Goal: Communication & Community: Connect with others

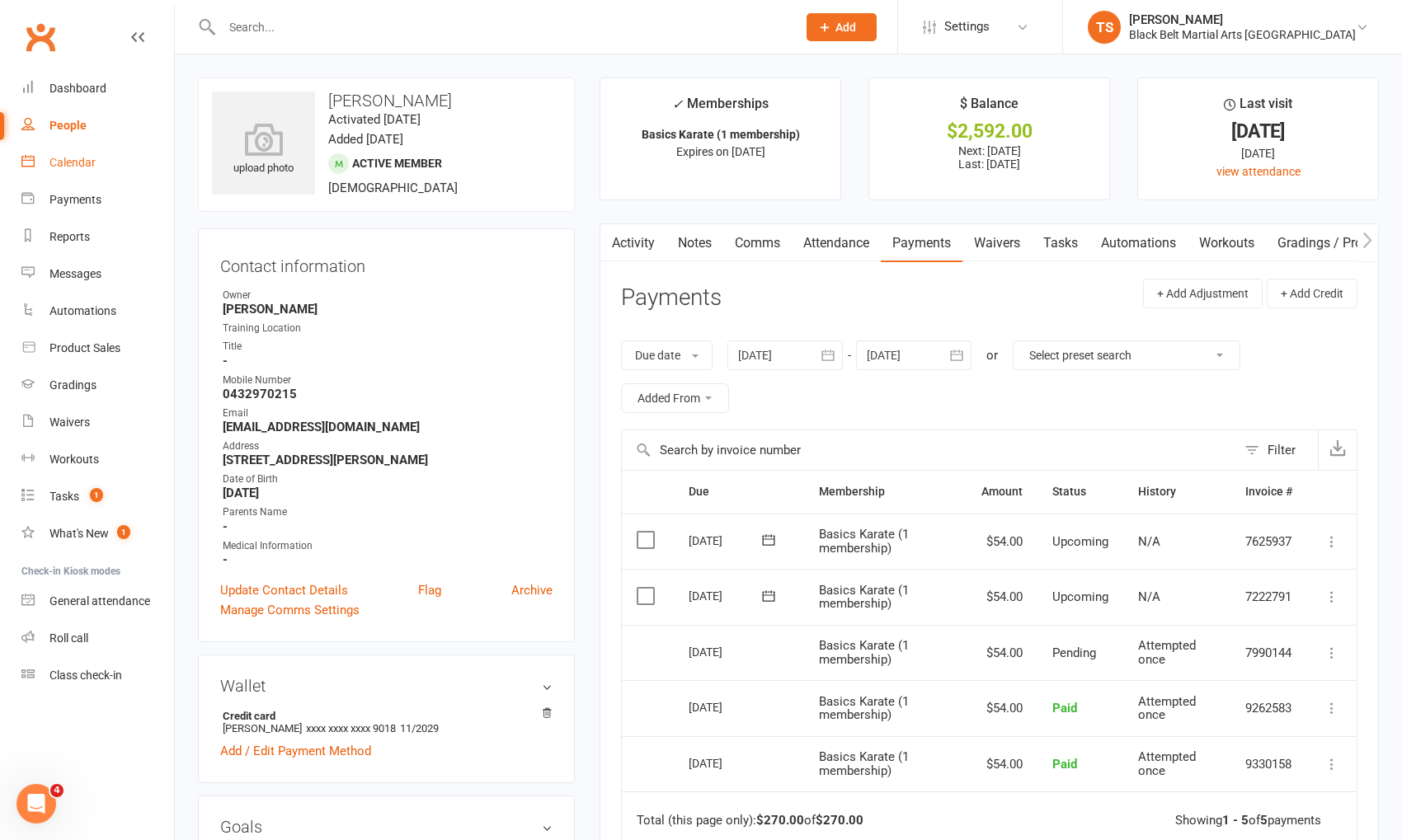
click at [83, 168] on div "Calendar" at bounding box center [72, 162] width 46 height 13
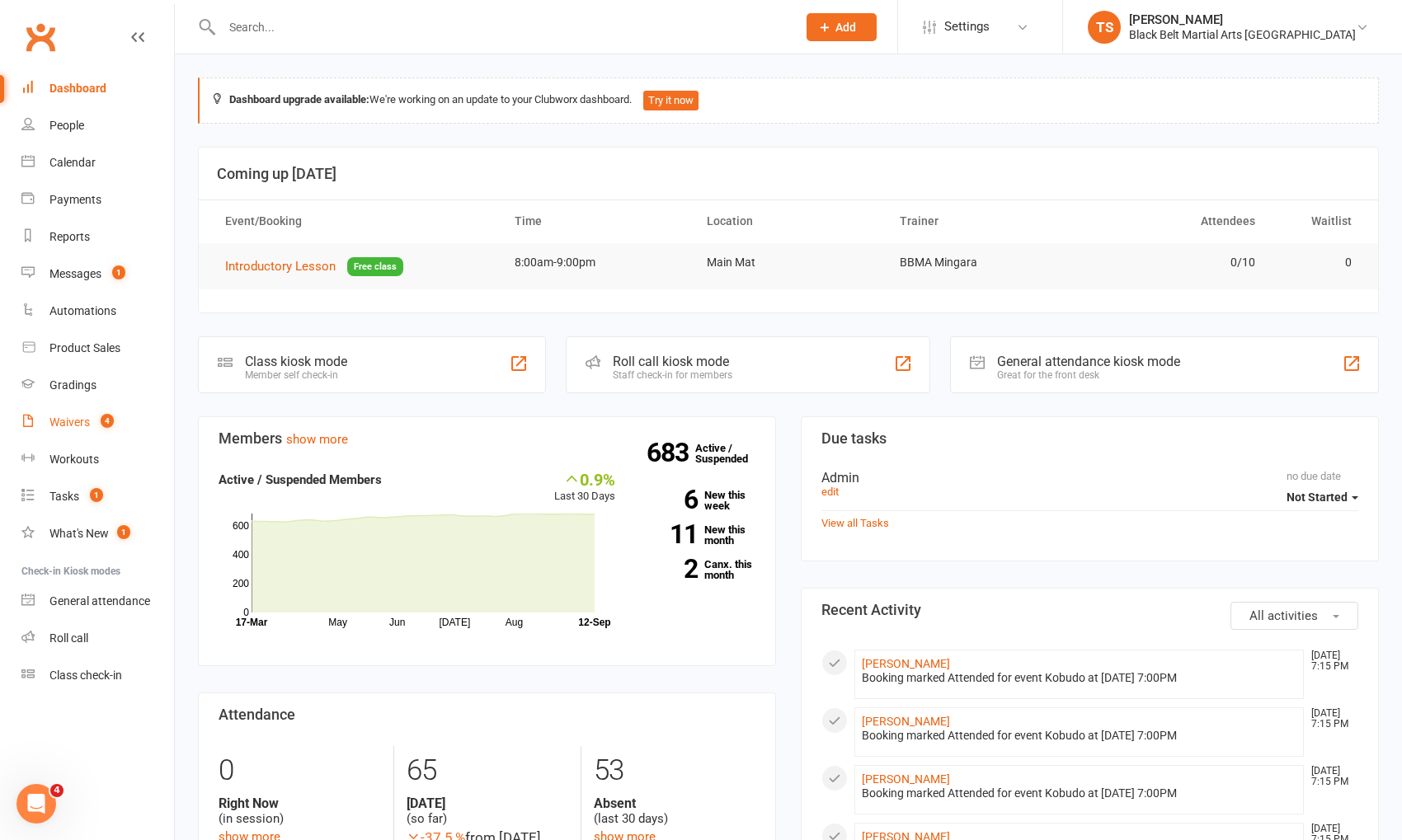
click at [63, 422] on div "Waivers" at bounding box center [70, 422] width 41 height 13
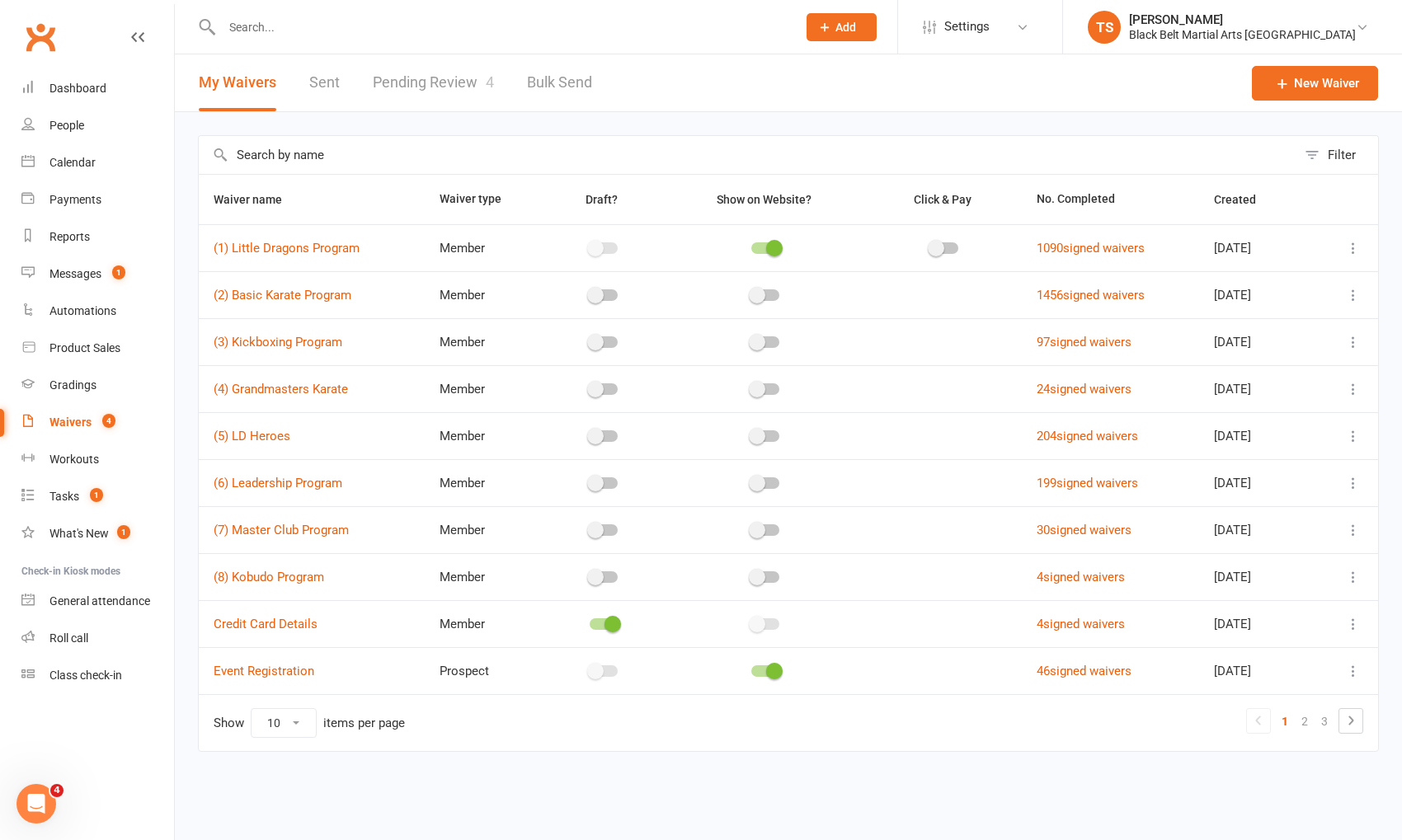
click at [476, 80] on link "Pending Review 4" at bounding box center [433, 83] width 122 height 57
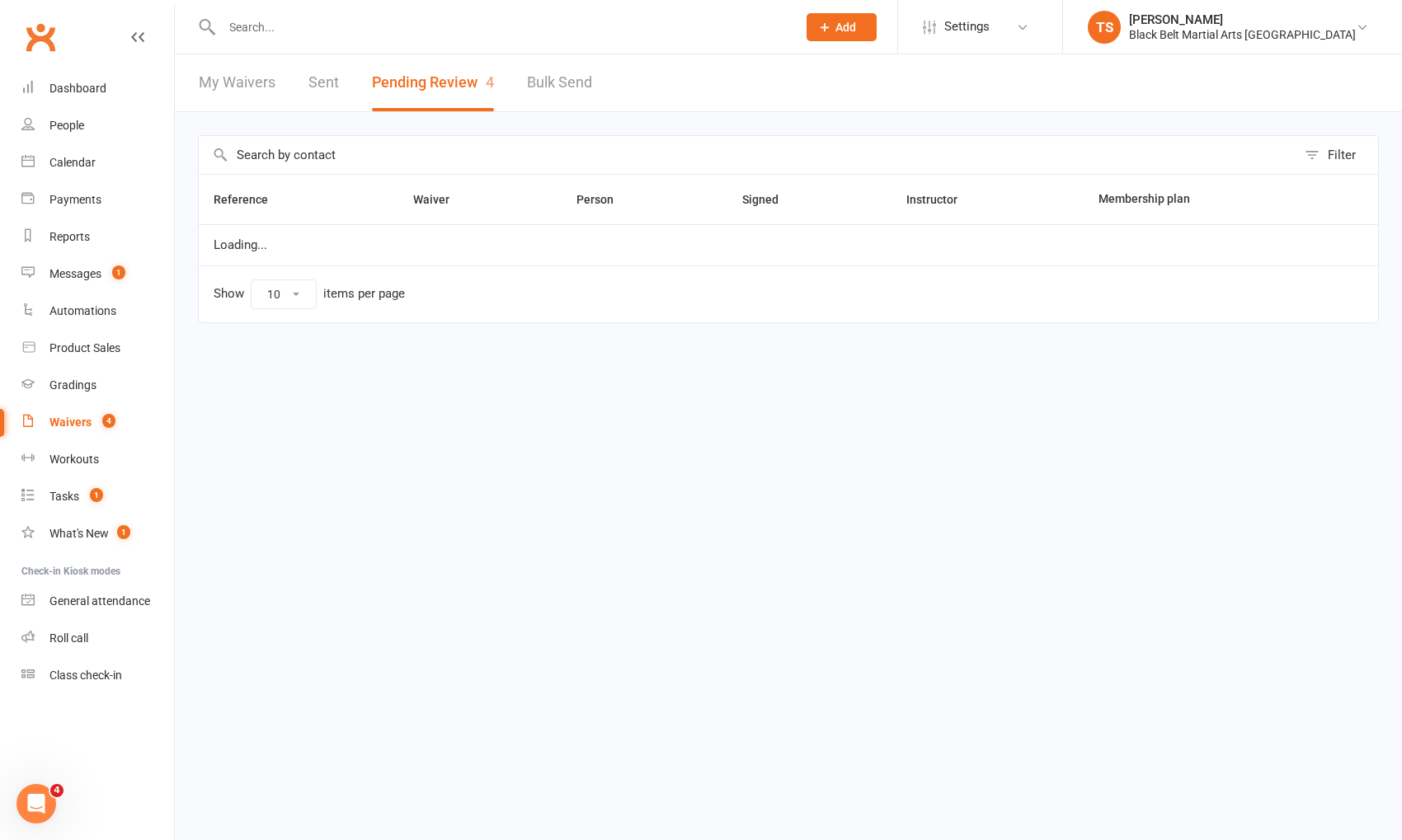
select select "50"
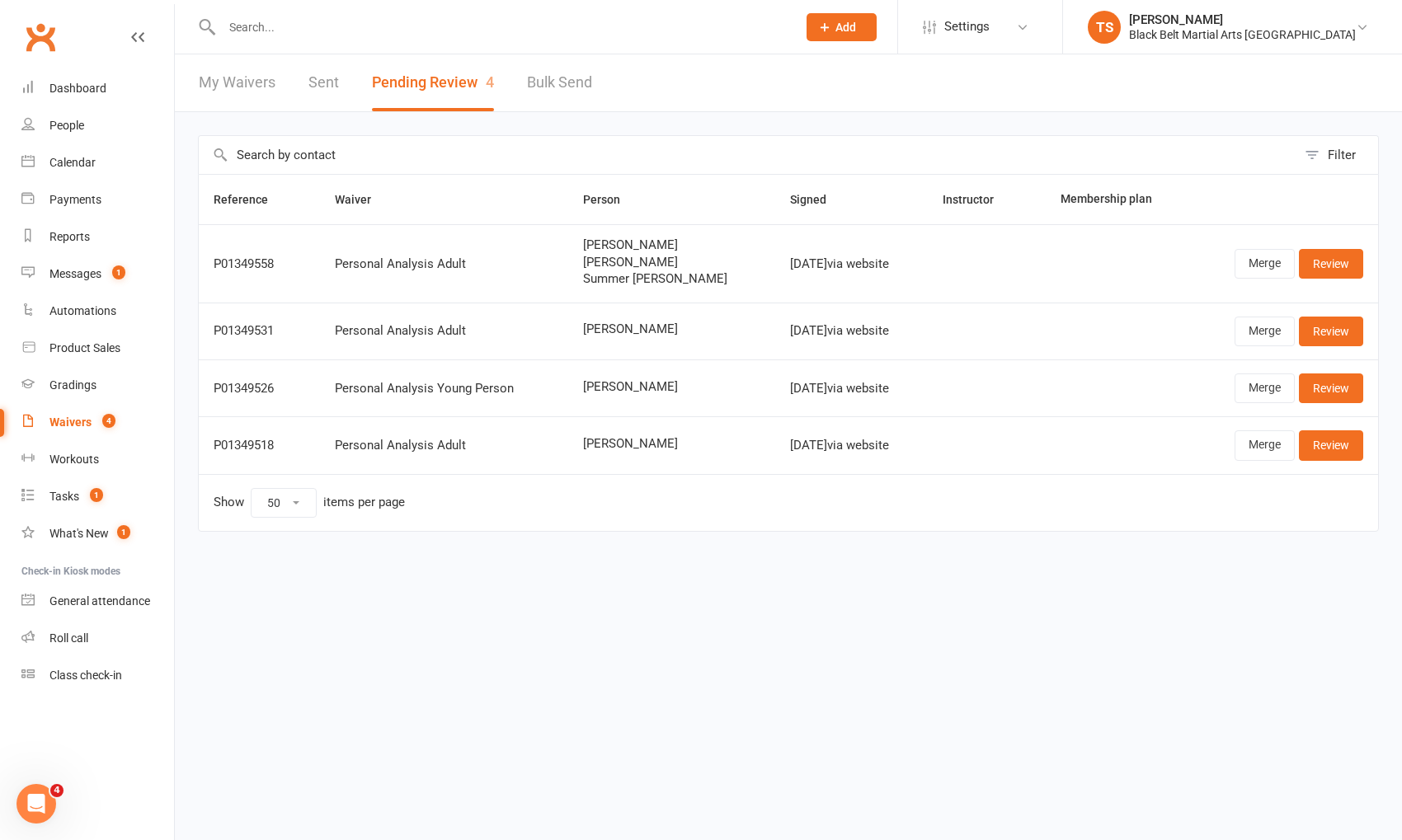
click at [603, 29] on input "text" at bounding box center [500, 27] width 568 height 23
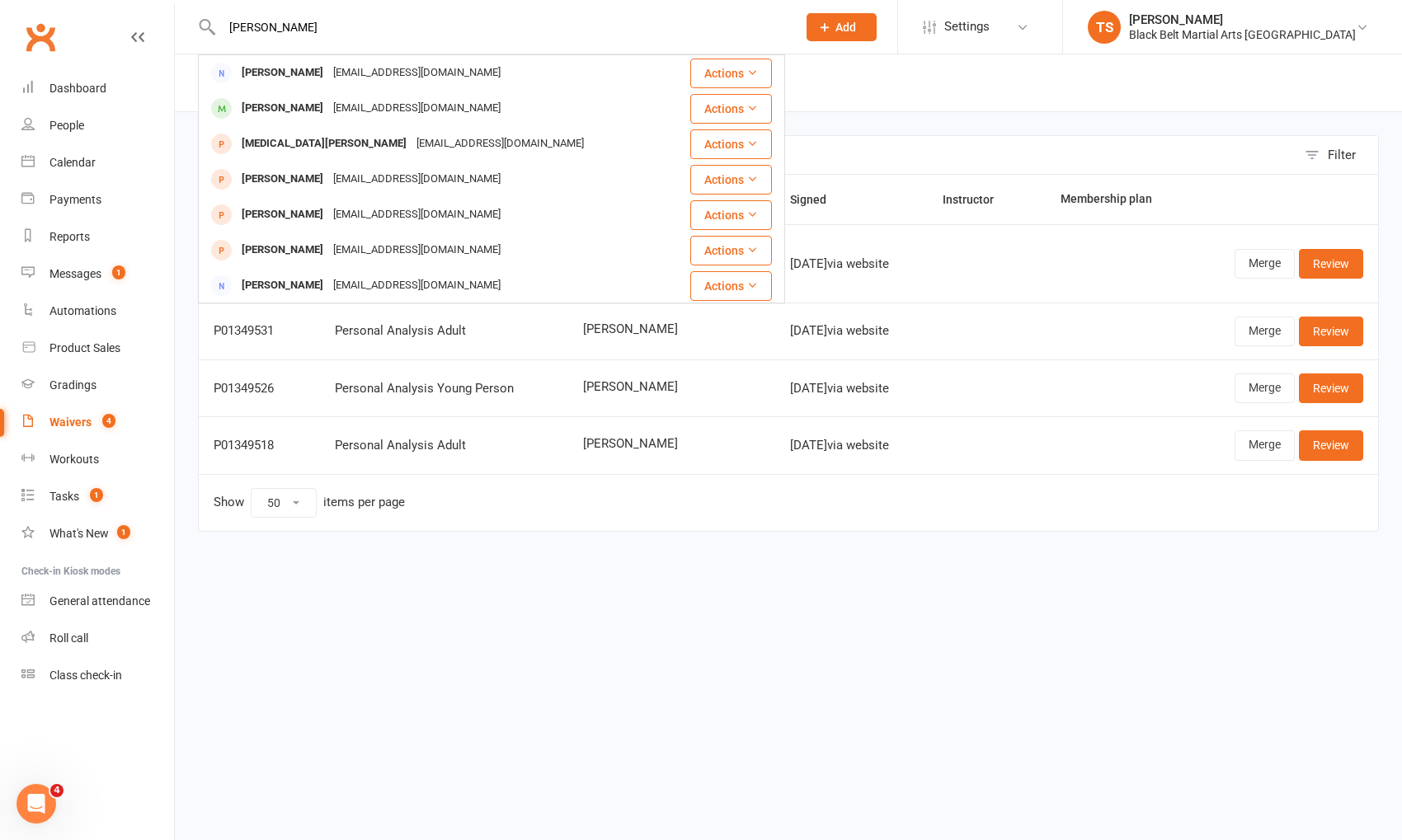
type input "[PERSON_NAME]"
click at [911, 144] on input "text" at bounding box center [748, 155] width 1098 height 38
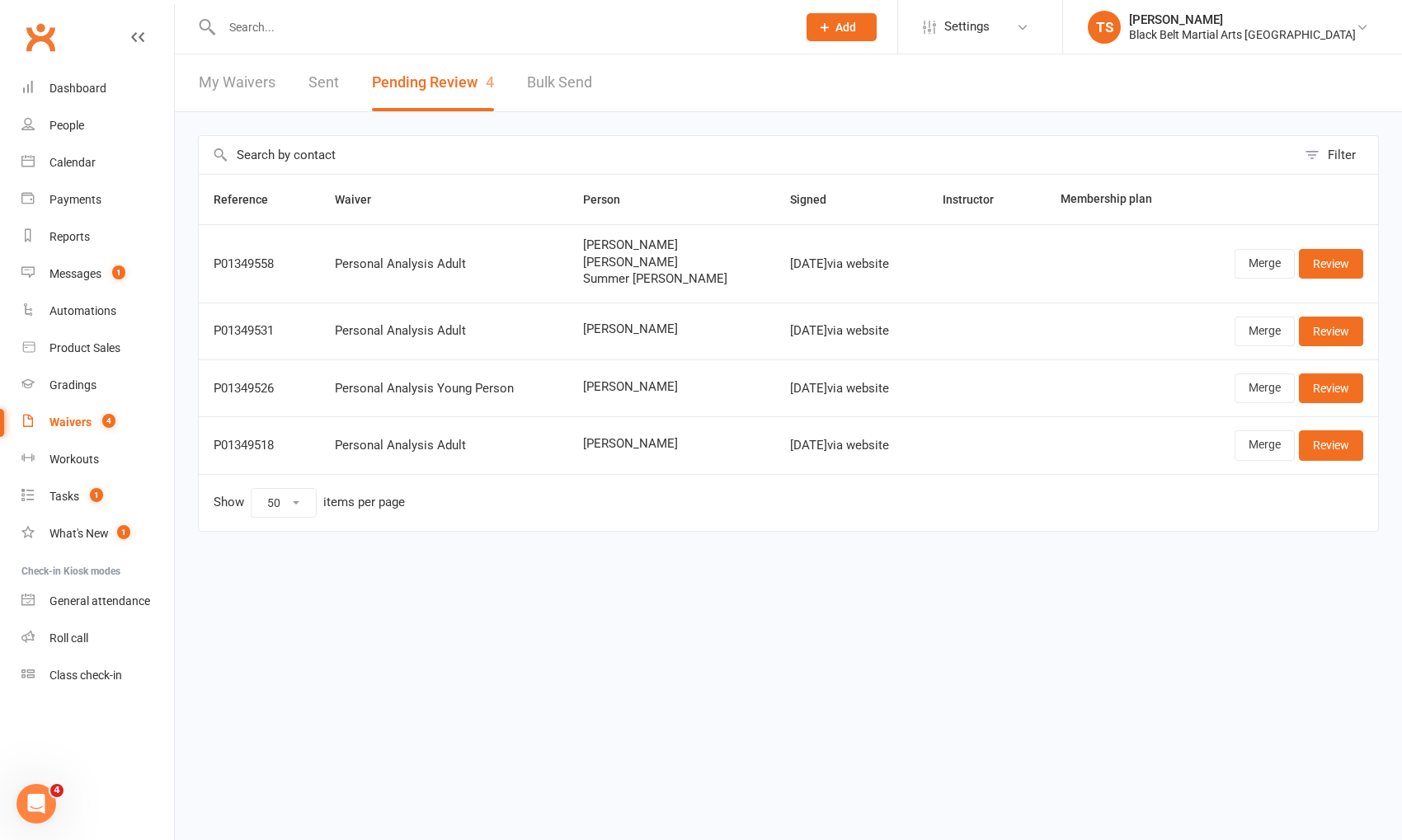
drag, startPoint x: 706, startPoint y: 245, endPoint x: 578, endPoint y: 237, distance: 128.2
click at [573, 247] on td "[PERSON_NAME] [PERSON_NAME] [PERSON_NAME]" at bounding box center [671, 263] width 207 height 78
copy span "[PERSON_NAME]"
click at [262, 29] on input "text" at bounding box center [500, 27] width 568 height 23
paste input "[PERSON_NAME]"
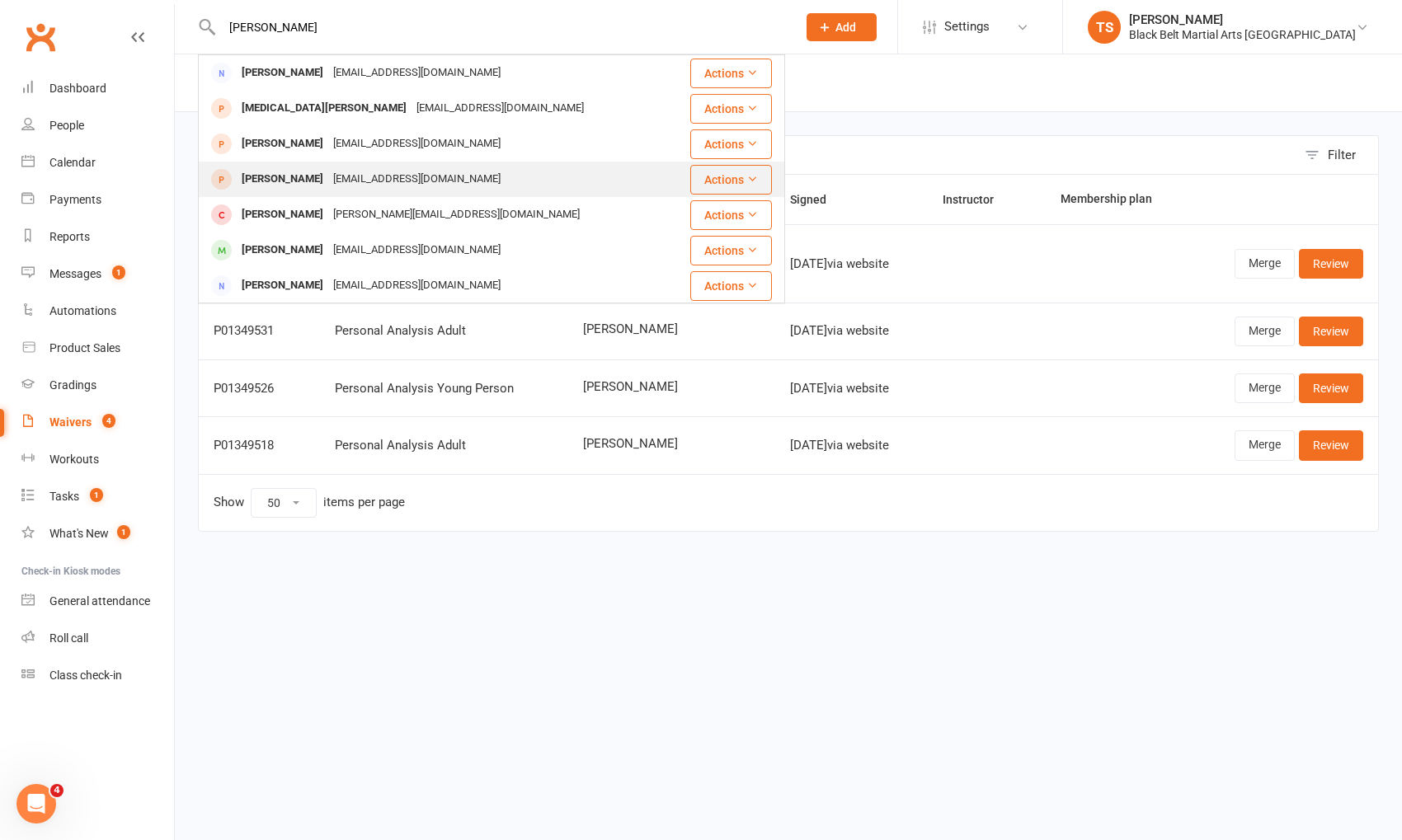
scroll to position [2, 0]
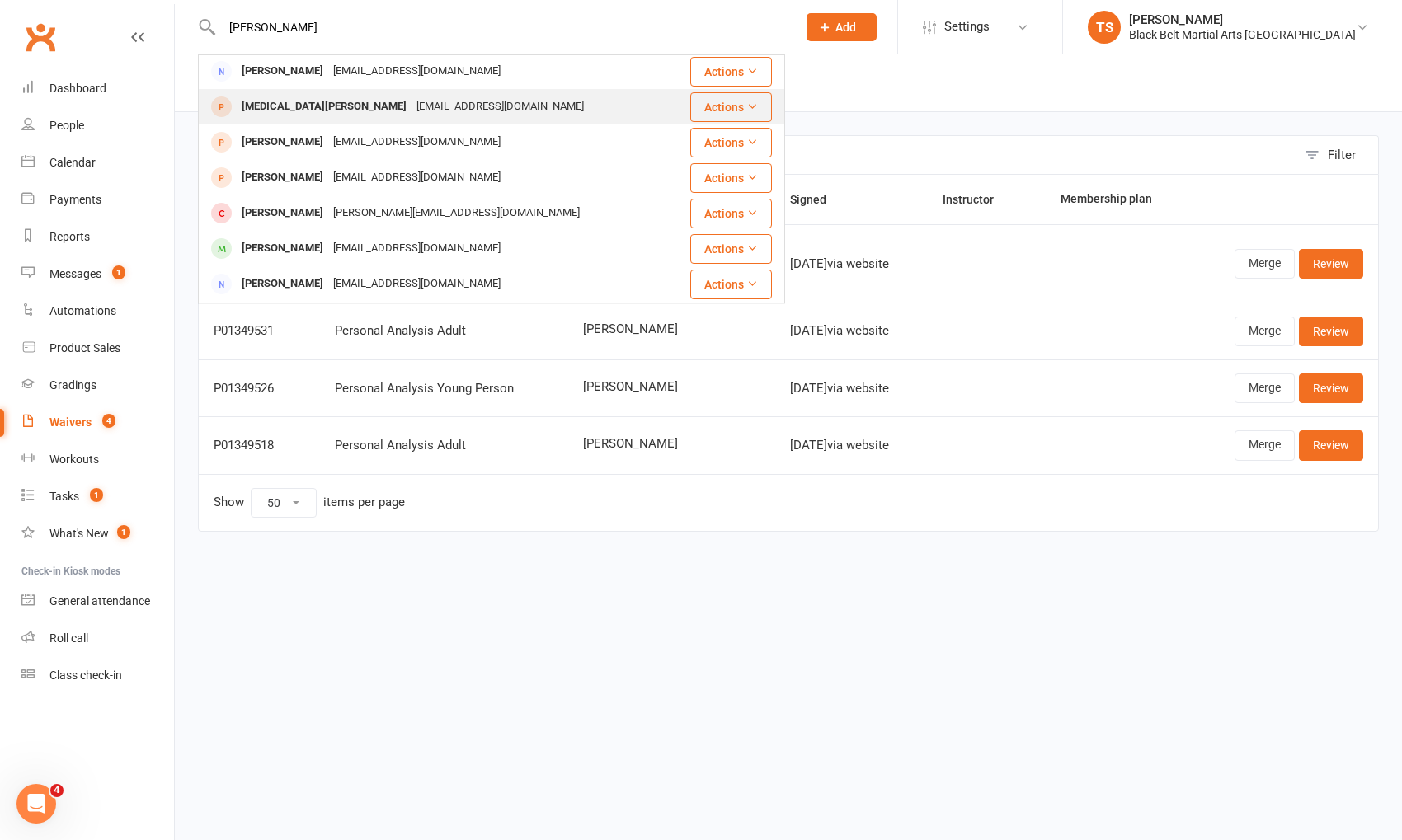
type input "[PERSON_NAME]"
click at [299, 111] on div "[MEDICAL_DATA][PERSON_NAME]" at bounding box center [324, 107] width 175 height 24
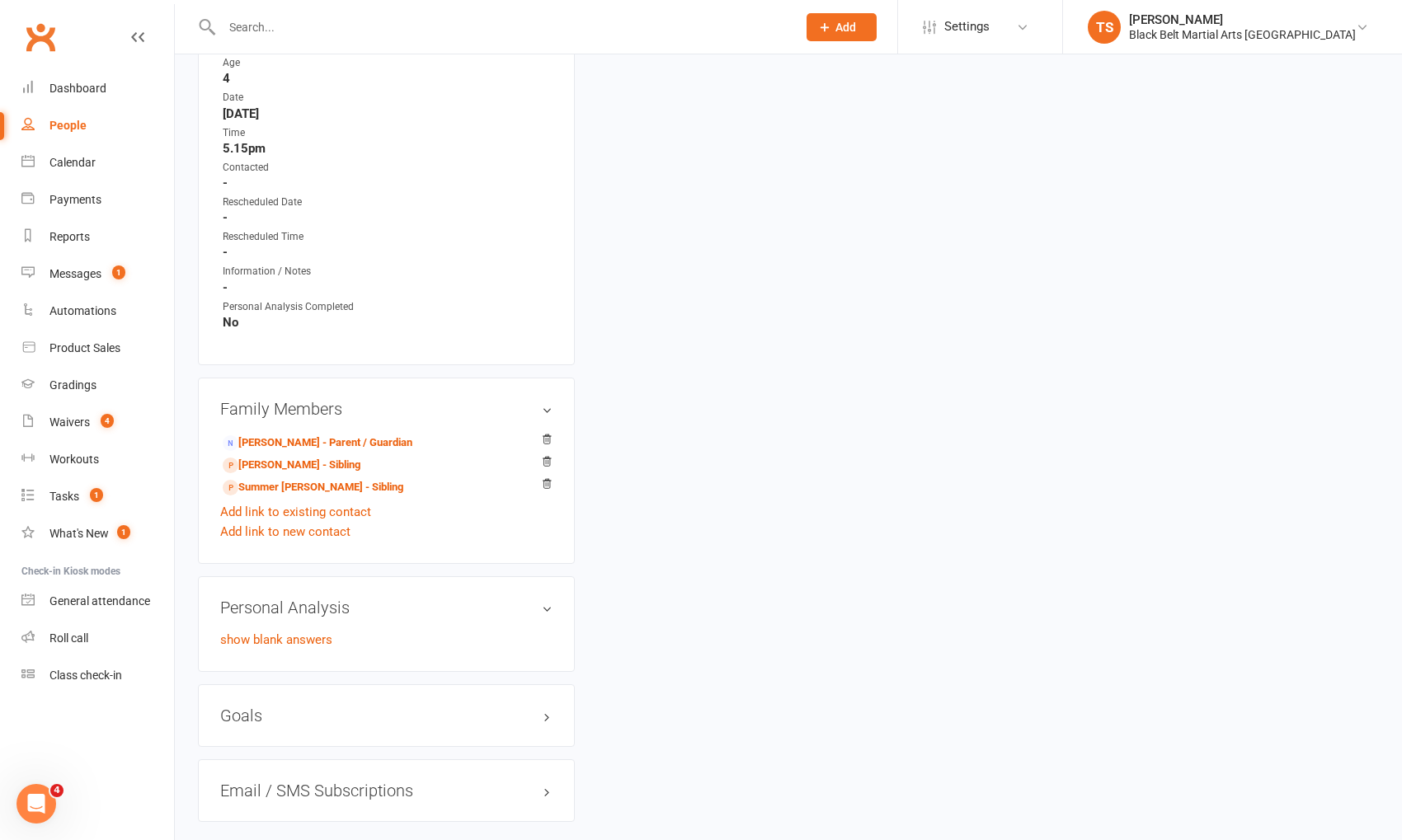
scroll to position [921, 0]
click at [66, 167] on div "Calendar" at bounding box center [72, 162] width 46 height 13
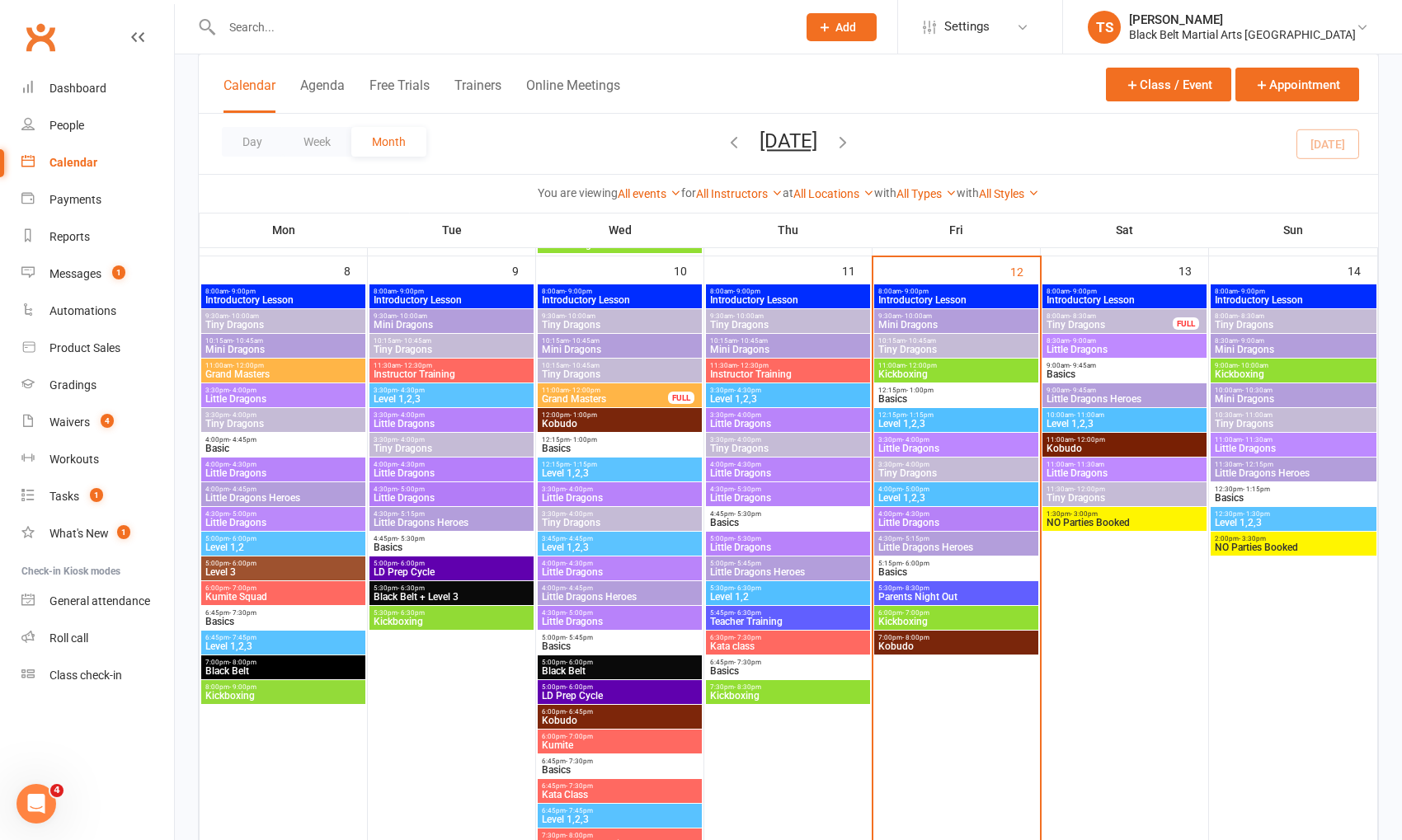
scroll to position [720, 0]
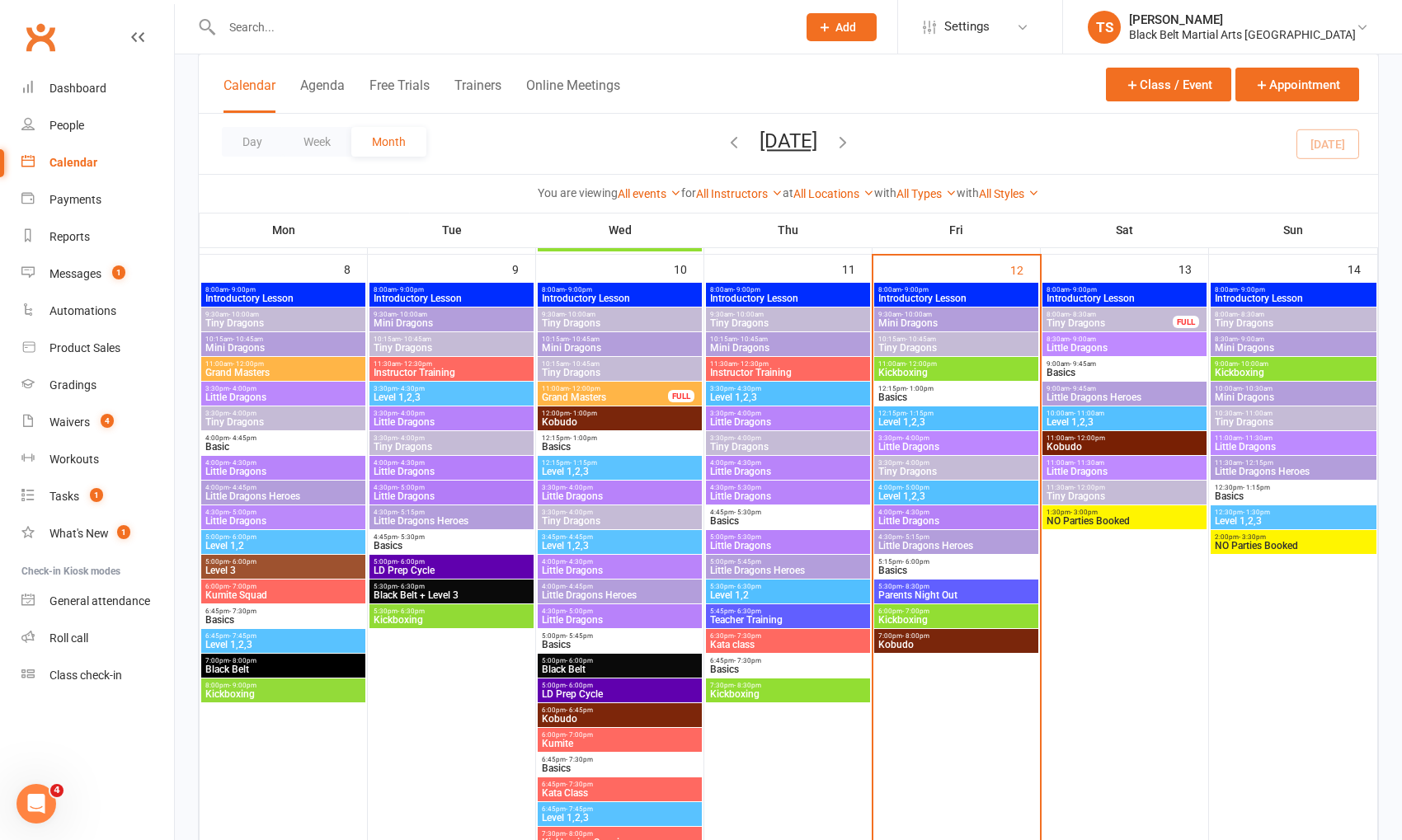
click at [919, 591] on span "Parents Night Out" at bounding box center [956, 595] width 158 height 10
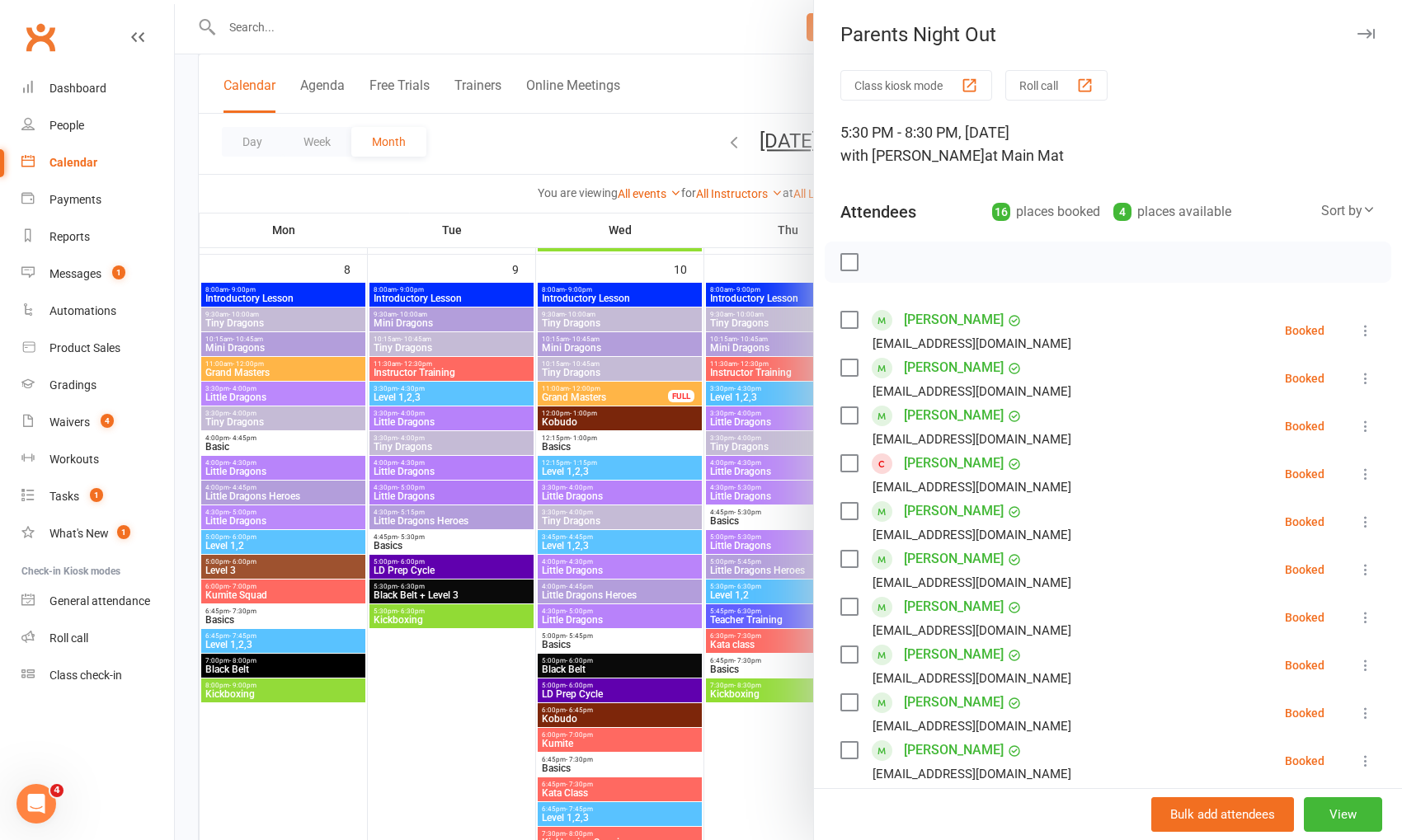
click at [1369, 328] on icon at bounding box center [1366, 330] width 17 height 17
click at [1330, 397] on link "Remove" at bounding box center [1293, 395] width 163 height 33
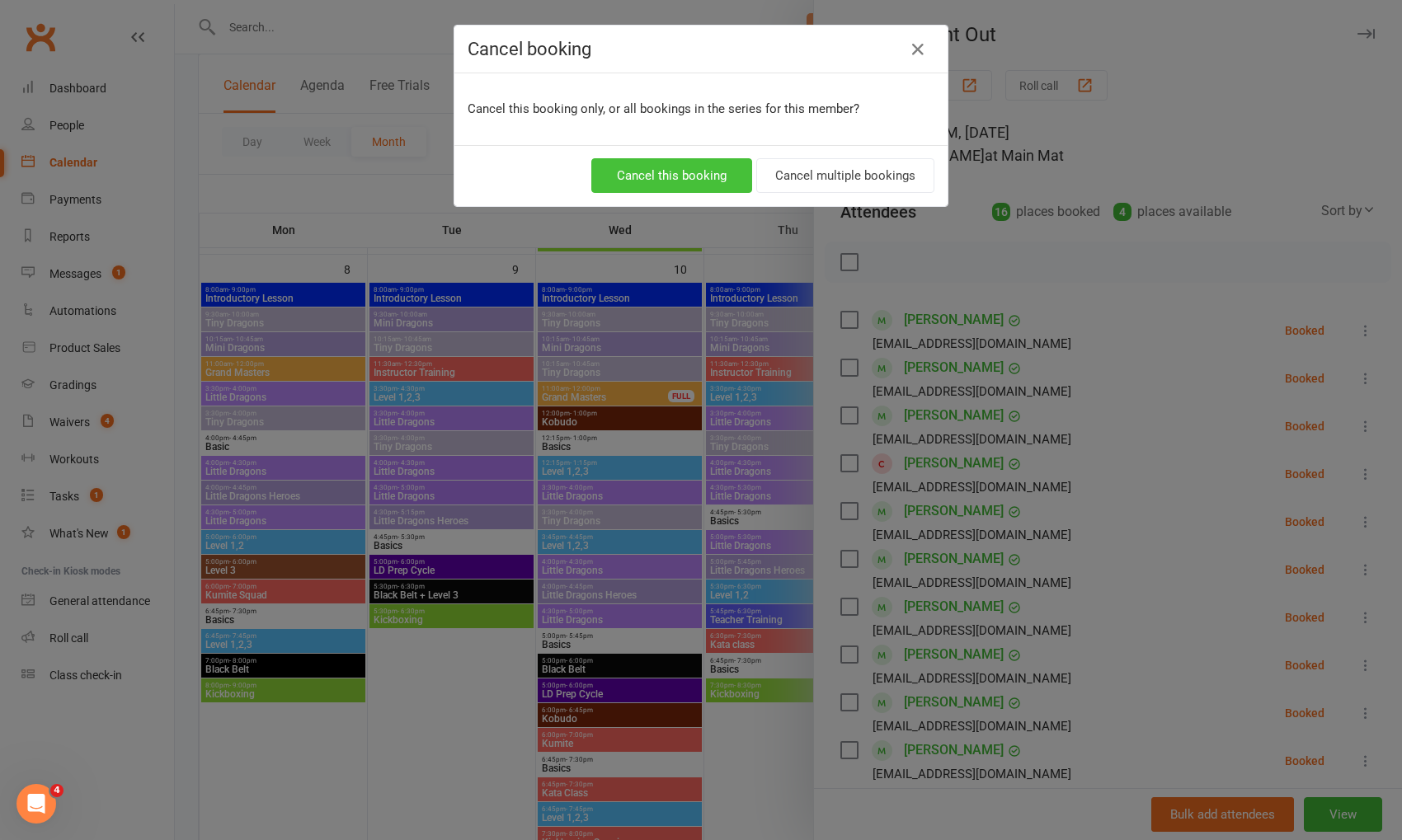
click at [647, 173] on button "Cancel this booking" at bounding box center [672, 175] width 161 height 34
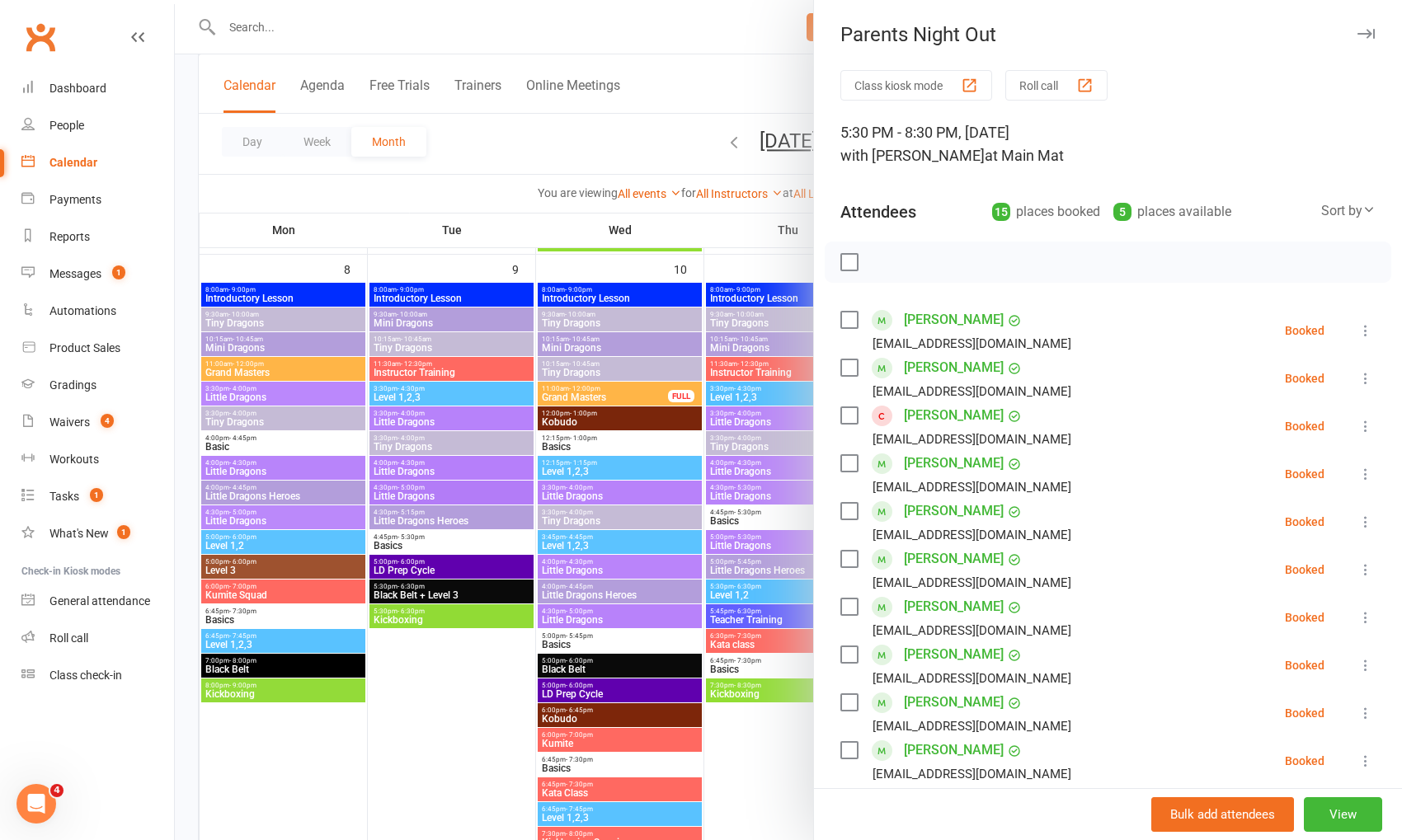
drag, startPoint x: 846, startPoint y: 321, endPoint x: 850, endPoint y: 358, distance: 37.2
click at [846, 321] on label at bounding box center [848, 320] width 17 height 17
drag, startPoint x: 849, startPoint y: 365, endPoint x: 849, endPoint y: 407, distance: 42.0
click at [849, 365] on label at bounding box center [848, 367] width 17 height 17
drag, startPoint x: 845, startPoint y: 410, endPoint x: 850, endPoint y: 453, distance: 43.3
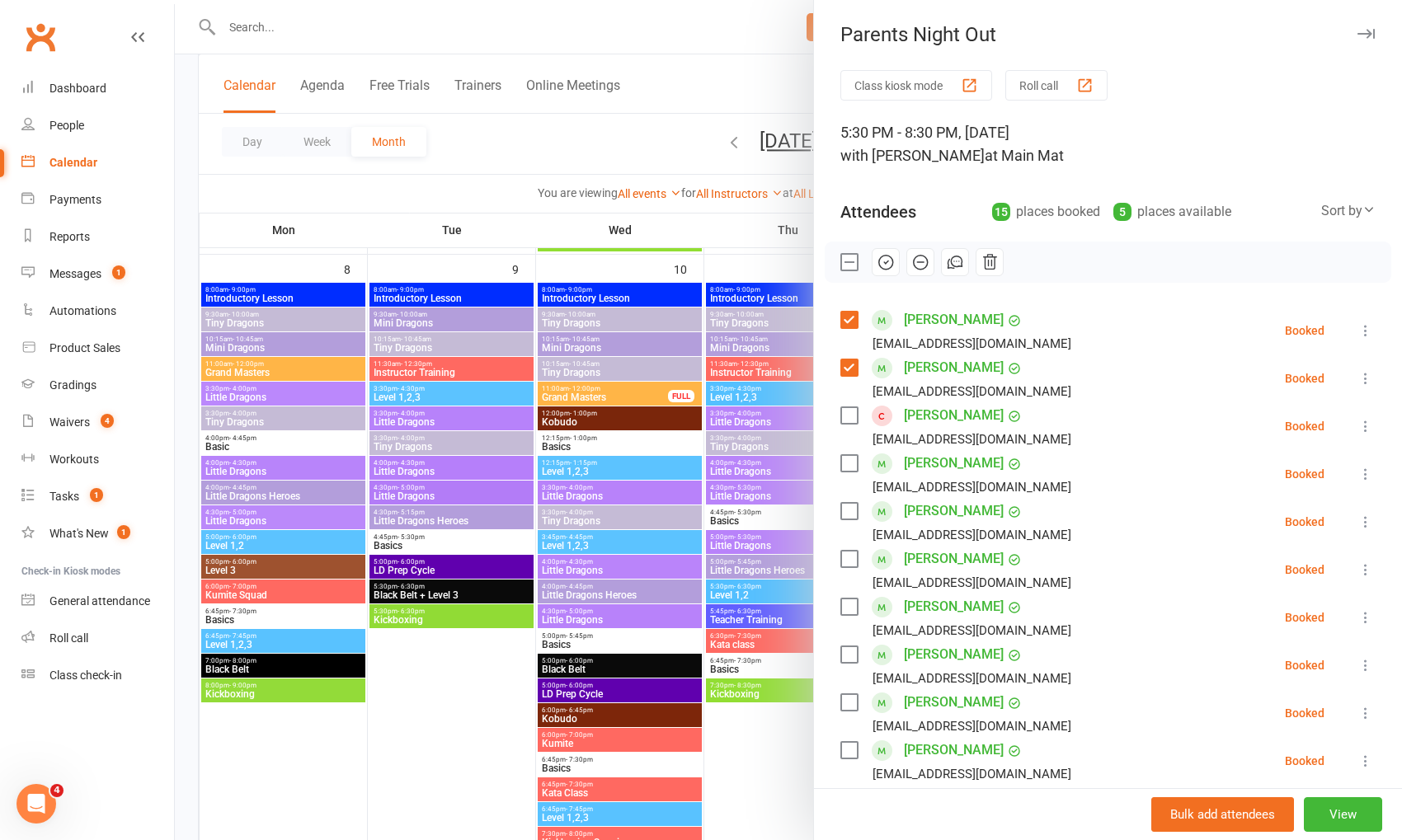
click at [845, 410] on label at bounding box center [848, 416] width 17 height 17
drag, startPoint x: 848, startPoint y: 461, endPoint x: 1048, endPoint y: 509, distance: 205.7
click at [849, 461] on label at bounding box center [848, 463] width 17 height 17
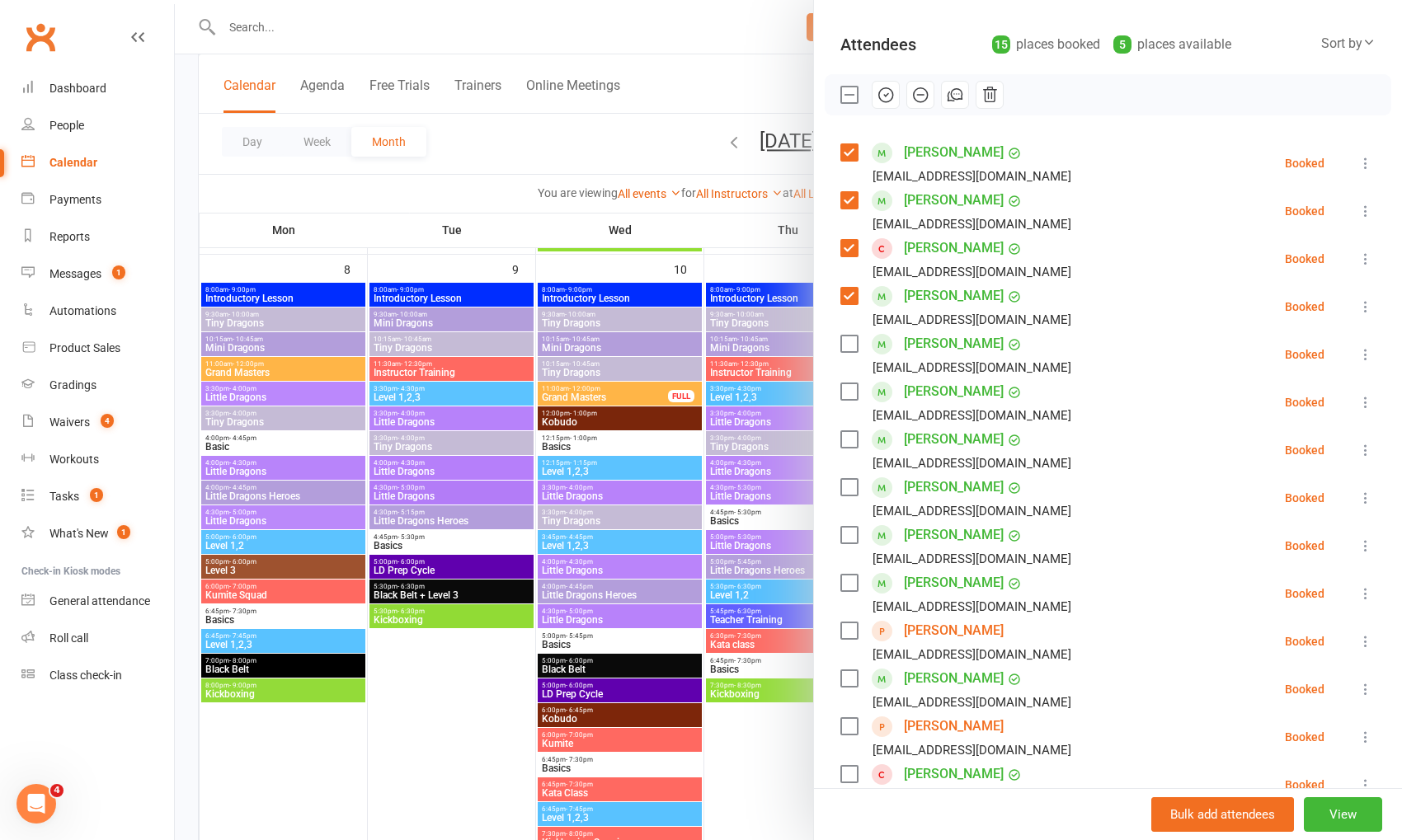
scroll to position [173, 0]
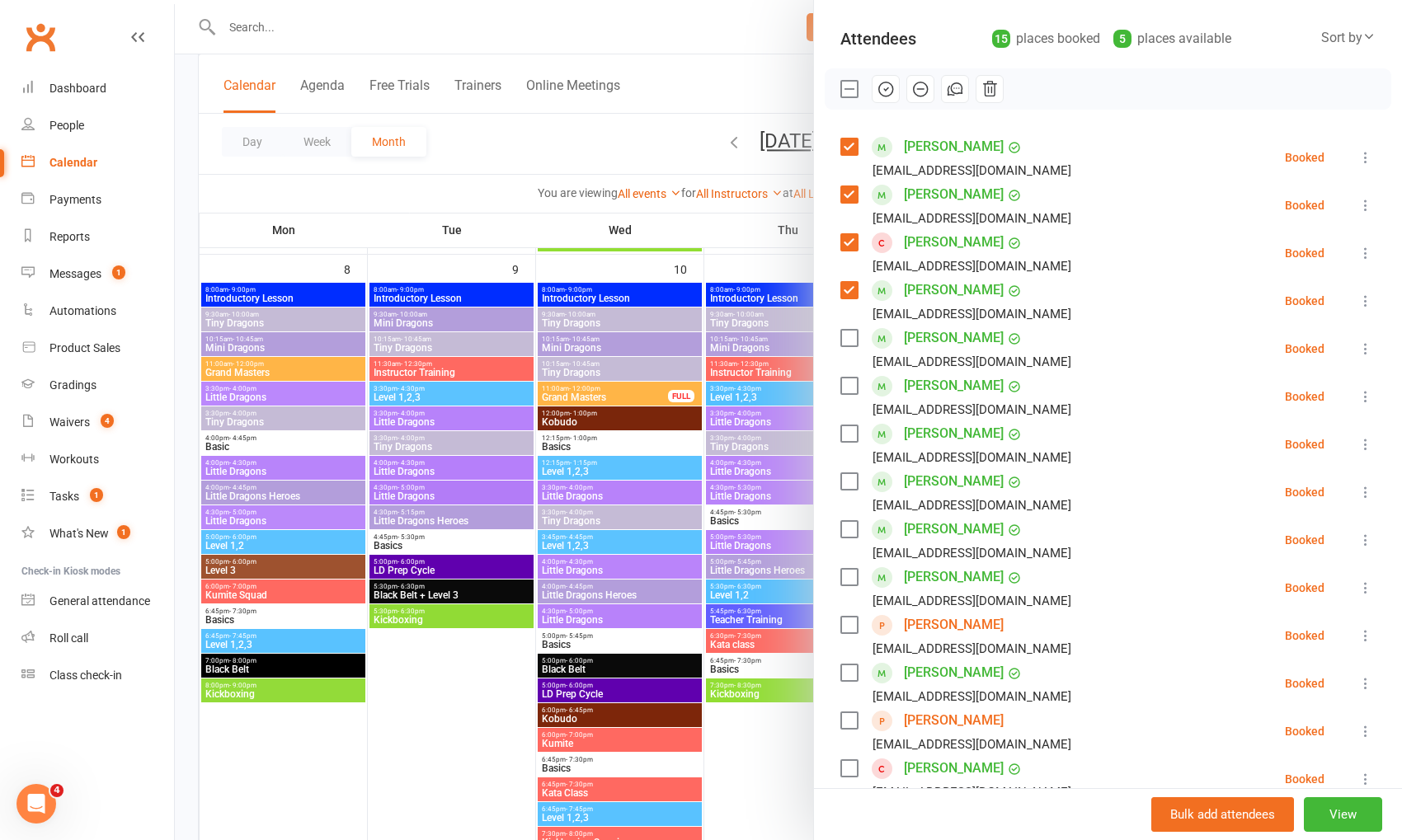
click at [845, 332] on label at bounding box center [848, 338] width 17 height 17
drag, startPoint x: 848, startPoint y: 387, endPoint x: 854, endPoint y: 398, distance: 12.5
click at [849, 387] on label at bounding box center [848, 386] width 17 height 17
click at [844, 434] on label at bounding box center [848, 433] width 17 height 17
click at [852, 480] on label at bounding box center [848, 482] width 17 height 17
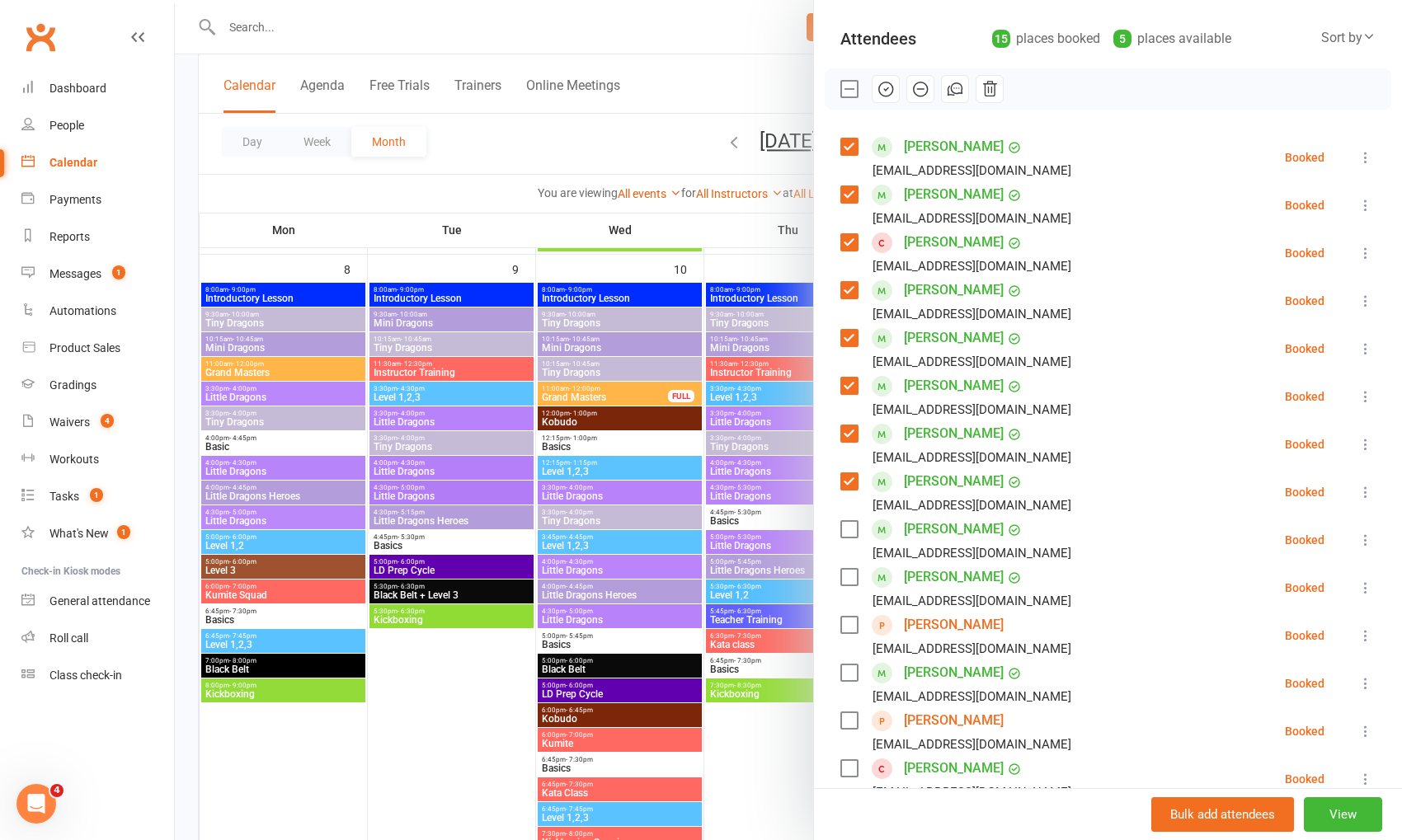
drag, startPoint x: 845, startPoint y: 523, endPoint x: 869, endPoint y: 569, distance: 51.9
click at [846, 524] on label at bounding box center [848, 529] width 17 height 17
drag, startPoint x: 847, startPoint y: 575, endPoint x: 925, endPoint y: 583, distance: 78.4
click at [849, 575] on label at bounding box center [848, 577] width 17 height 17
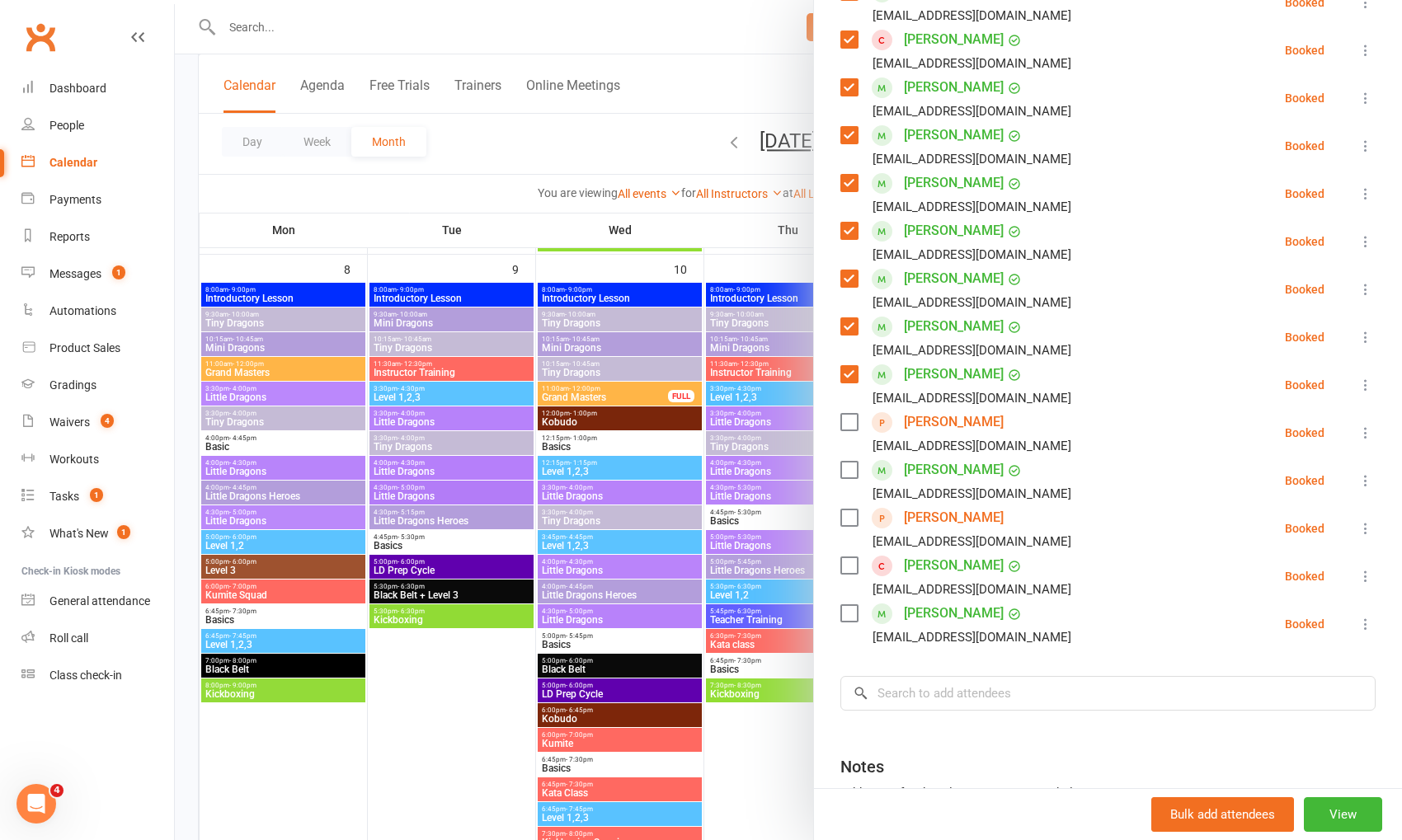
scroll to position [381, 0]
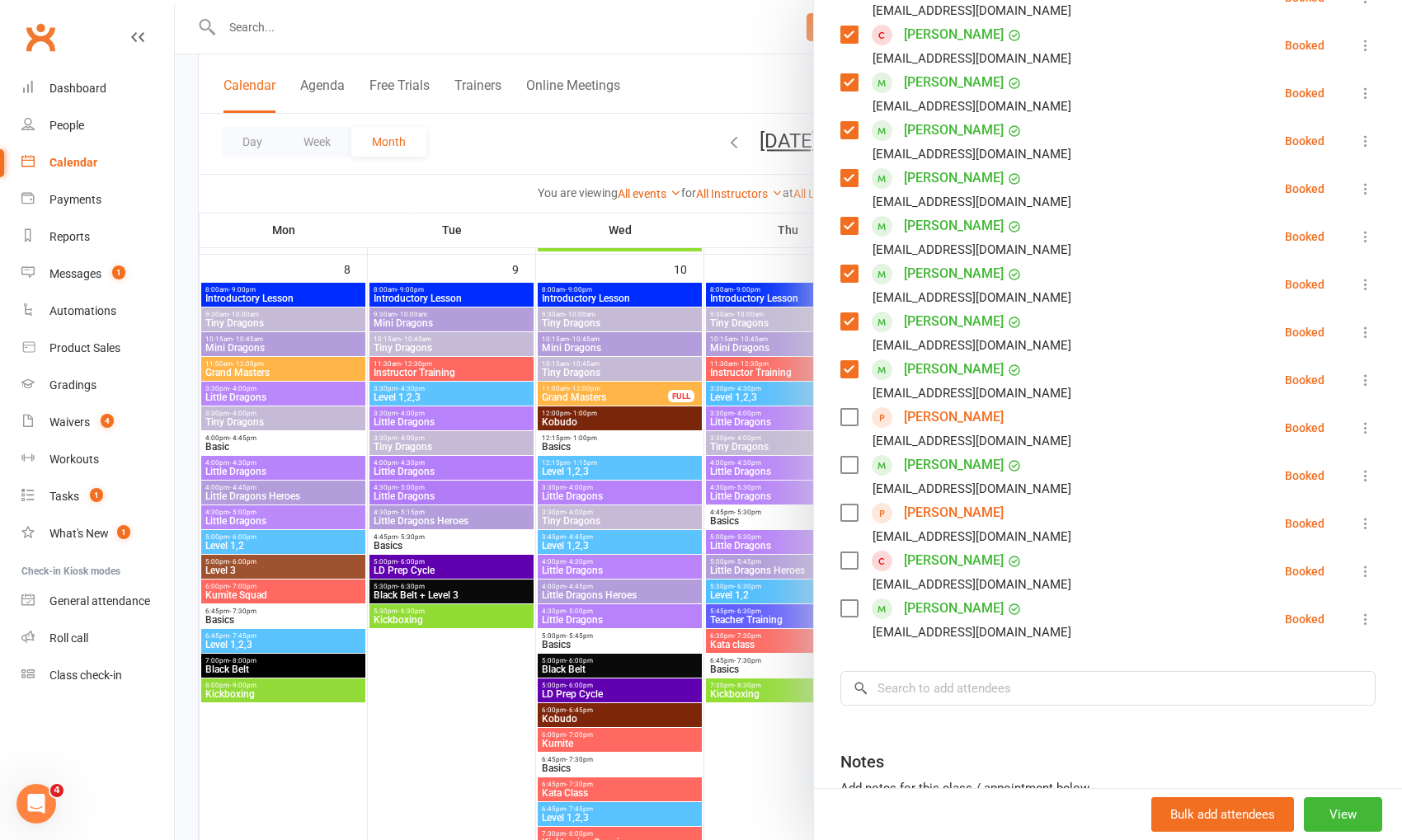
click at [852, 417] on label at bounding box center [848, 417] width 17 height 17
click at [846, 463] on label at bounding box center [848, 465] width 17 height 17
click at [851, 510] on label at bounding box center [848, 512] width 17 height 17
click at [853, 557] on label at bounding box center [848, 561] width 17 height 17
drag, startPoint x: 853, startPoint y: 608, endPoint x: 1059, endPoint y: 584, distance: 207.4
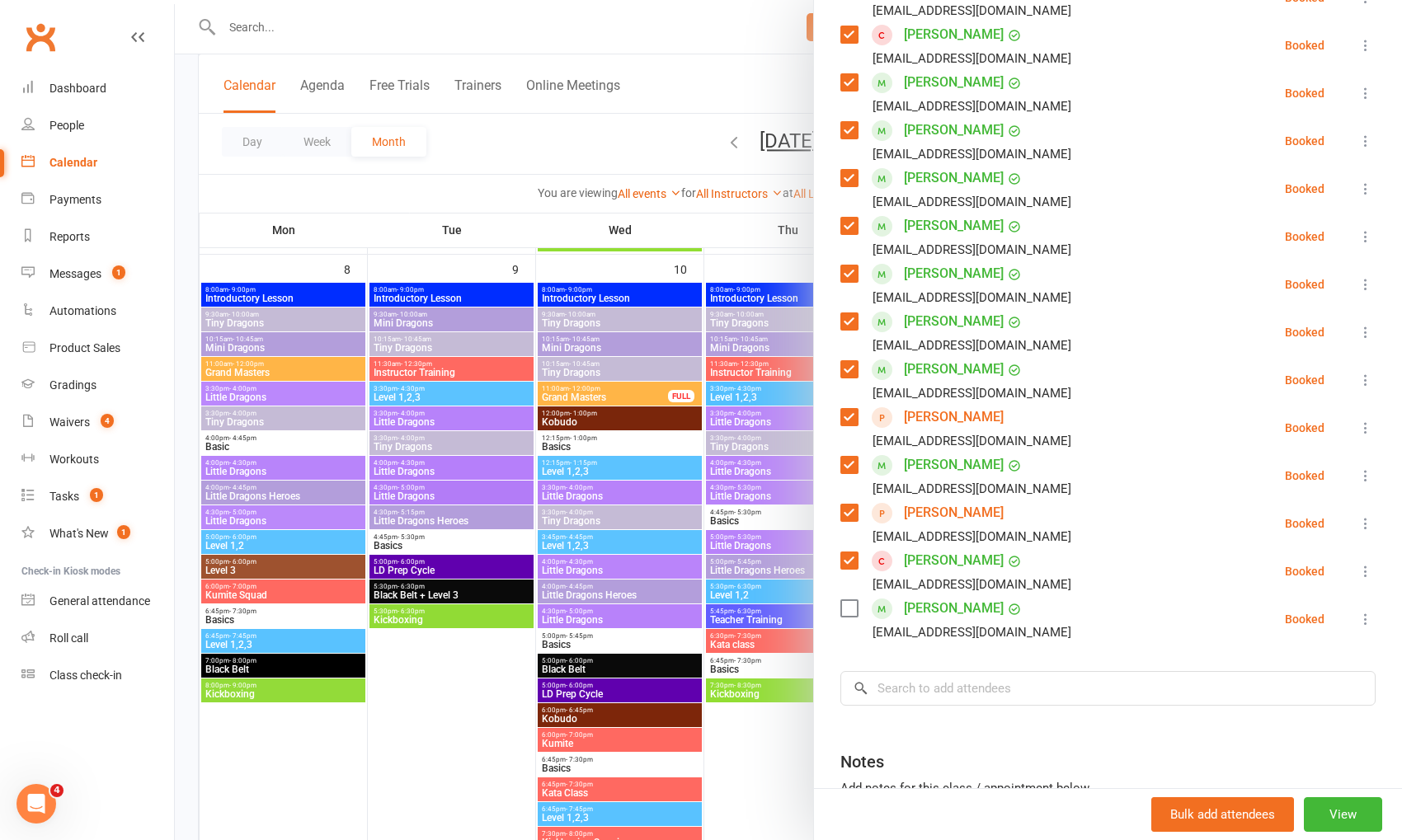
click at [854, 608] on label at bounding box center [848, 608] width 17 height 17
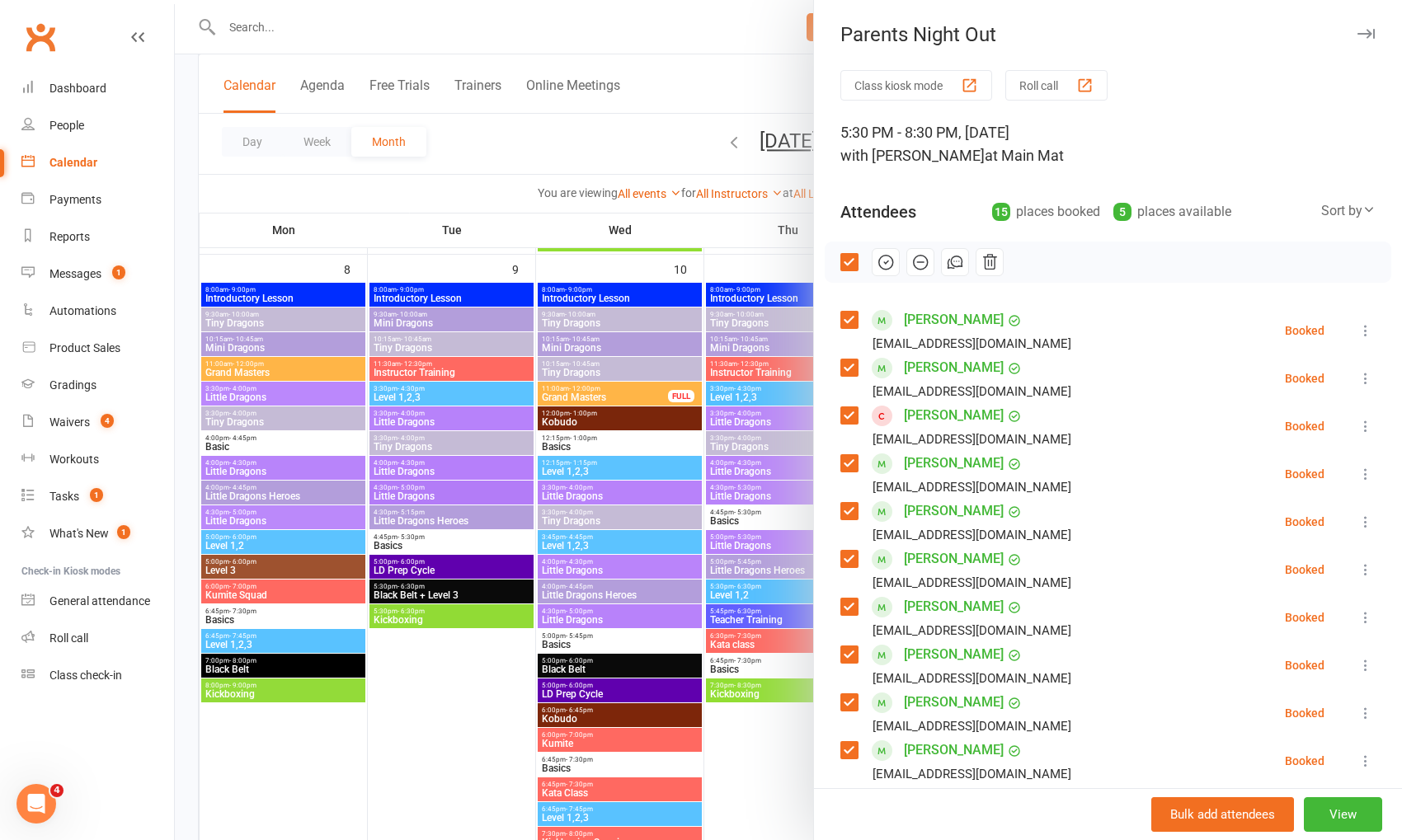
scroll to position [673, 0]
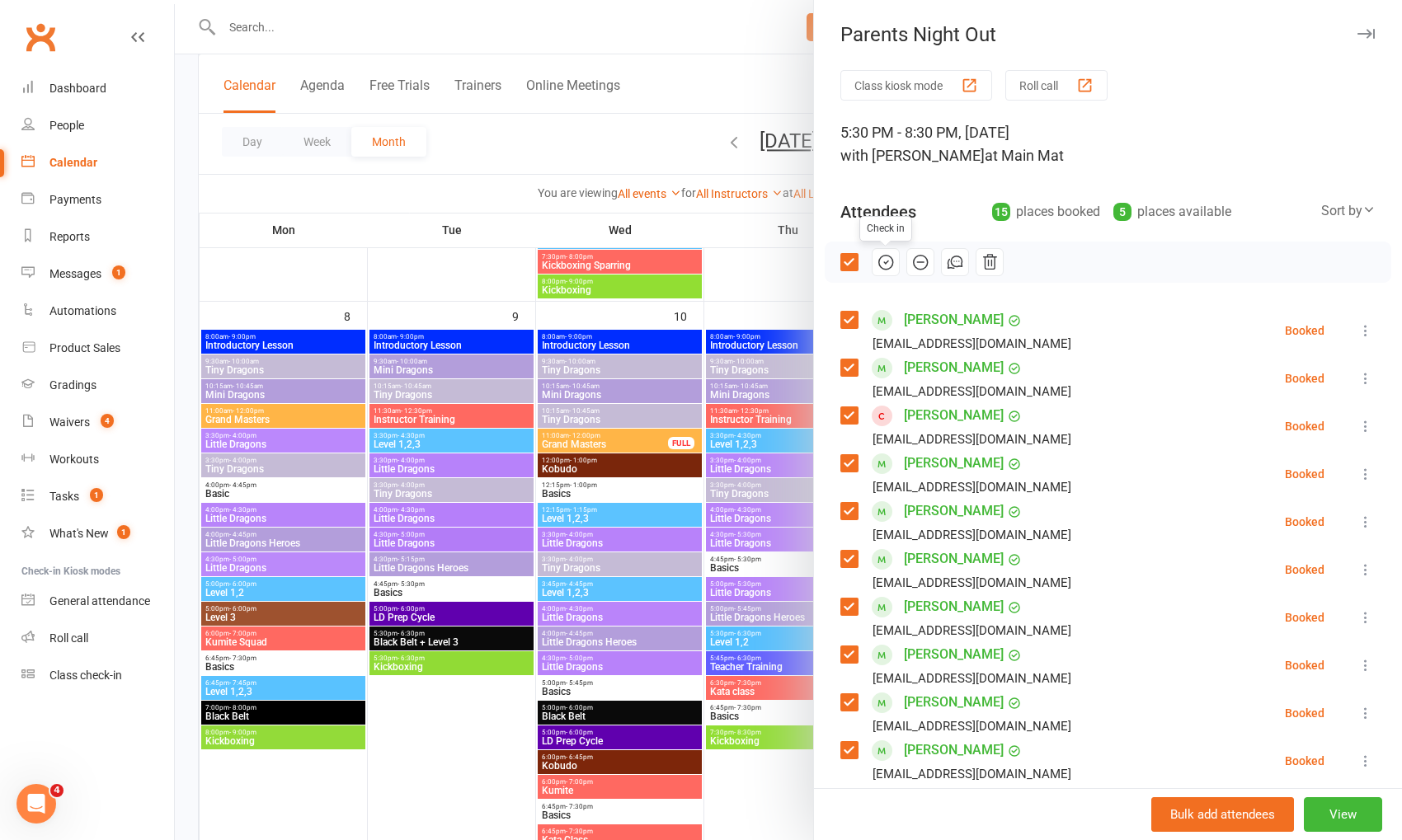
click at [887, 261] on icon "button" at bounding box center [887, 262] width 3 height 3
click at [749, 92] on div at bounding box center [789, 420] width 1228 height 840
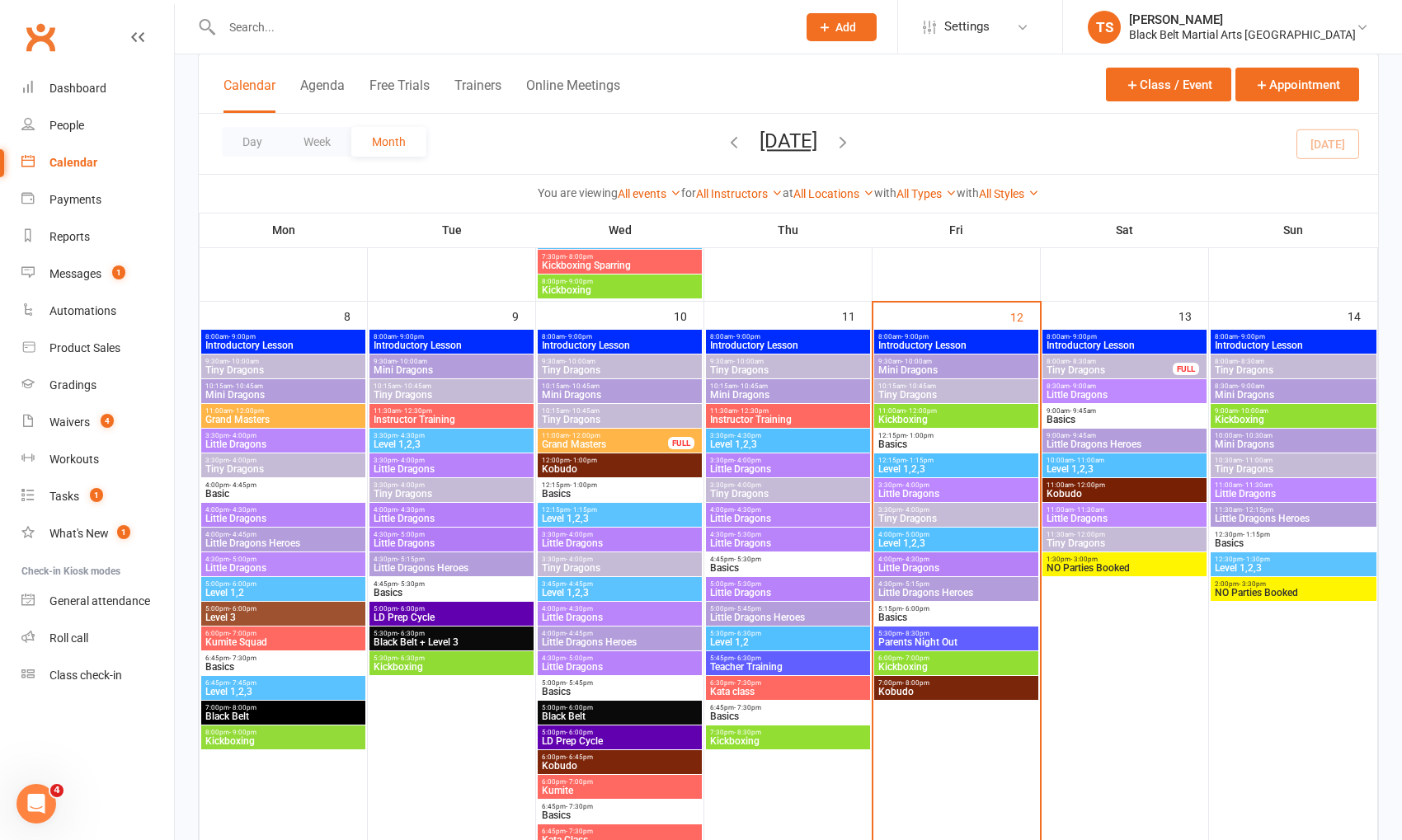
click at [897, 484] on span "3:30pm - 4:00pm" at bounding box center [956, 485] width 158 height 7
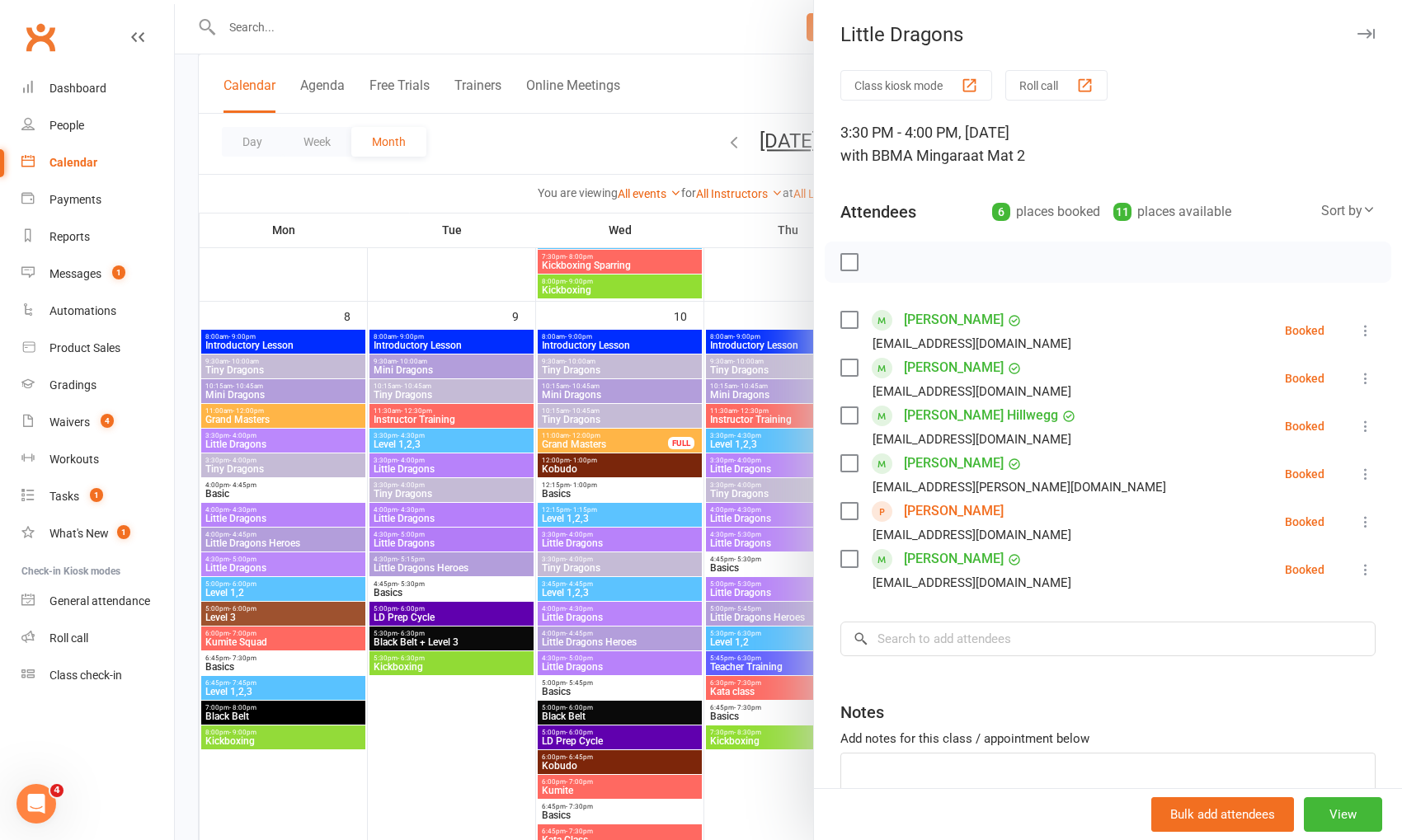
click at [1368, 328] on icon at bounding box center [1366, 330] width 17 height 17
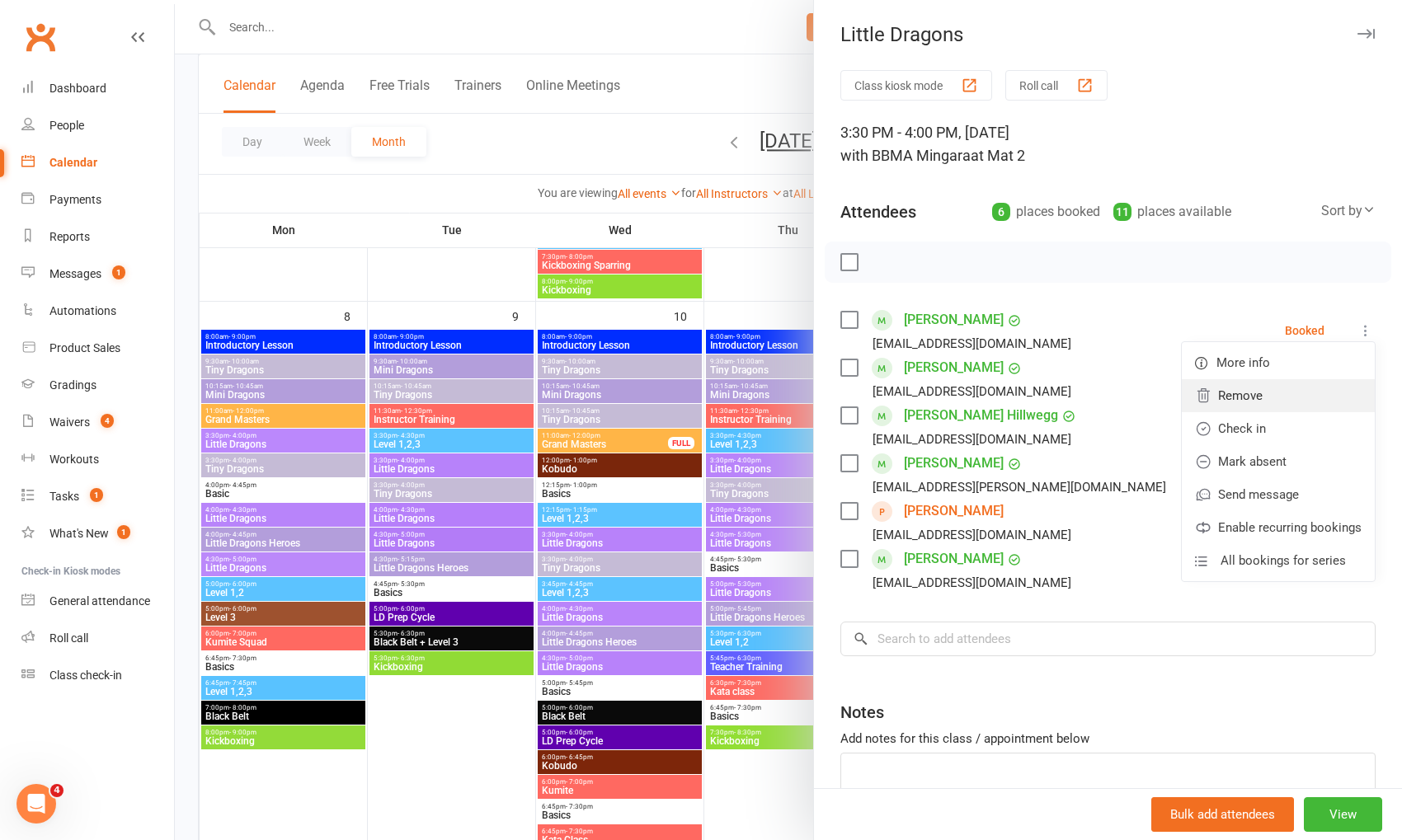
click at [1290, 405] on link "Remove" at bounding box center [1278, 395] width 193 height 33
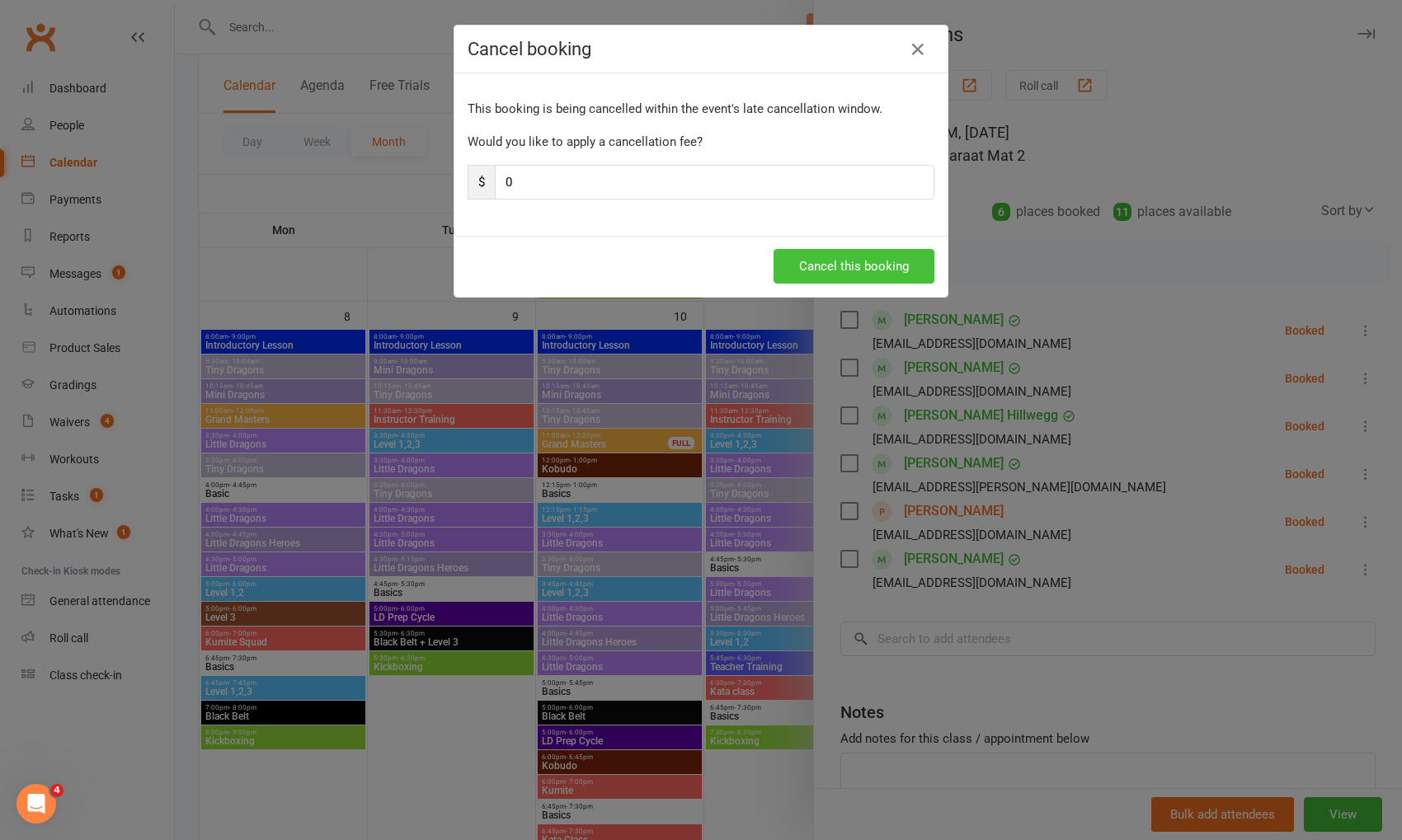
click at [850, 260] on button "Cancel this booking" at bounding box center [854, 266] width 161 height 34
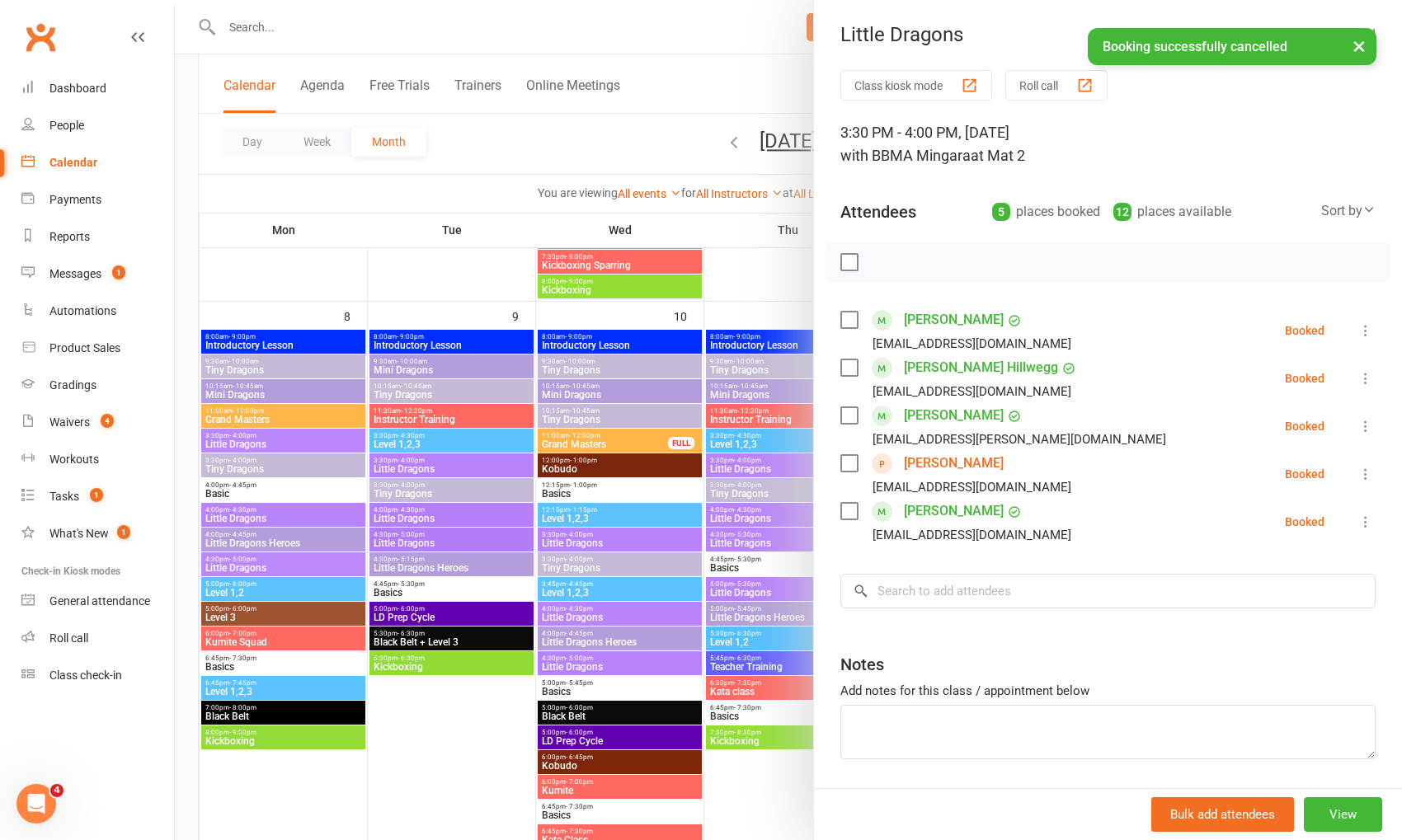
click at [851, 319] on label at bounding box center [848, 320] width 17 height 17
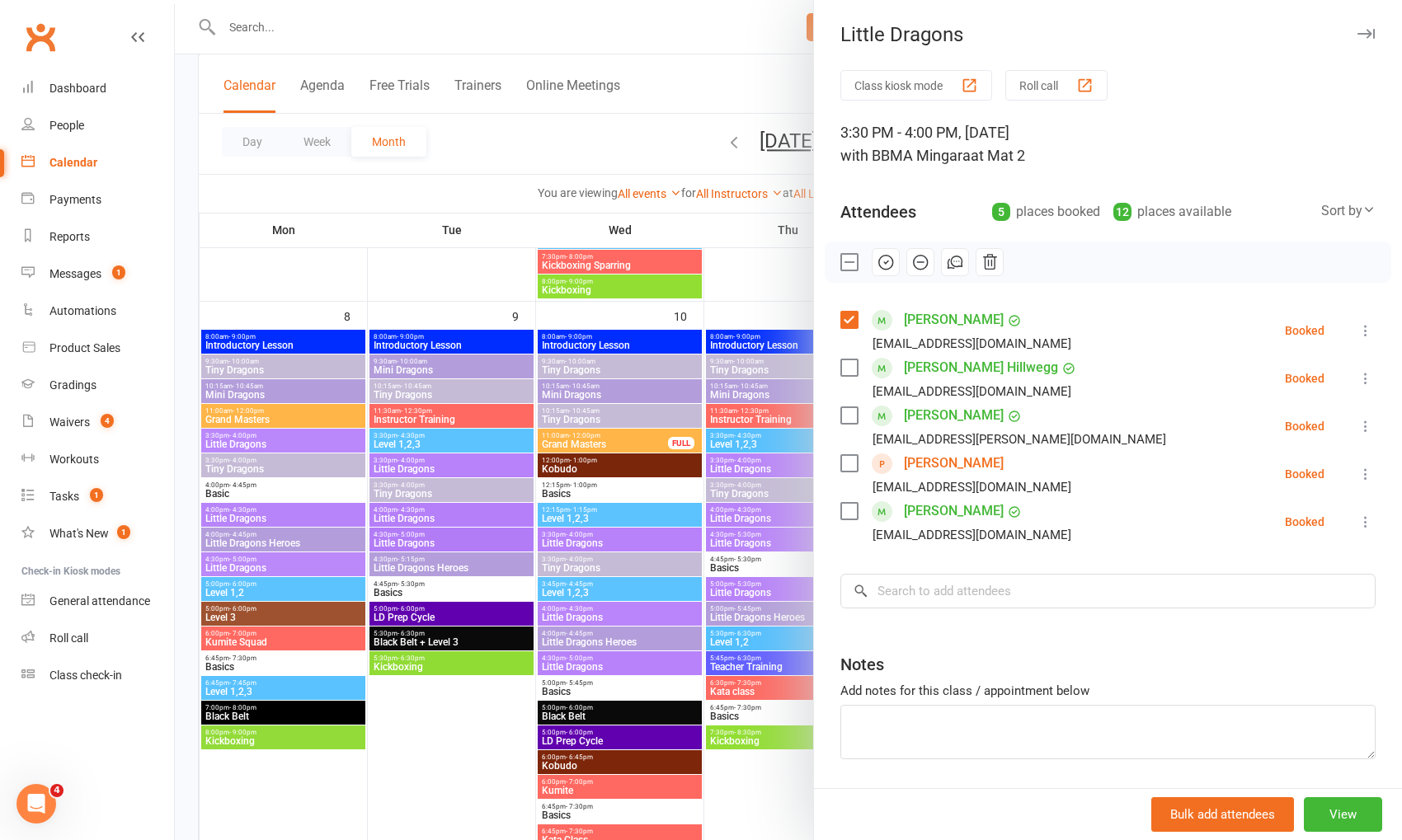
click at [850, 504] on label at bounding box center [848, 511] width 17 height 17
click at [883, 259] on icon "button" at bounding box center [886, 262] width 18 height 18
click at [1360, 424] on icon at bounding box center [1366, 426] width 17 height 17
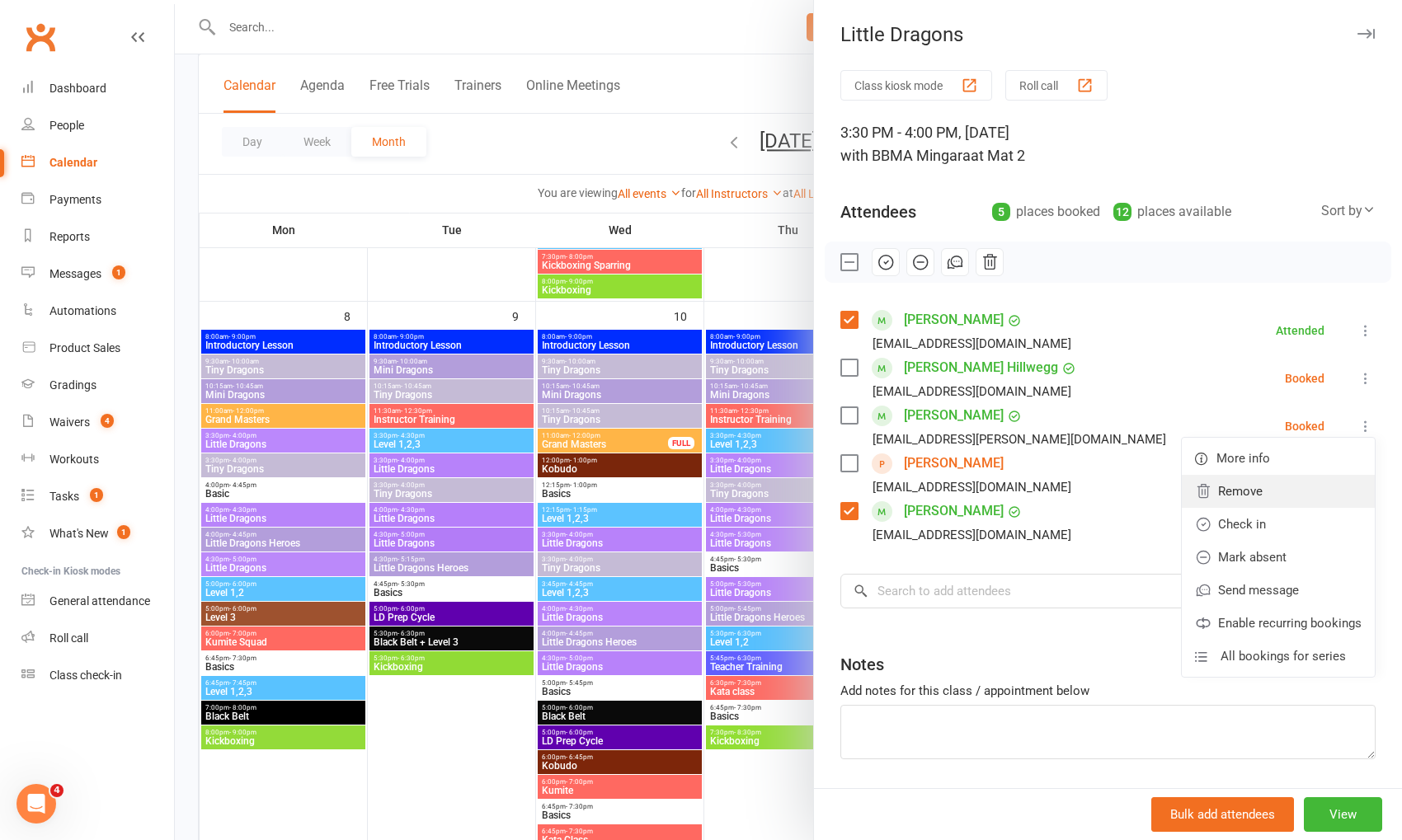
click at [1287, 496] on link "Remove" at bounding box center [1278, 491] width 193 height 33
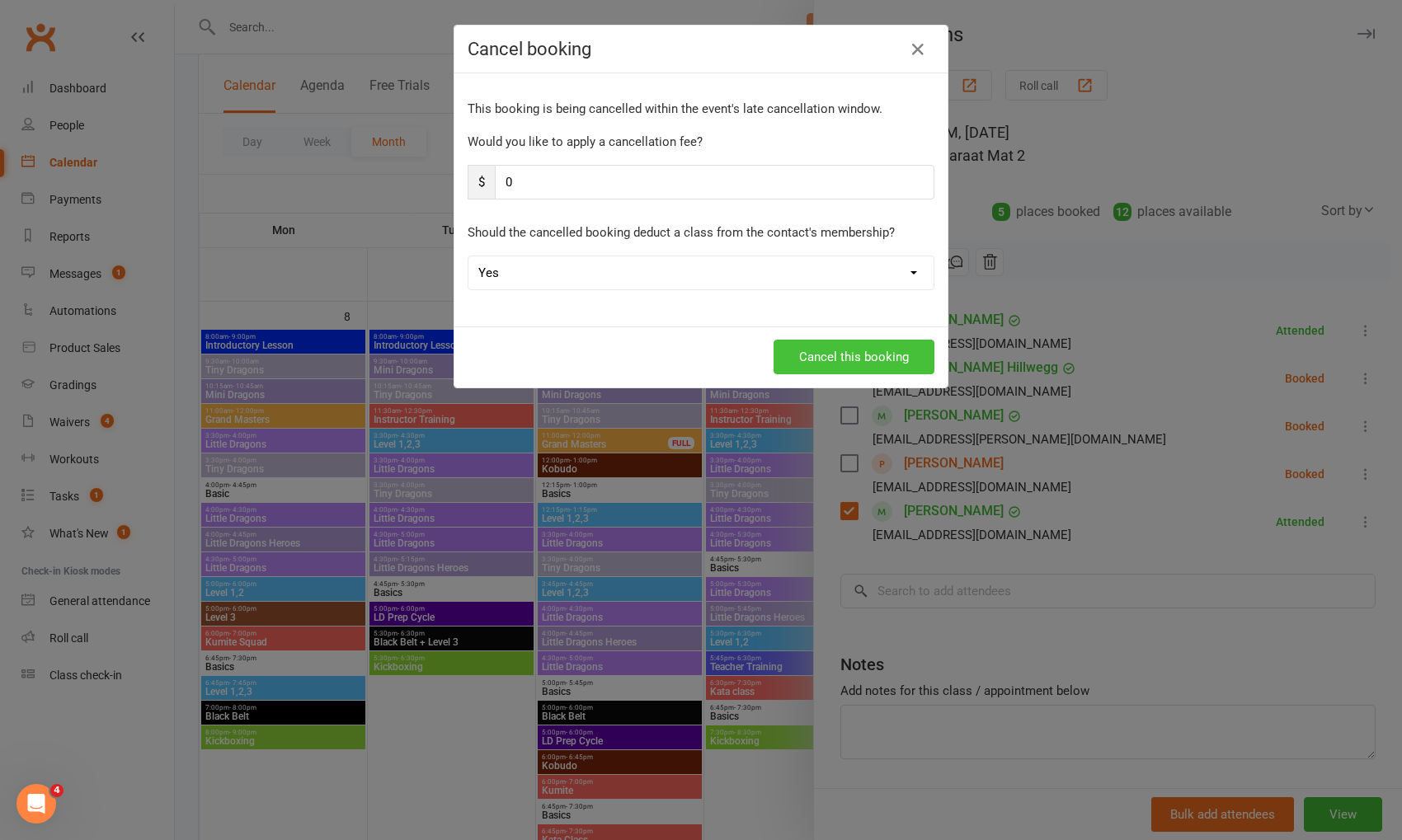
click at [906, 349] on button "Cancel this booking" at bounding box center [854, 357] width 161 height 34
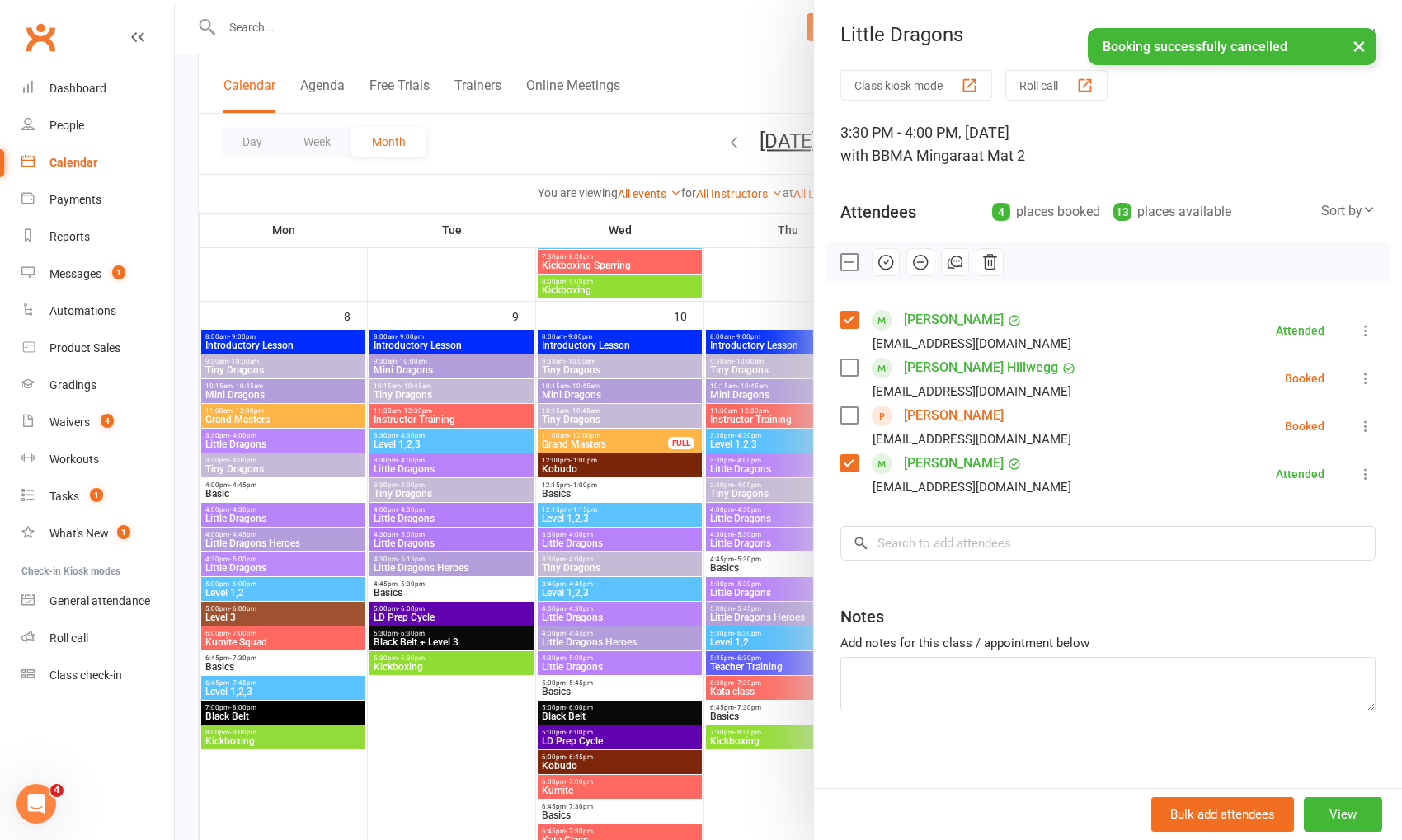
click at [1365, 377] on icon at bounding box center [1366, 379] width 17 height 17
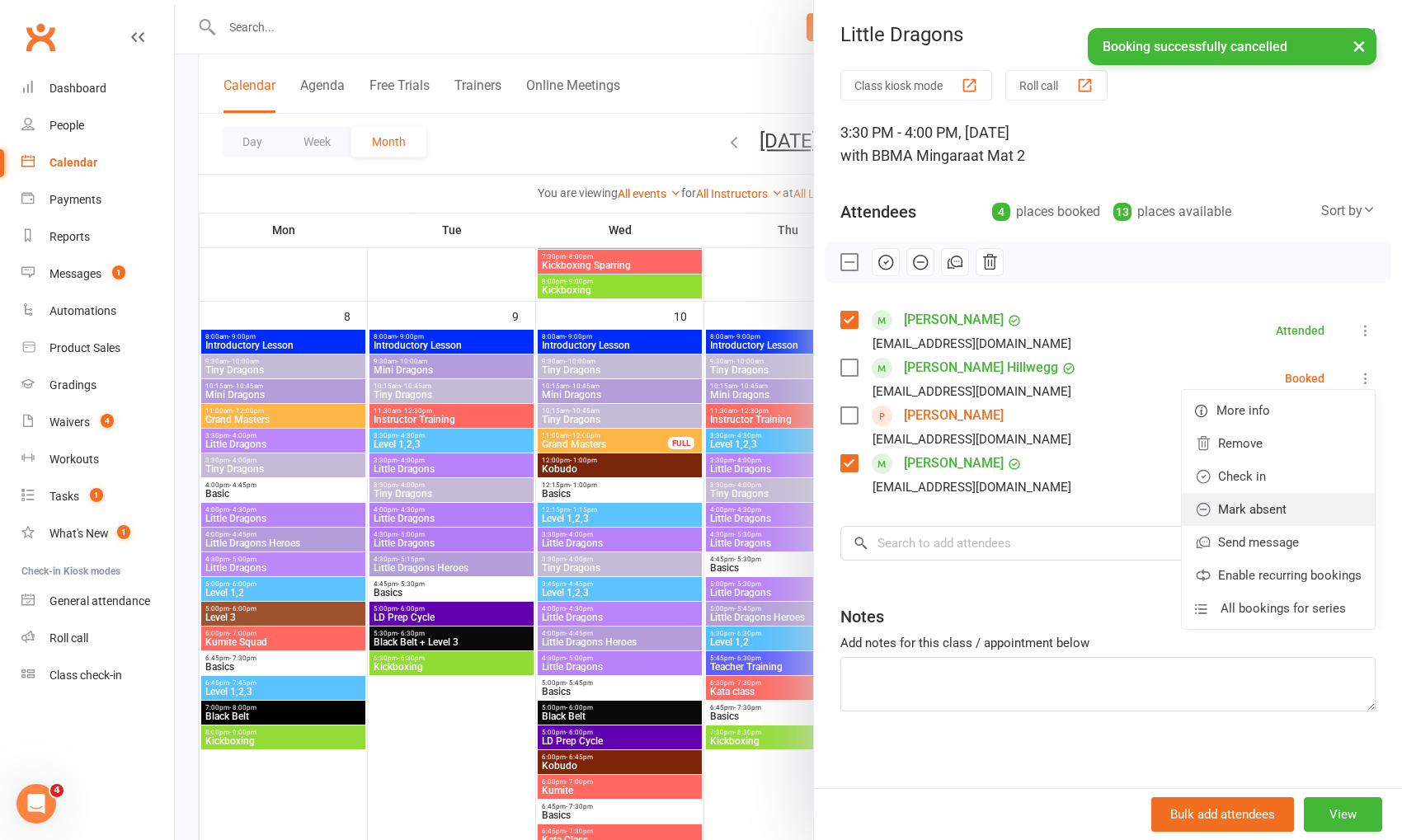
click at [1336, 499] on link "Mark absent" at bounding box center [1278, 509] width 193 height 33
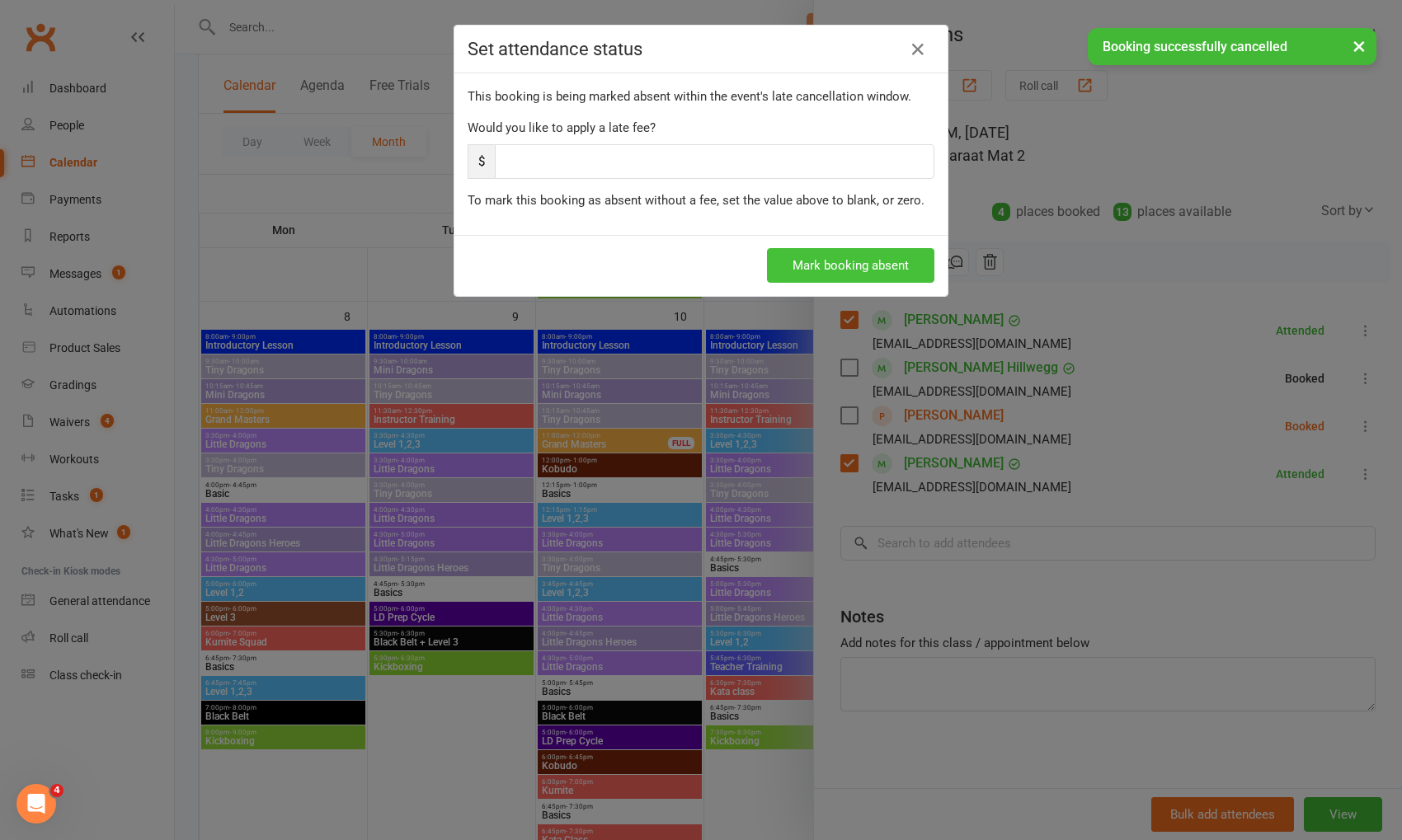
click at [907, 265] on button "Mark booking absent" at bounding box center [851, 265] width 167 height 34
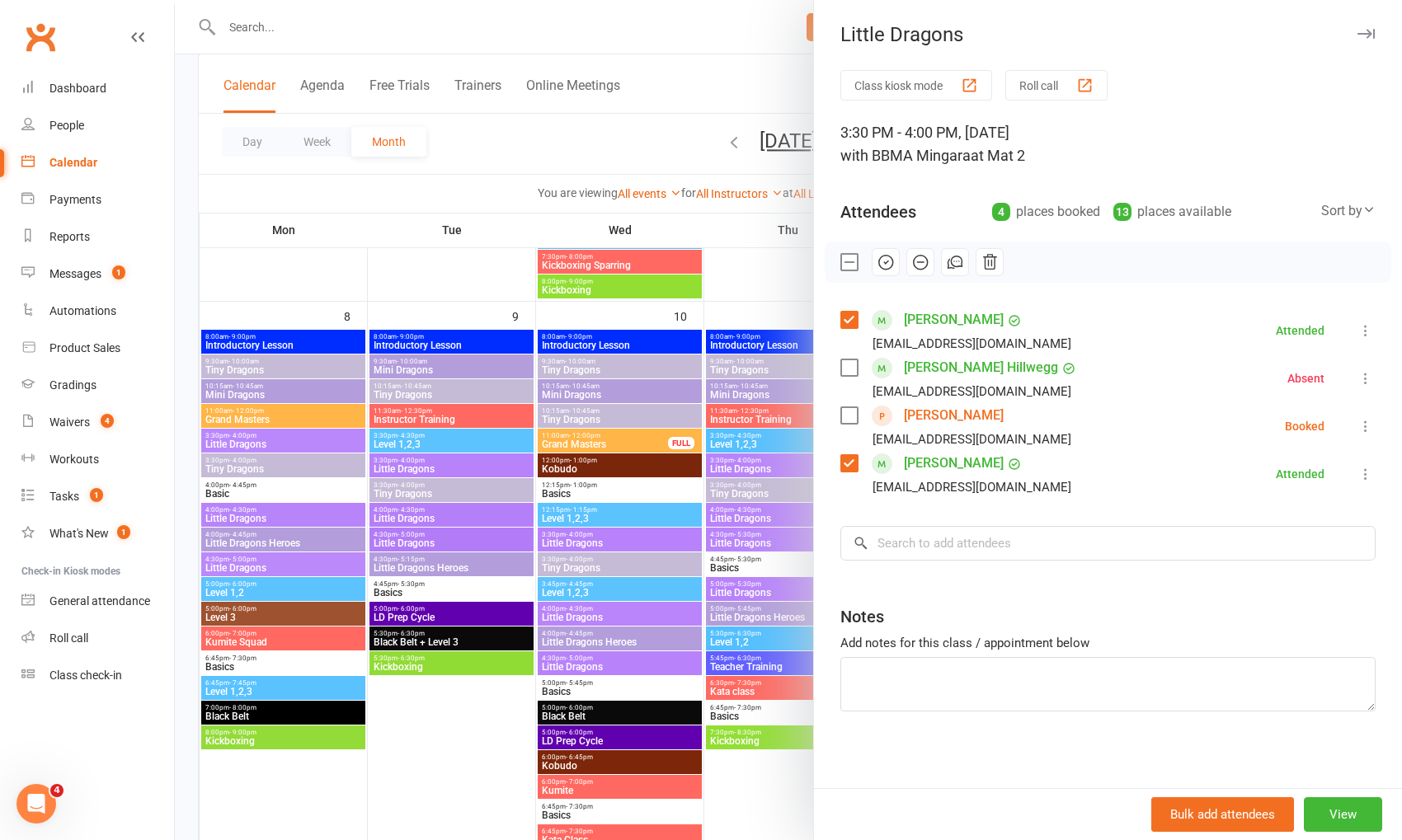
click at [762, 84] on div at bounding box center [789, 420] width 1228 height 840
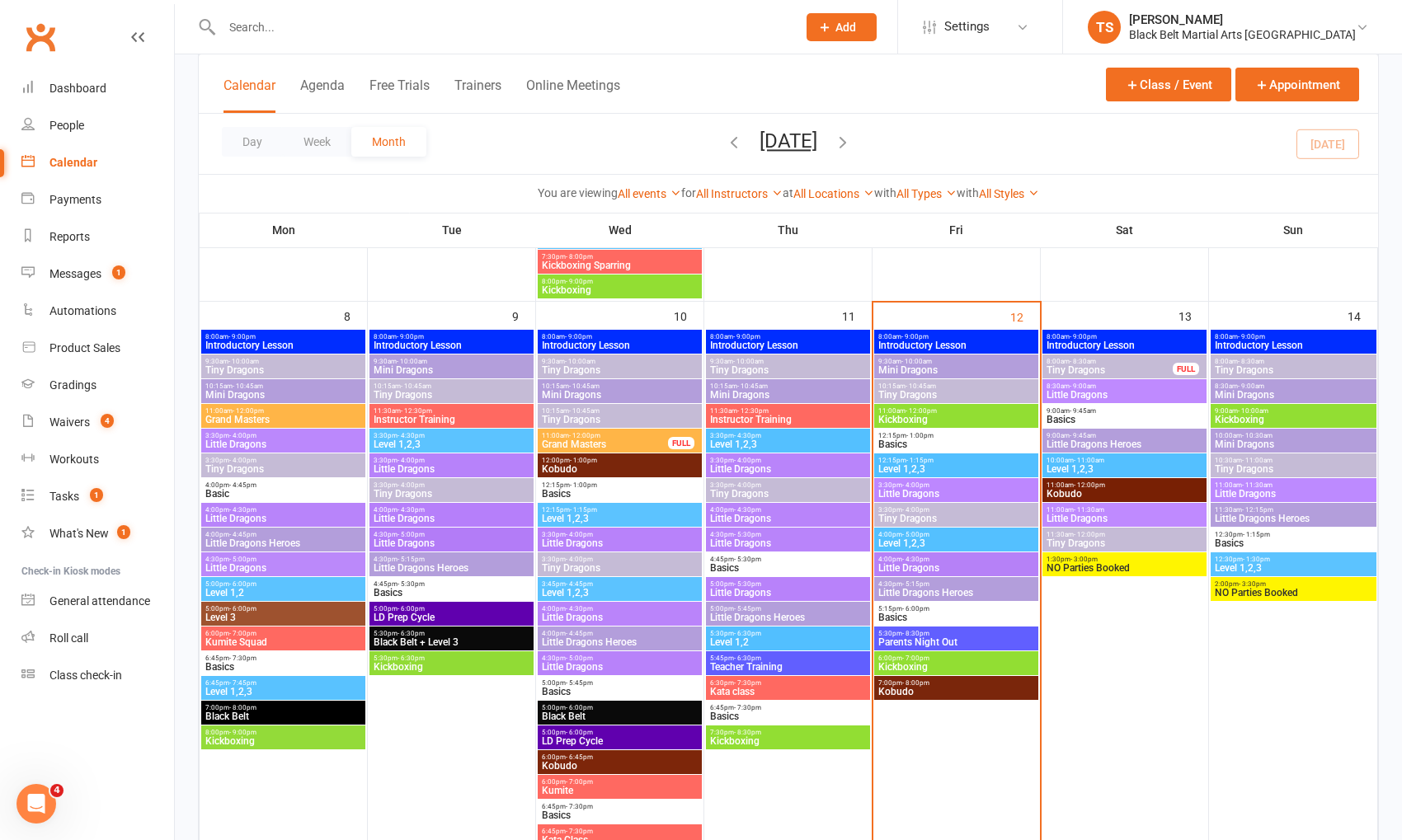
click at [914, 564] on span "Little Dragons" at bounding box center [956, 568] width 158 height 10
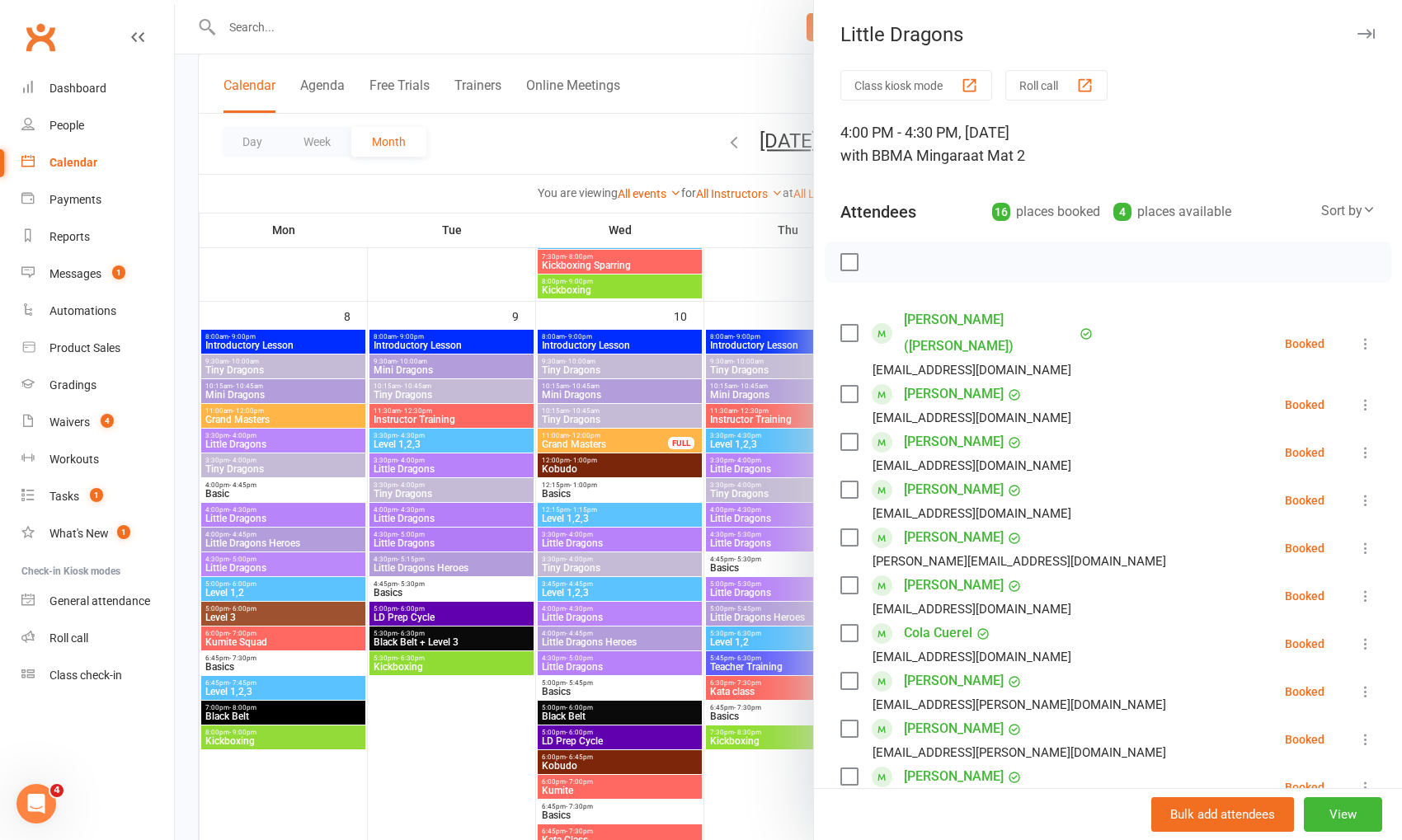
click at [1373, 335] on icon at bounding box center [1366, 343] width 17 height 17
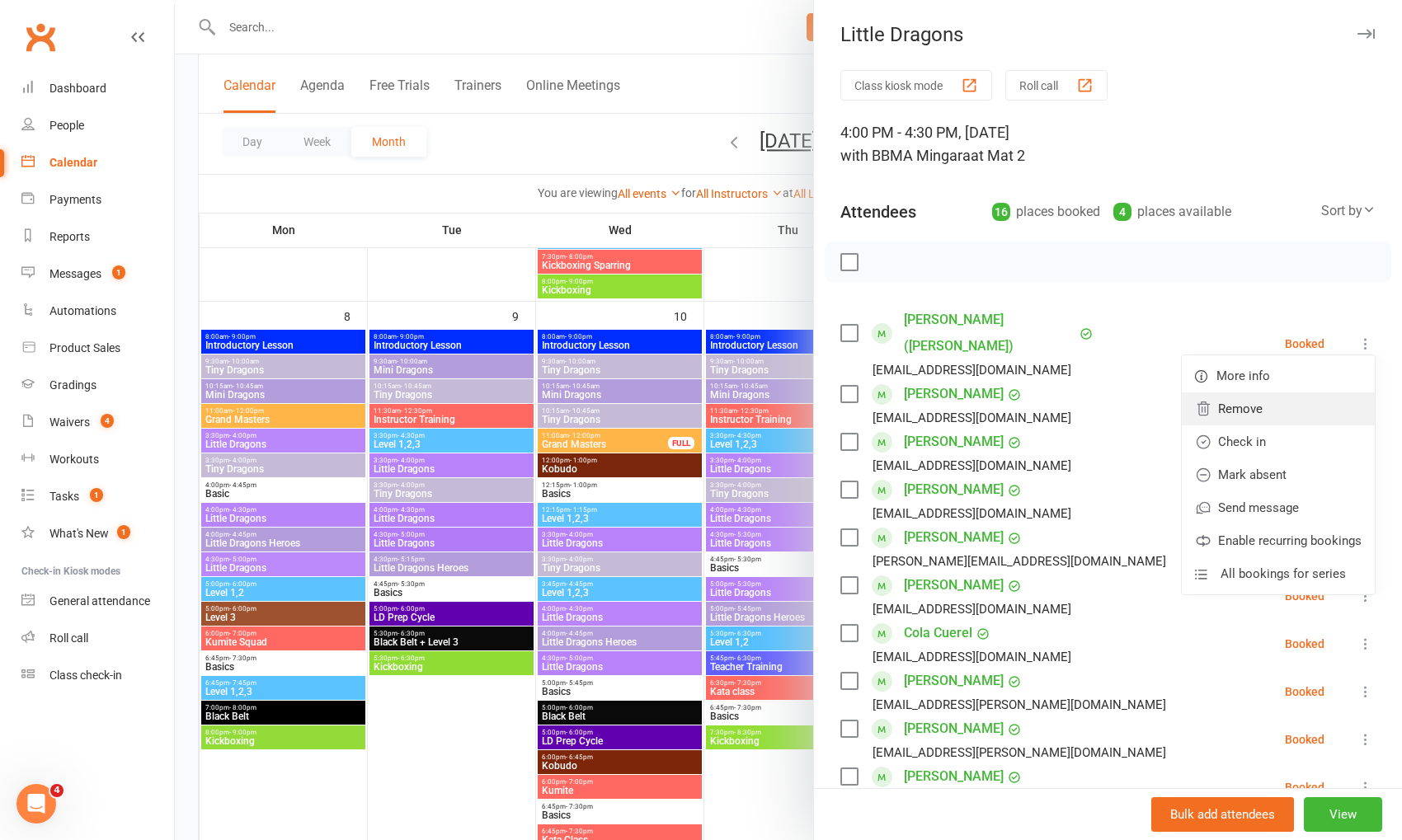
click at [1307, 400] on link "Remove" at bounding box center [1278, 409] width 193 height 33
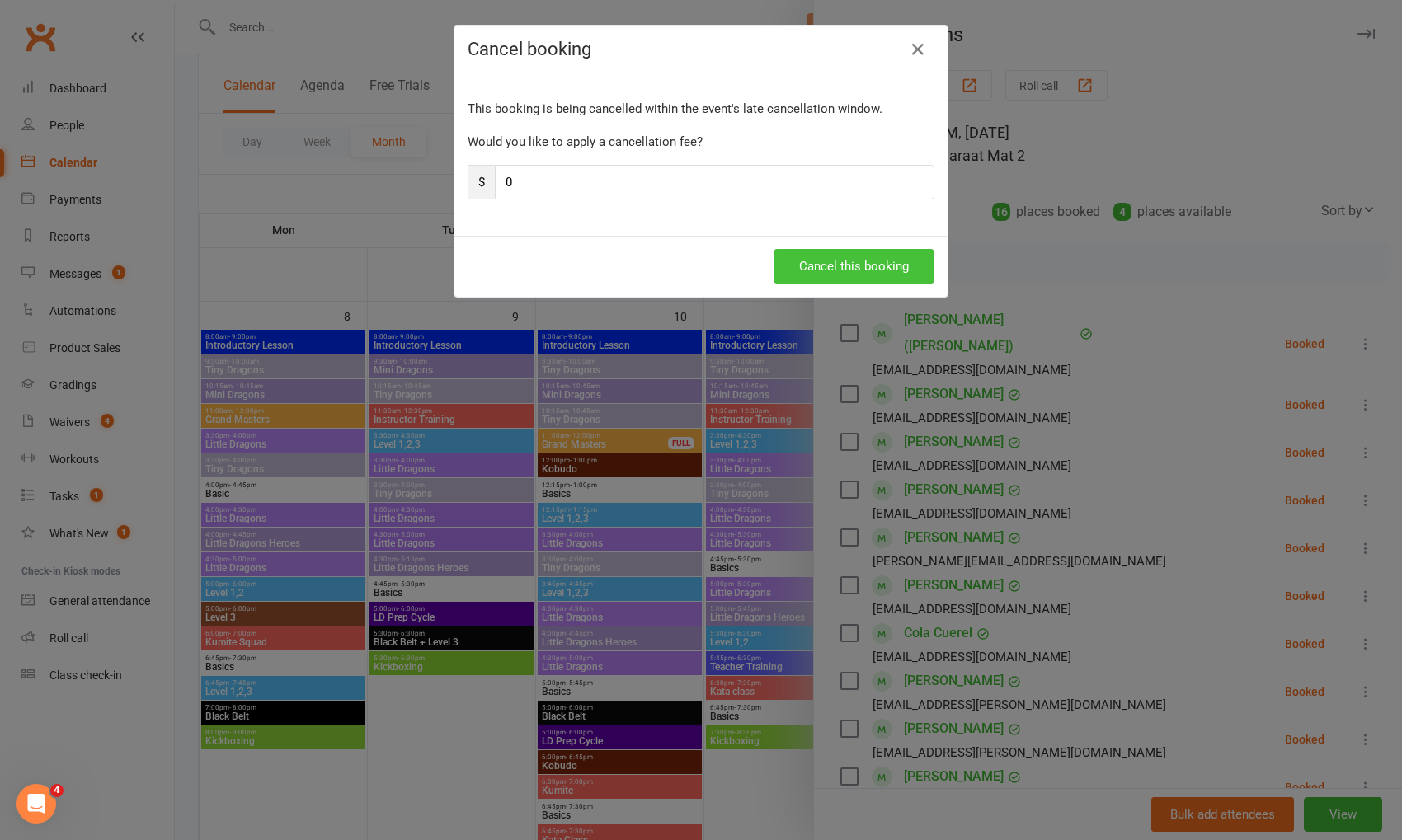
click at [867, 259] on button "Cancel this booking" at bounding box center [854, 266] width 161 height 34
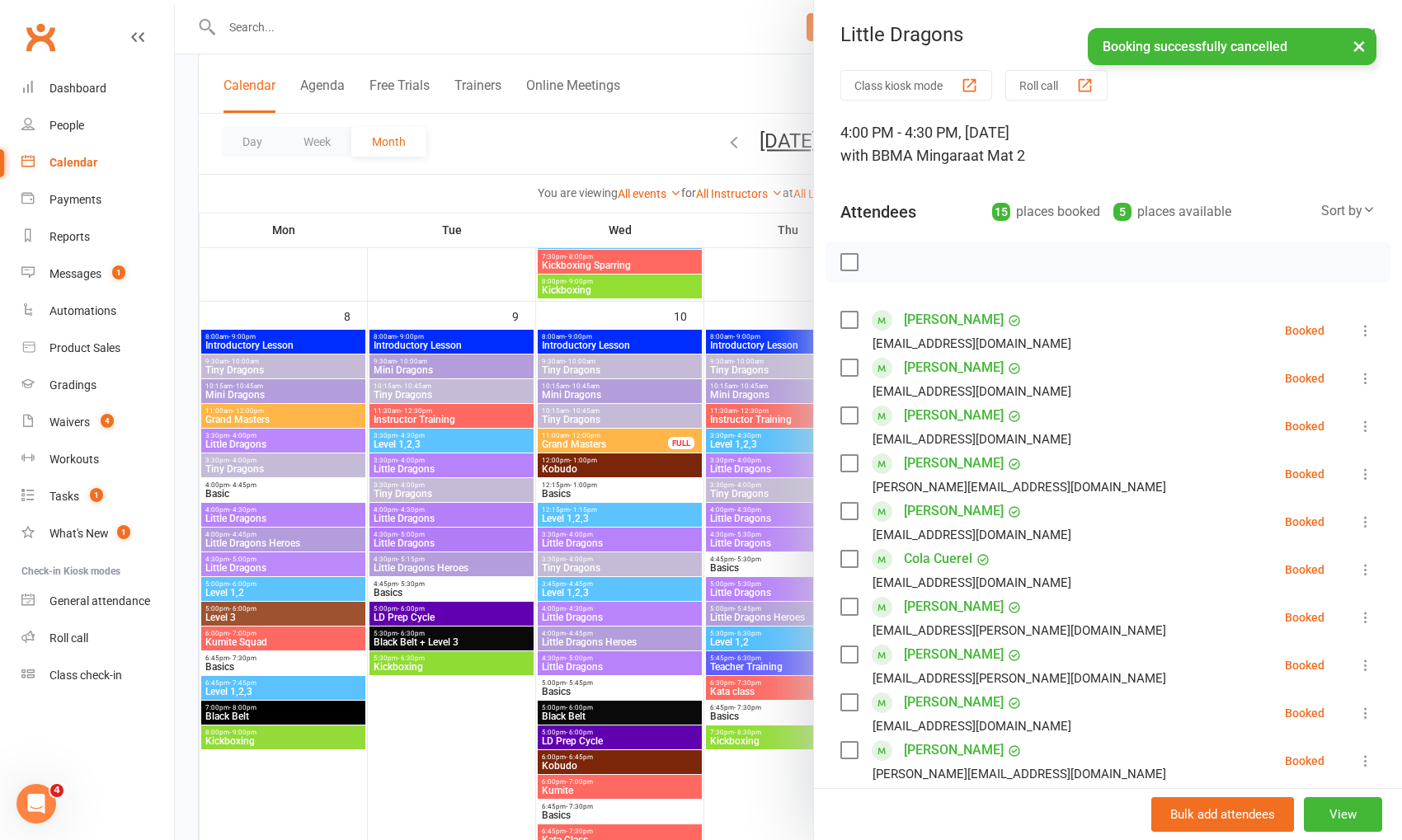
click at [852, 313] on label at bounding box center [848, 320] width 17 height 17
drag, startPoint x: 854, startPoint y: 362, endPoint x: 852, endPoint y: 398, distance: 36.1
click at [854, 362] on label at bounding box center [848, 367] width 17 height 17
click at [850, 413] on label at bounding box center [848, 416] width 17 height 17
click at [850, 414] on label at bounding box center [848, 416] width 17 height 17
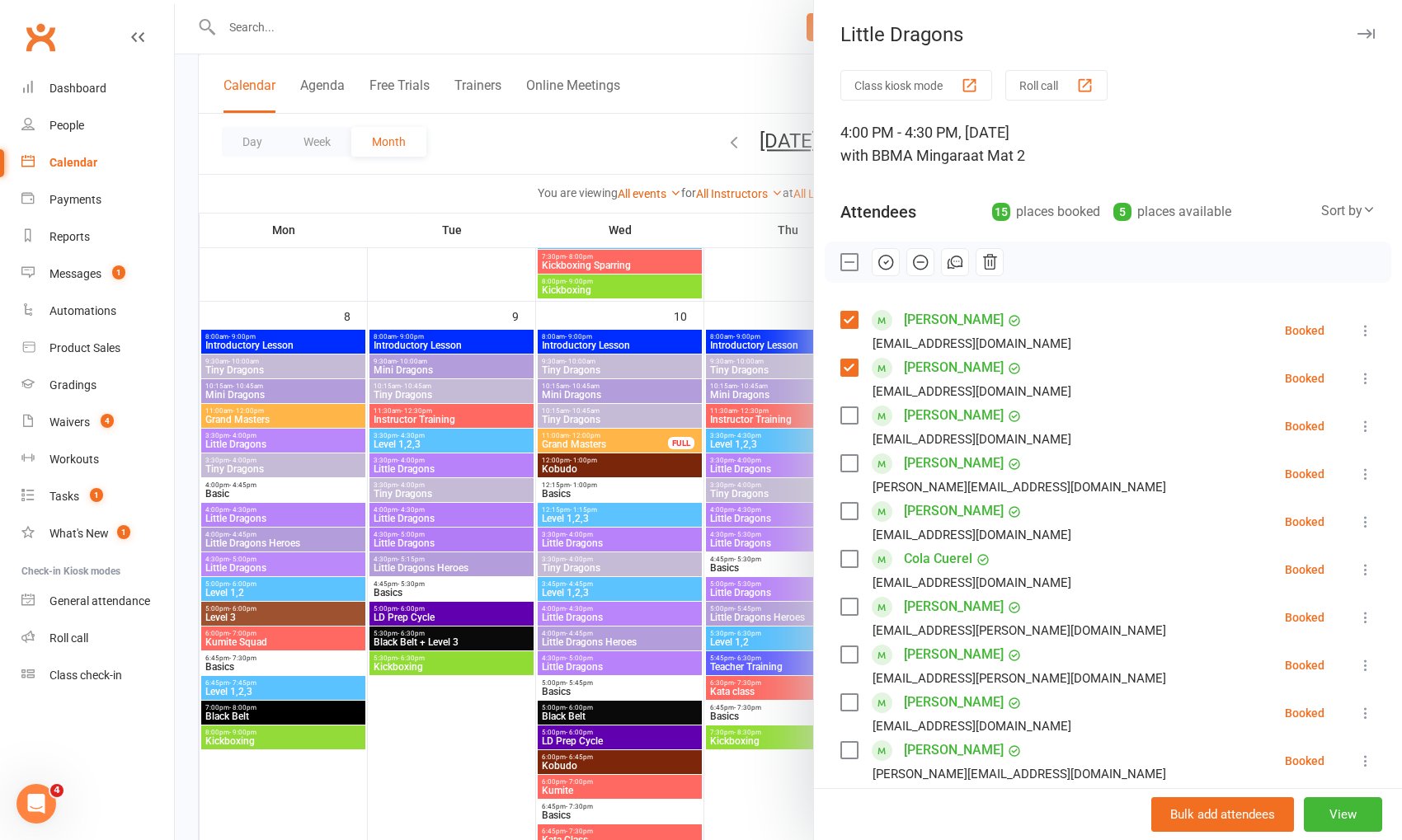
click at [1379, 424] on div "Class kiosk mode Roll call 4:00 PM - 4:30 PM, [DATE] with BBMA Mingara at Mat 2…" at bounding box center [1108, 696] width 588 height 1250
click at [1361, 424] on icon at bounding box center [1366, 426] width 17 height 17
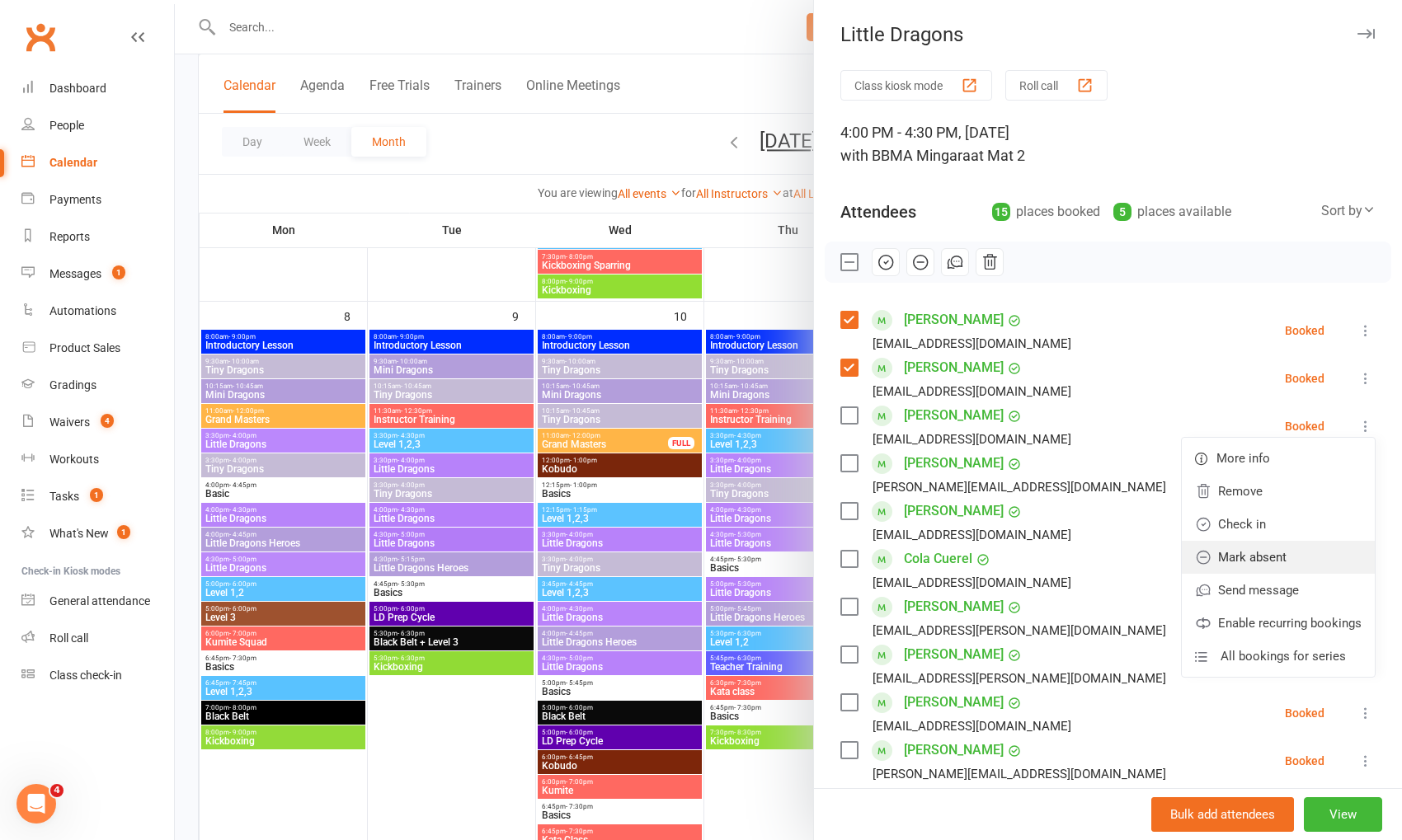
click at [1323, 550] on link "Mark absent" at bounding box center [1278, 556] width 193 height 33
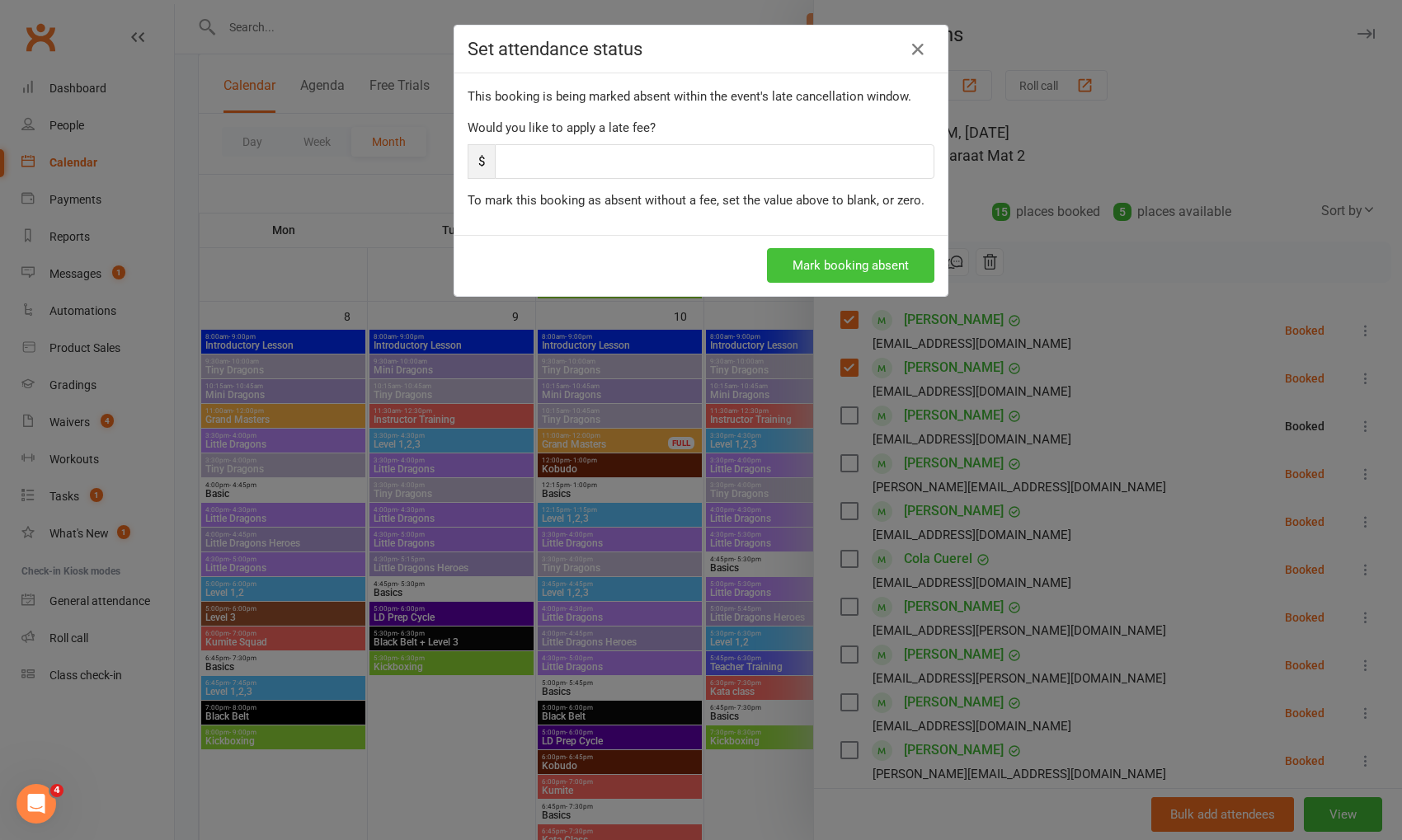
drag, startPoint x: 886, startPoint y: 254, endPoint x: 933, endPoint y: 289, distance: 58.6
click at [887, 254] on button "Mark booking absent" at bounding box center [851, 265] width 167 height 34
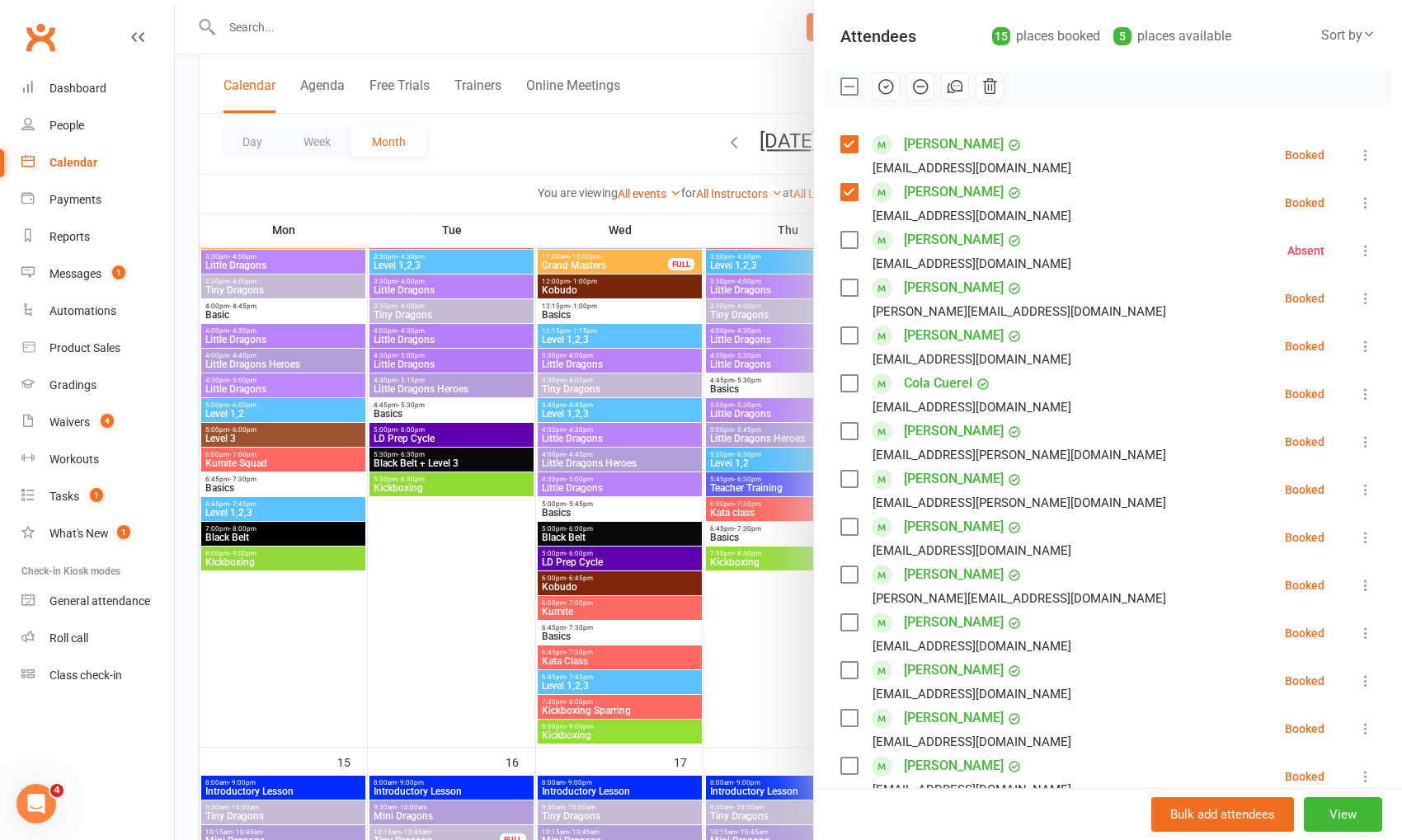
scroll to position [852, 0]
click at [841, 283] on label at bounding box center [848, 288] width 17 height 17
click at [852, 335] on label at bounding box center [848, 335] width 17 height 17
click at [853, 382] on label at bounding box center [848, 383] width 17 height 17
click at [852, 424] on label at bounding box center [848, 431] width 17 height 17
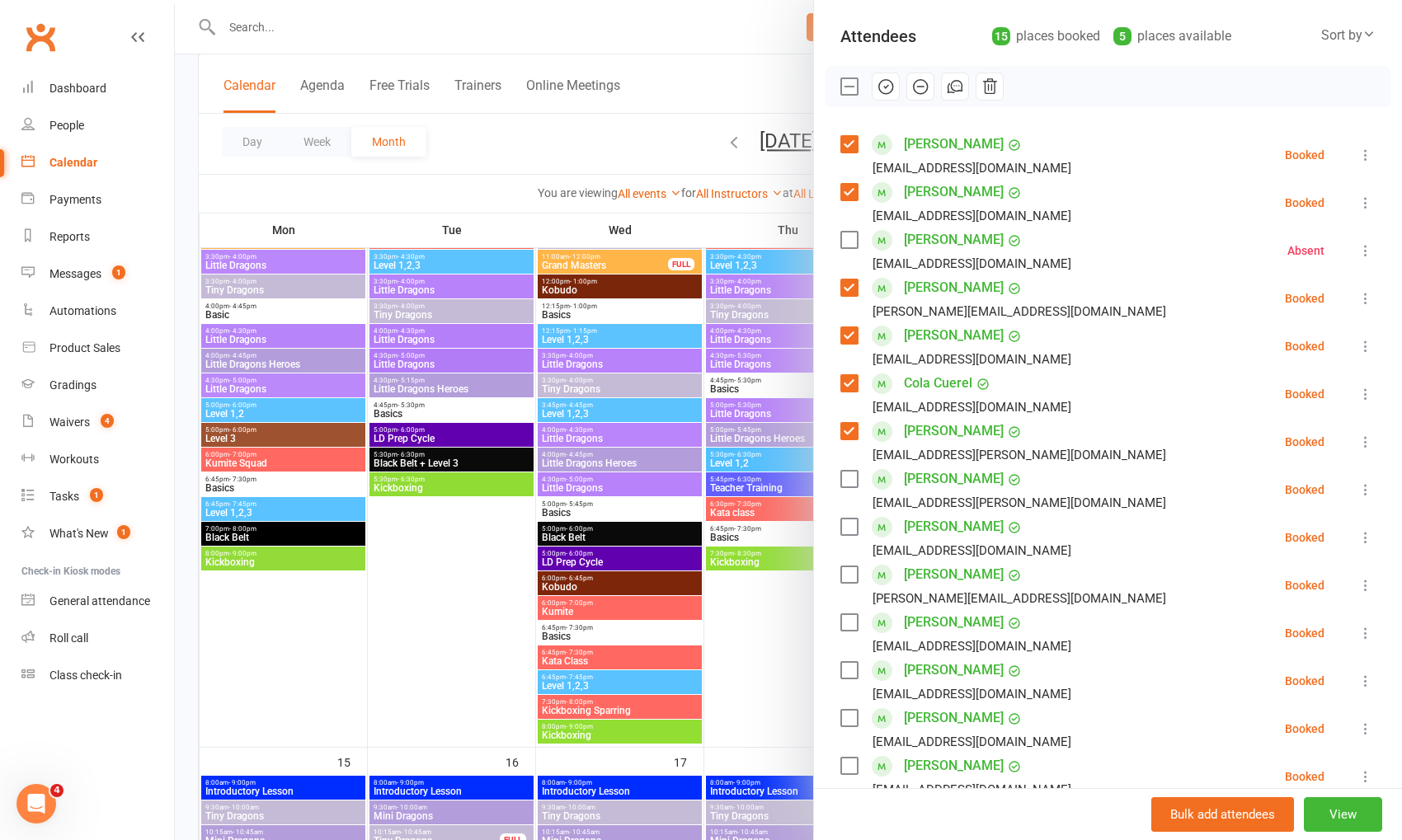
click at [849, 472] on label at bounding box center [848, 479] width 17 height 17
drag, startPoint x: 850, startPoint y: 524, endPoint x: 1029, endPoint y: 540, distance: 179.7
click at [852, 522] on label at bounding box center [848, 527] width 17 height 17
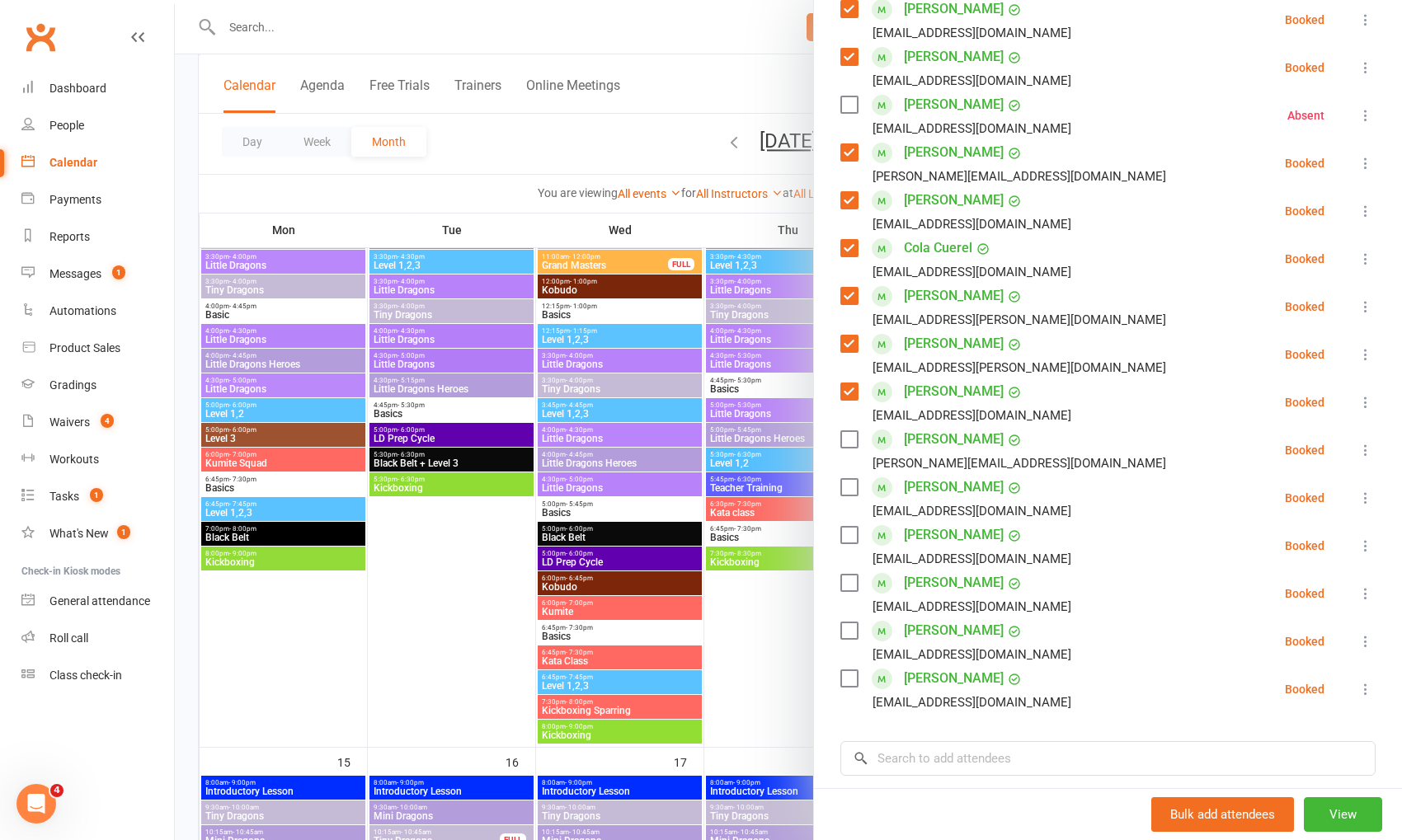
scroll to position [340, 0]
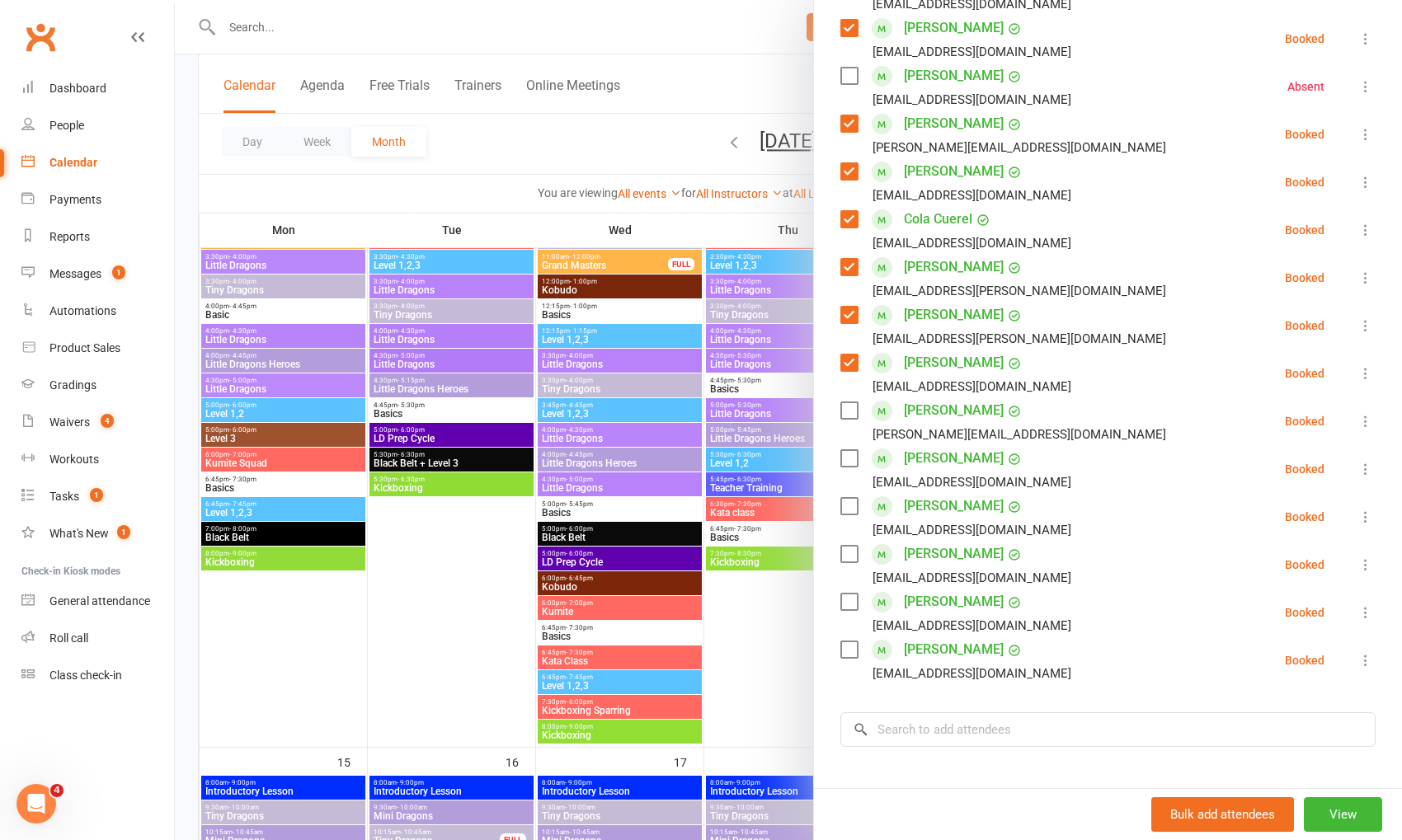
drag, startPoint x: 847, startPoint y: 411, endPoint x: 860, endPoint y: 453, distance: 44.0
click at [847, 411] on label at bounding box center [848, 410] width 17 height 17
drag, startPoint x: 851, startPoint y: 456, endPoint x: 860, endPoint y: 468, distance: 15.0
click at [851, 456] on label at bounding box center [848, 458] width 17 height 17
click at [854, 505] on label at bounding box center [848, 506] width 17 height 17
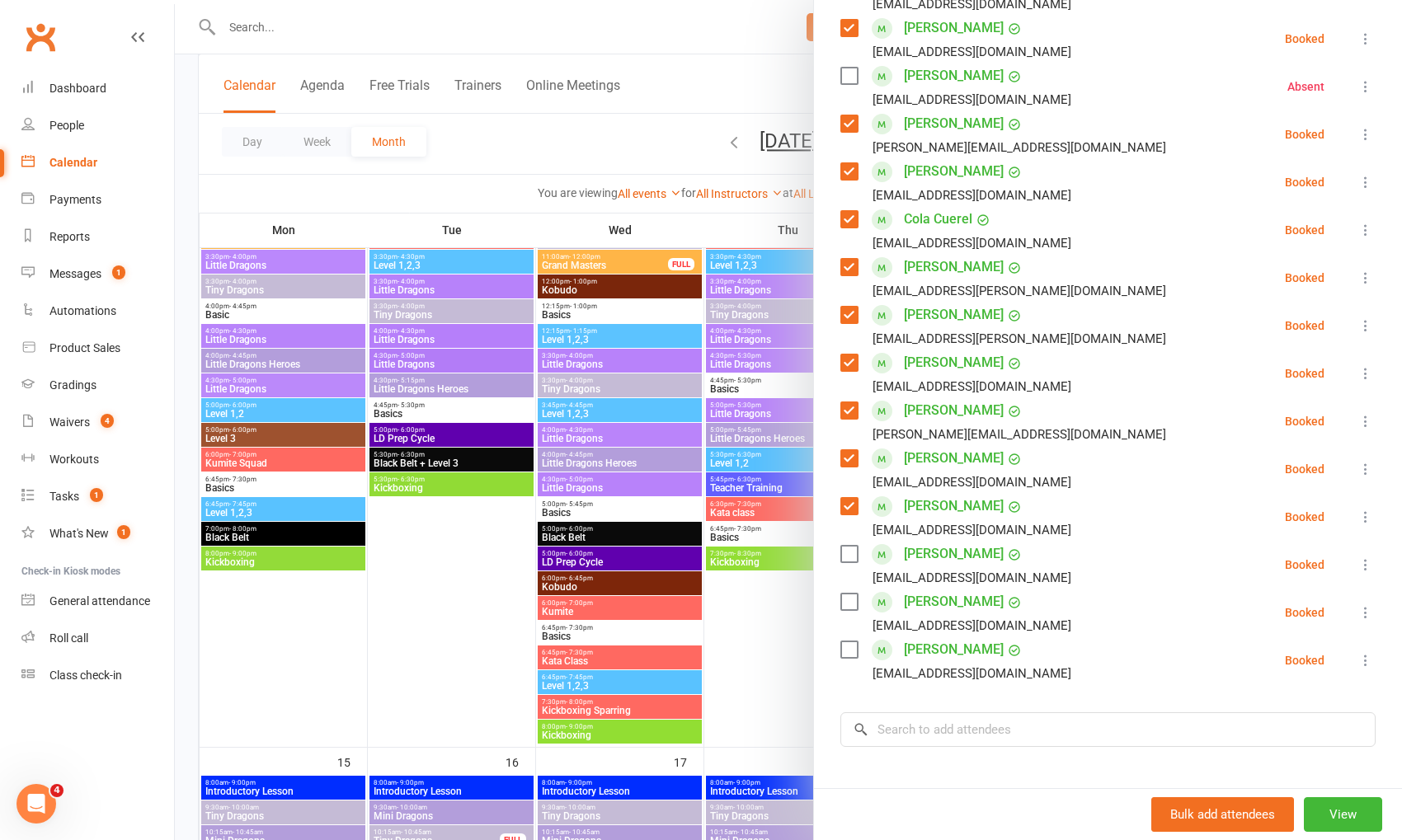
click at [853, 505] on label at bounding box center [848, 506] width 17 height 17
click at [1361, 513] on icon at bounding box center [1366, 517] width 17 height 17
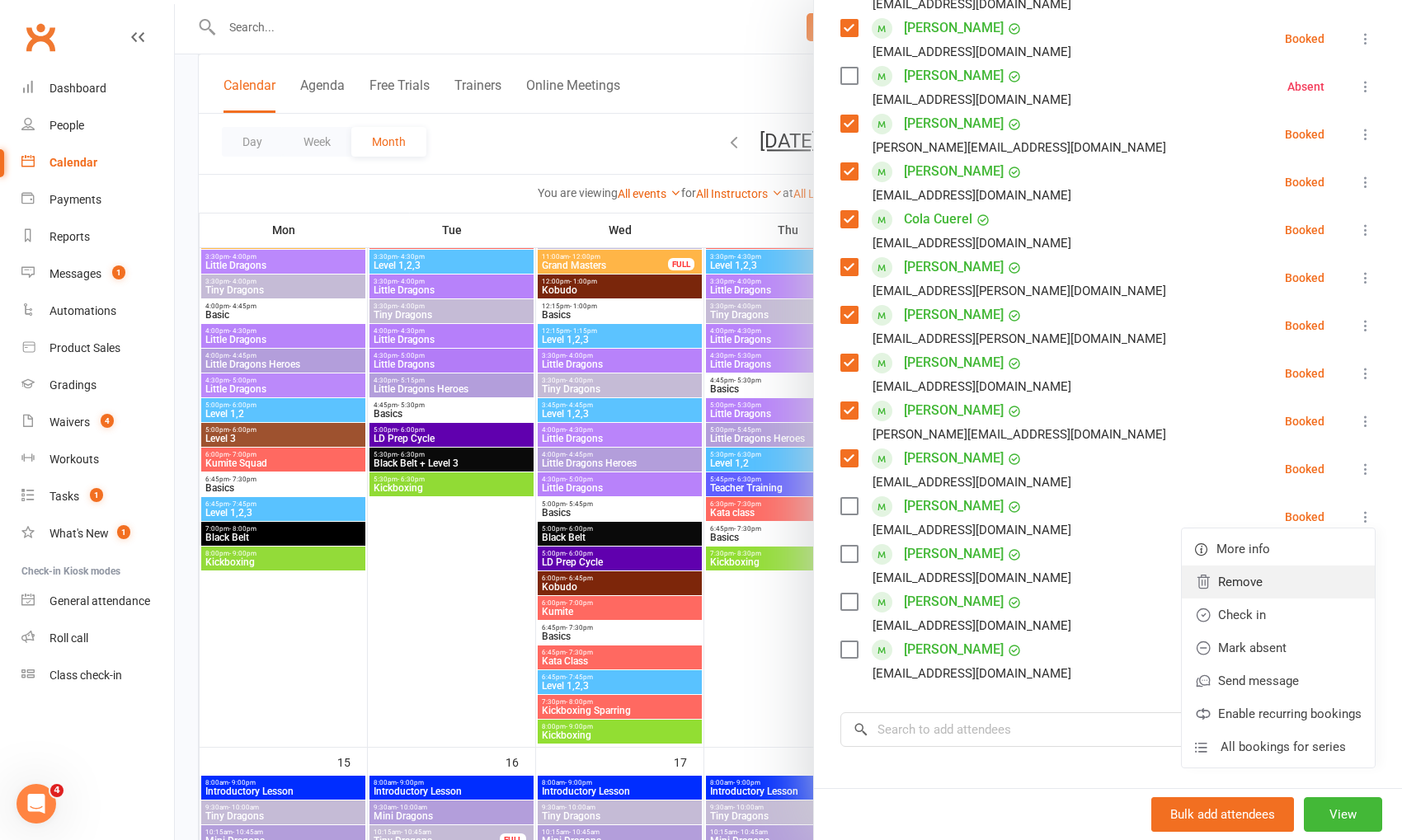
click at [1271, 586] on link "Remove" at bounding box center [1278, 582] width 193 height 33
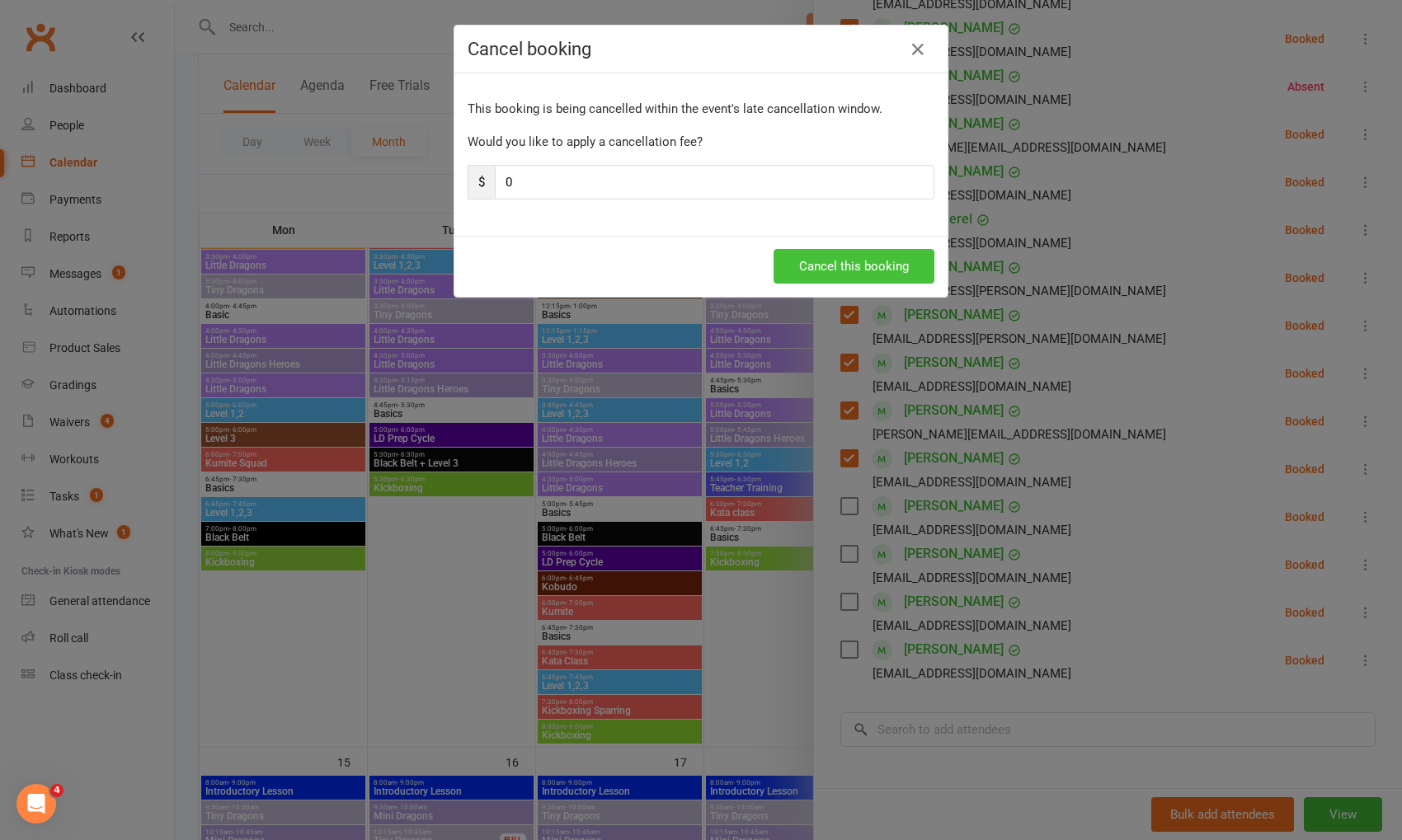
drag, startPoint x: 902, startPoint y: 256, endPoint x: 948, endPoint y: 278, distance: 51.0
click at [902, 256] on button "Cancel this booking" at bounding box center [854, 266] width 161 height 34
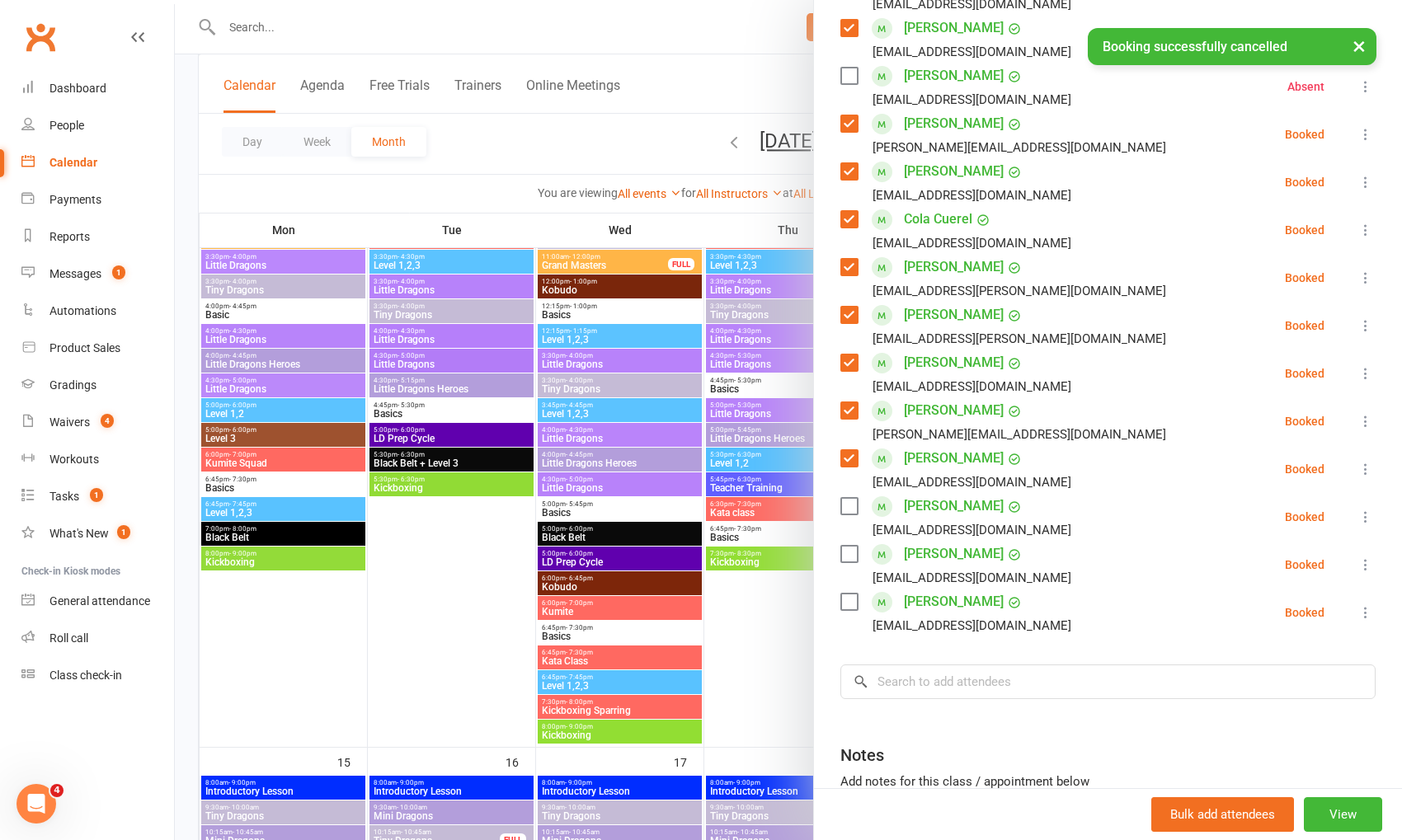
drag, startPoint x: 848, startPoint y: 500, endPoint x: 851, endPoint y: 548, distance: 48.1
click at [848, 500] on label at bounding box center [848, 506] width 17 height 17
drag, startPoint x: 852, startPoint y: 549, endPoint x: 856, endPoint y: 563, distance: 14.6
click at [853, 549] on label at bounding box center [848, 554] width 17 height 17
drag, startPoint x: 850, startPoint y: 597, endPoint x: 1082, endPoint y: 562, distance: 234.6
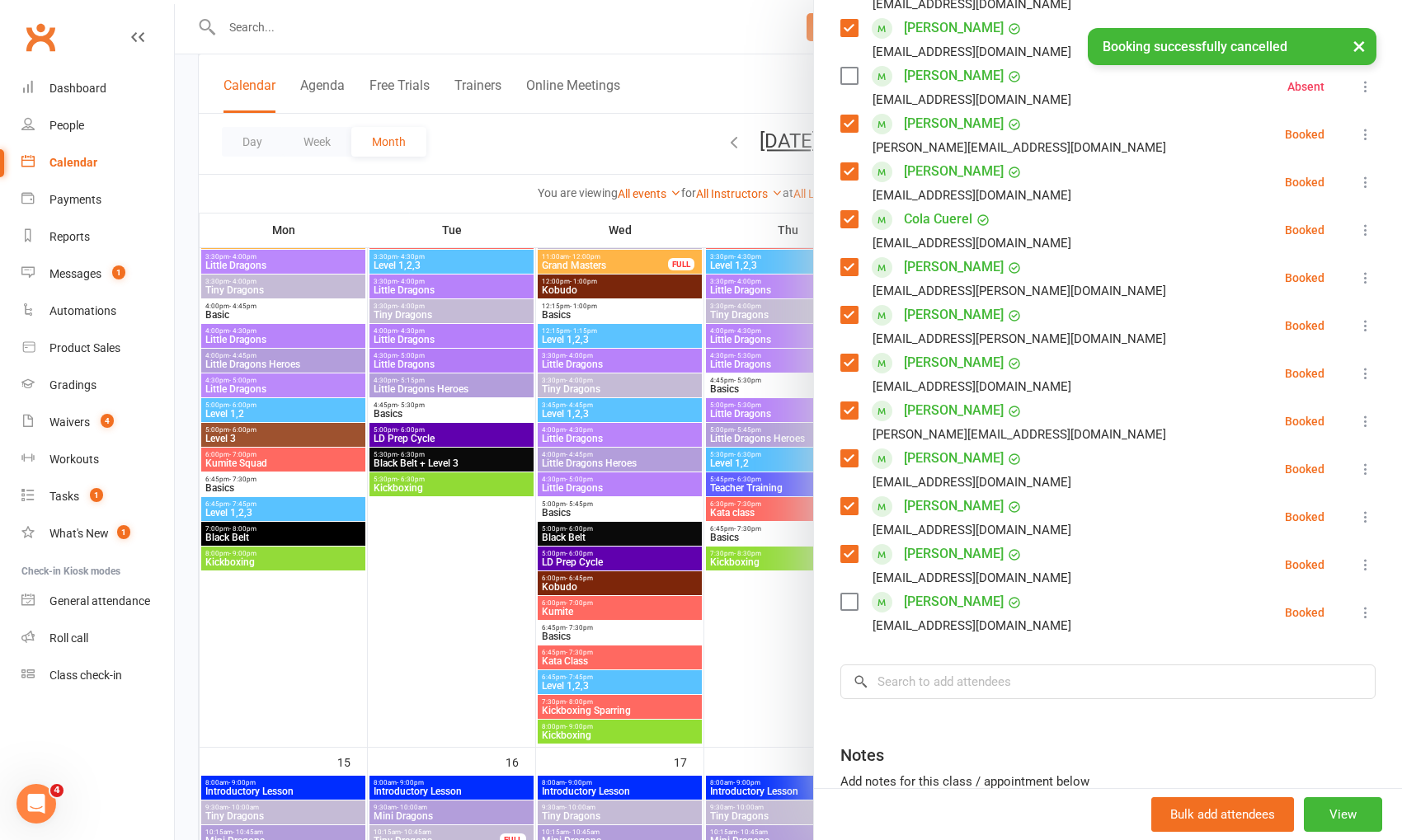
click at [852, 597] on label at bounding box center [848, 601] width 17 height 17
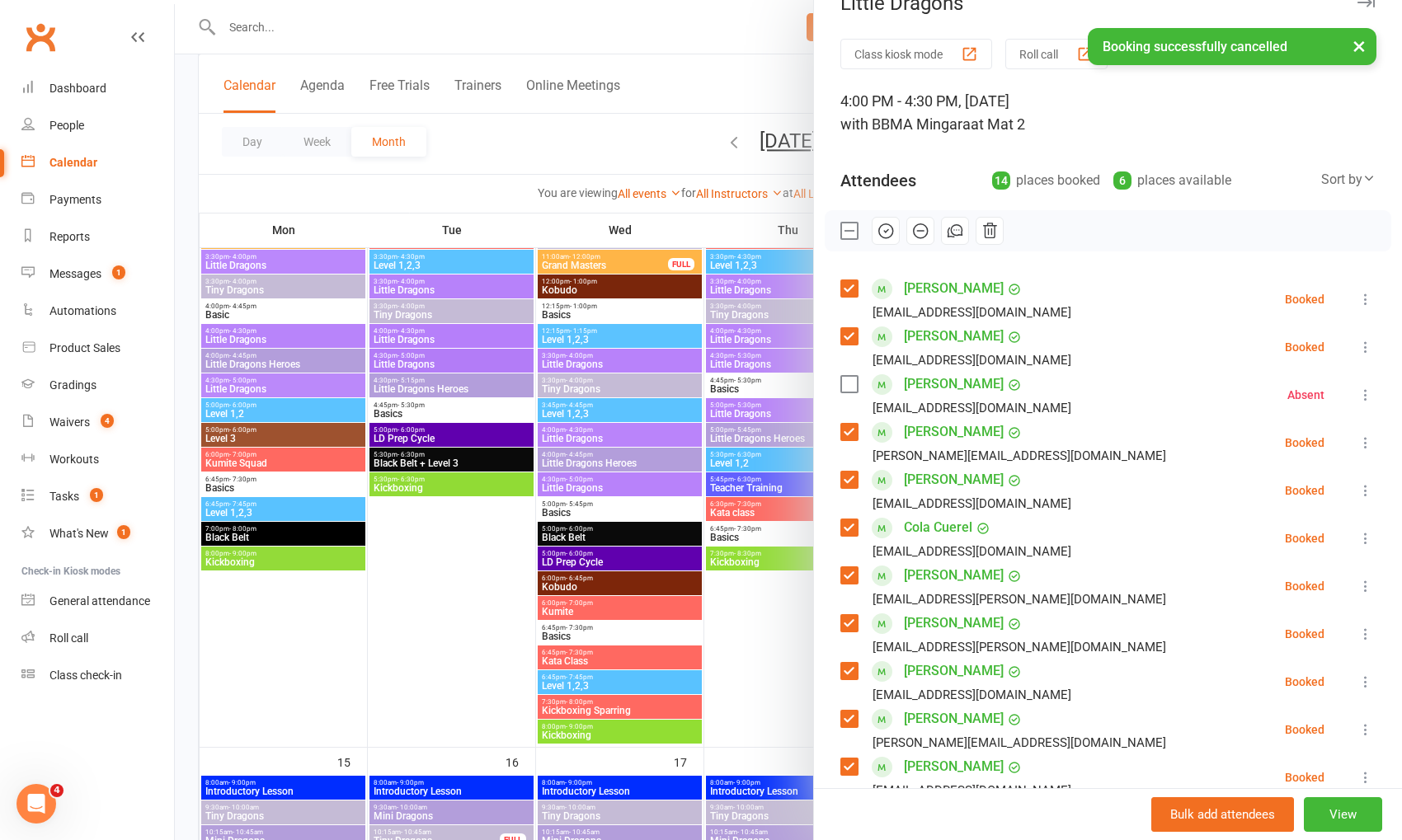
scroll to position [22, 0]
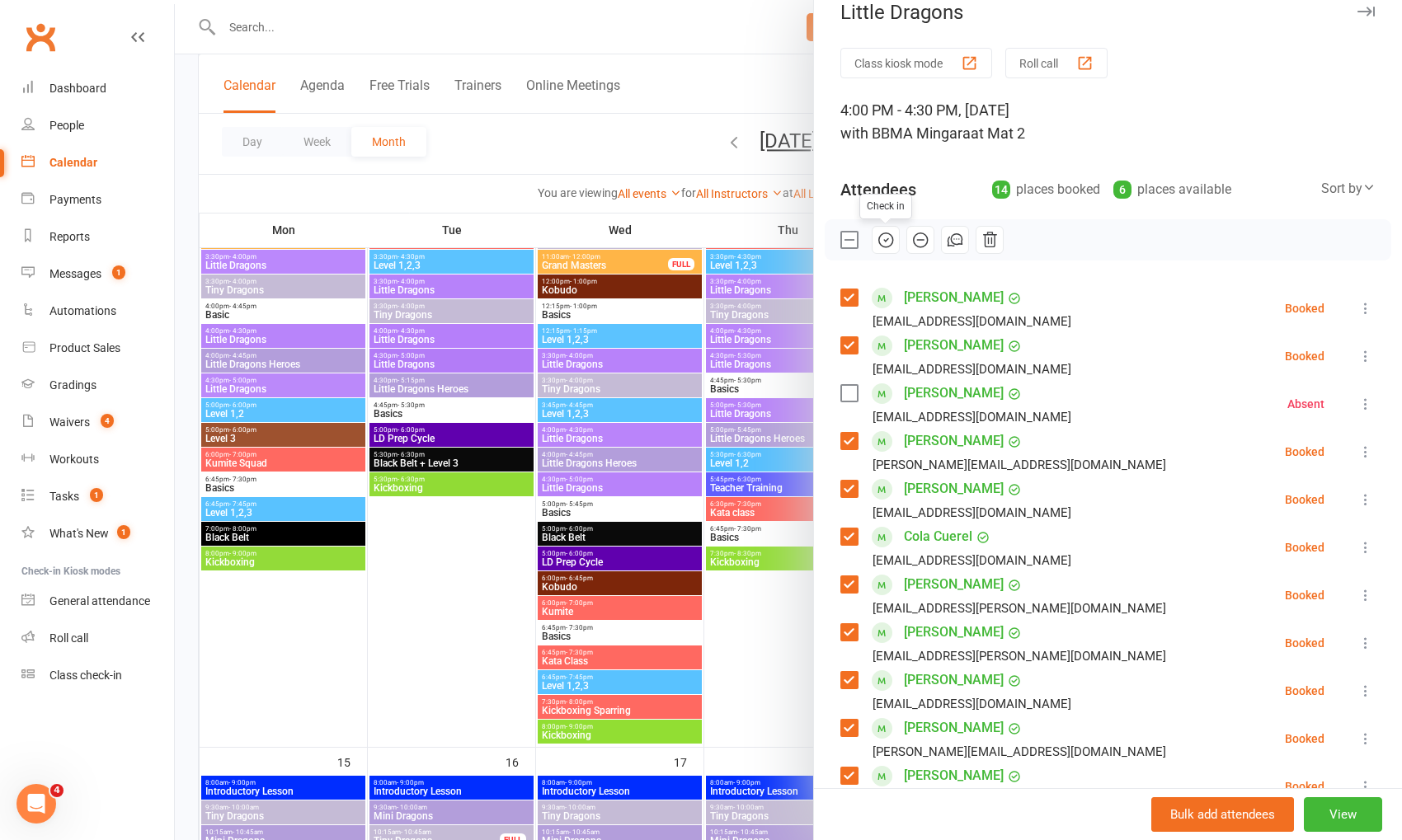
click at [888, 239] on icon "button" at bounding box center [886, 239] width 18 height 18
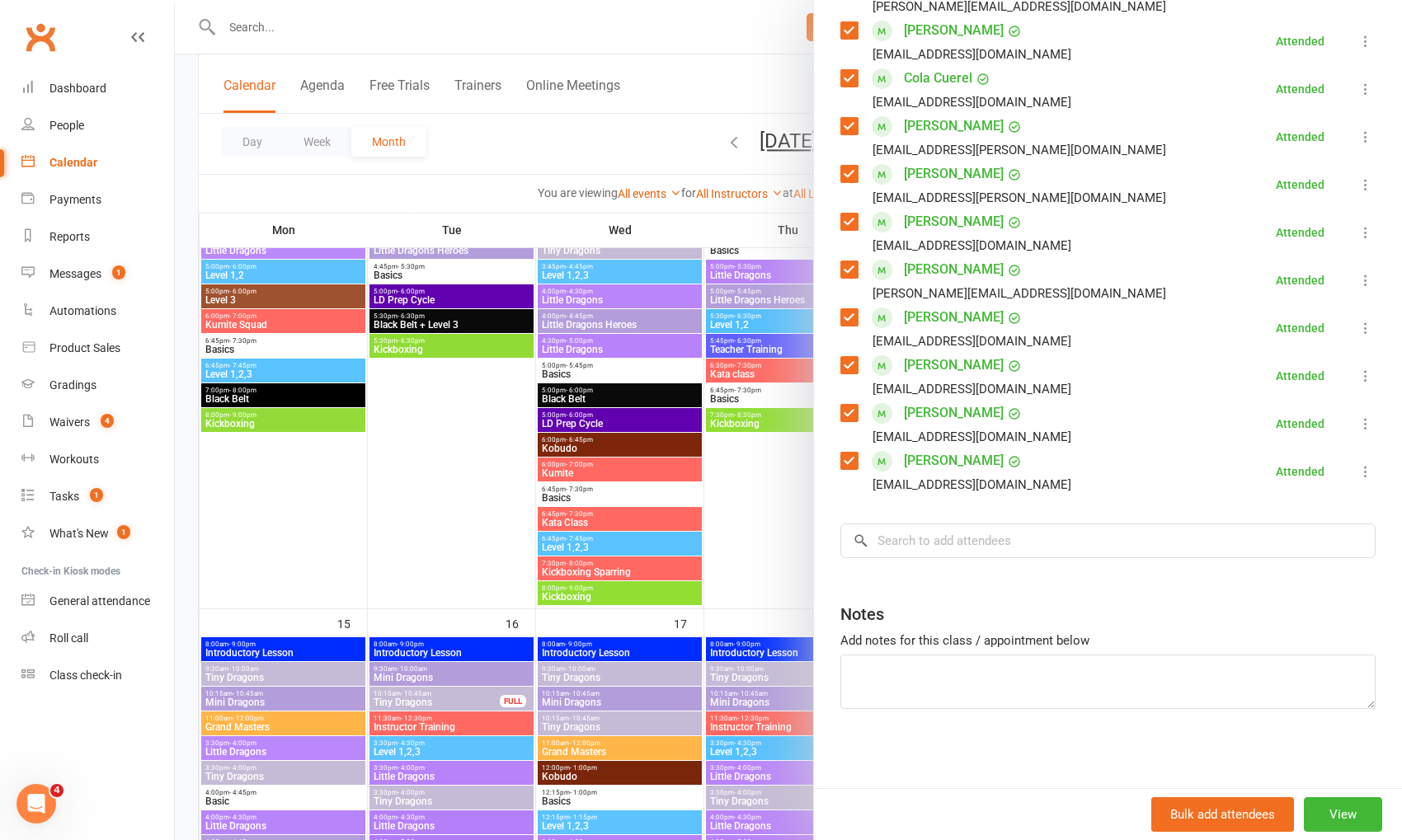
scroll to position [1019, 0]
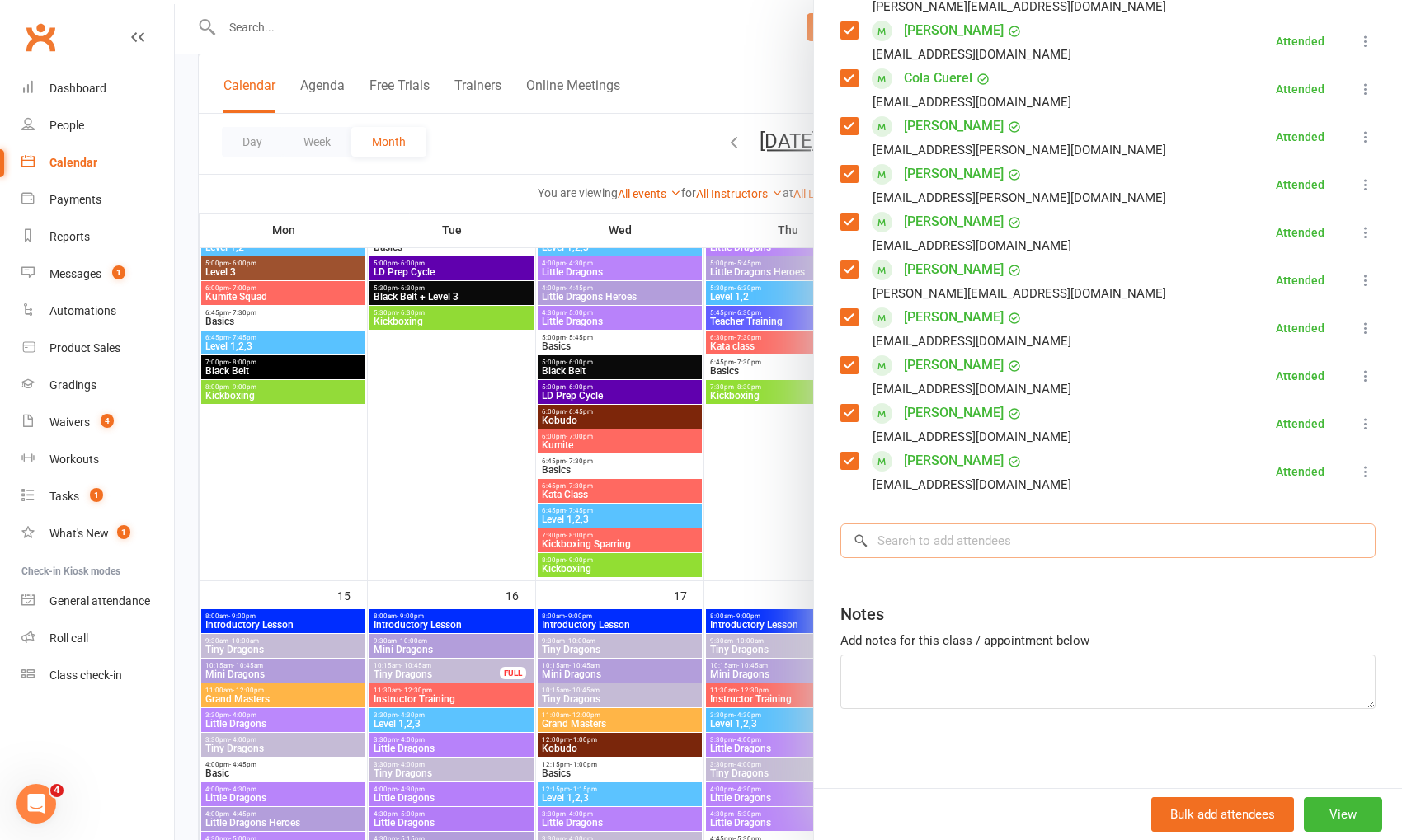
click at [1117, 543] on input "search" at bounding box center [1108, 541] width 535 height 34
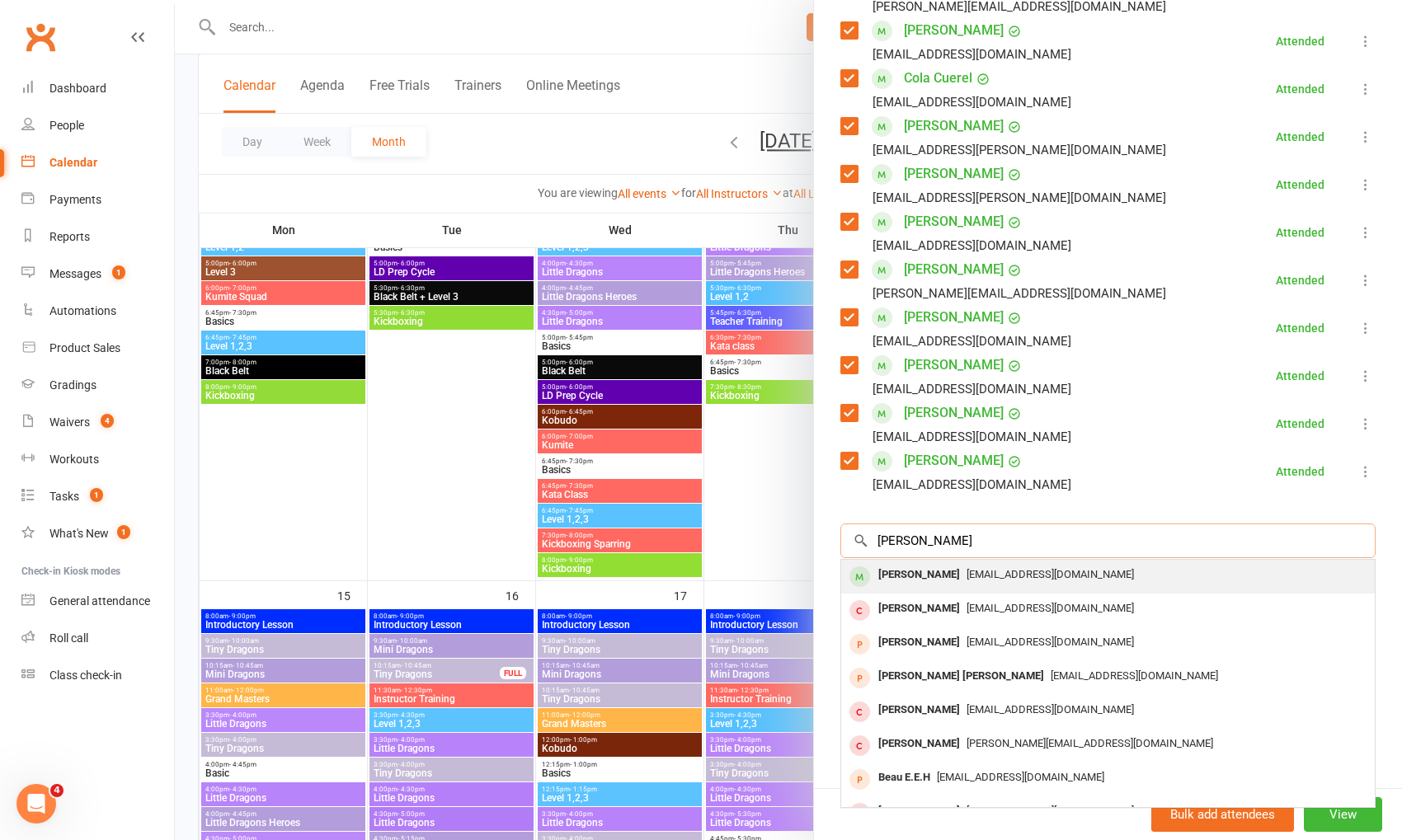
scroll to position [478, 0]
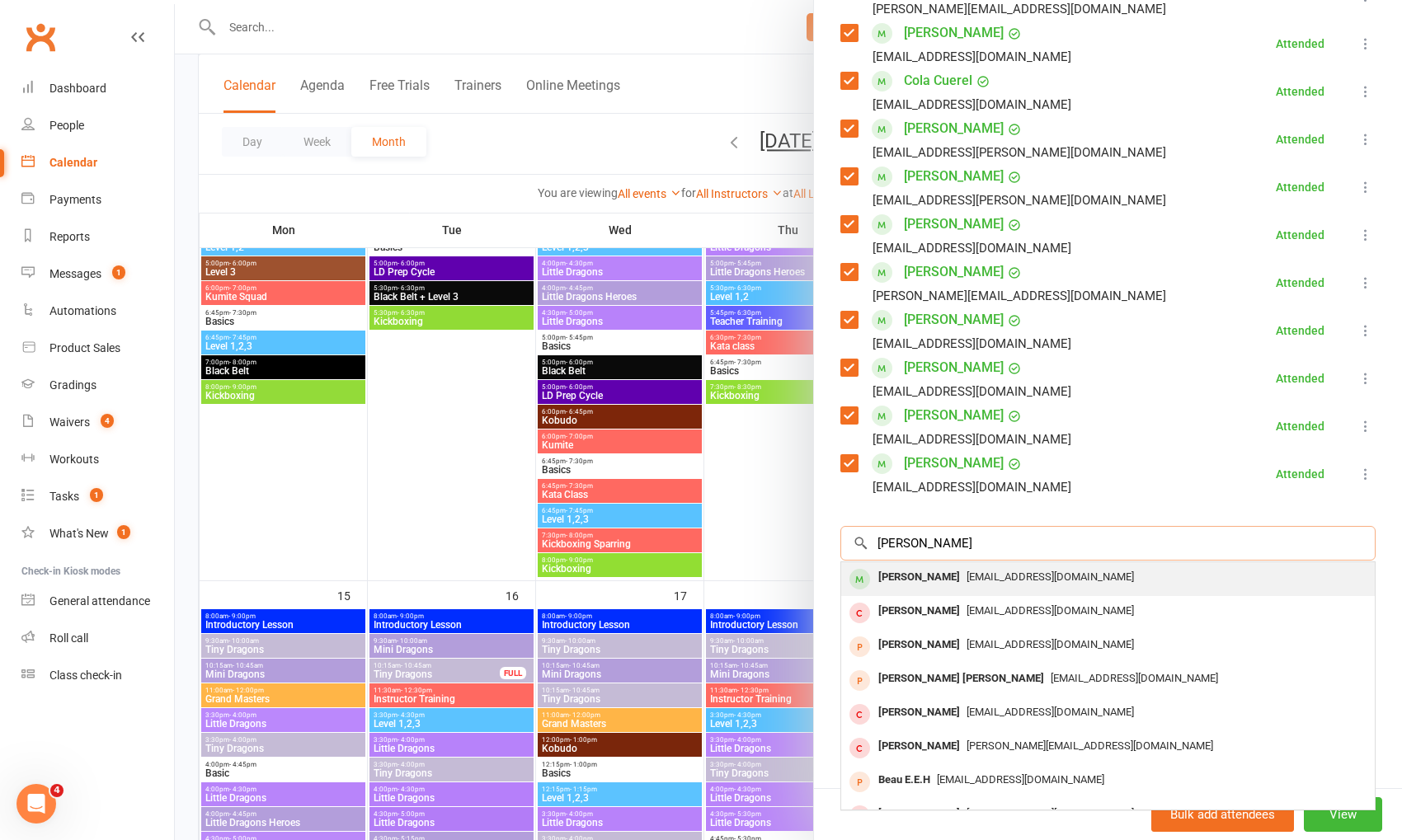
type input "[PERSON_NAME]"
click at [1047, 579] on span "[EMAIL_ADDRESS][DOMAIN_NAME]" at bounding box center [1051, 577] width 167 height 12
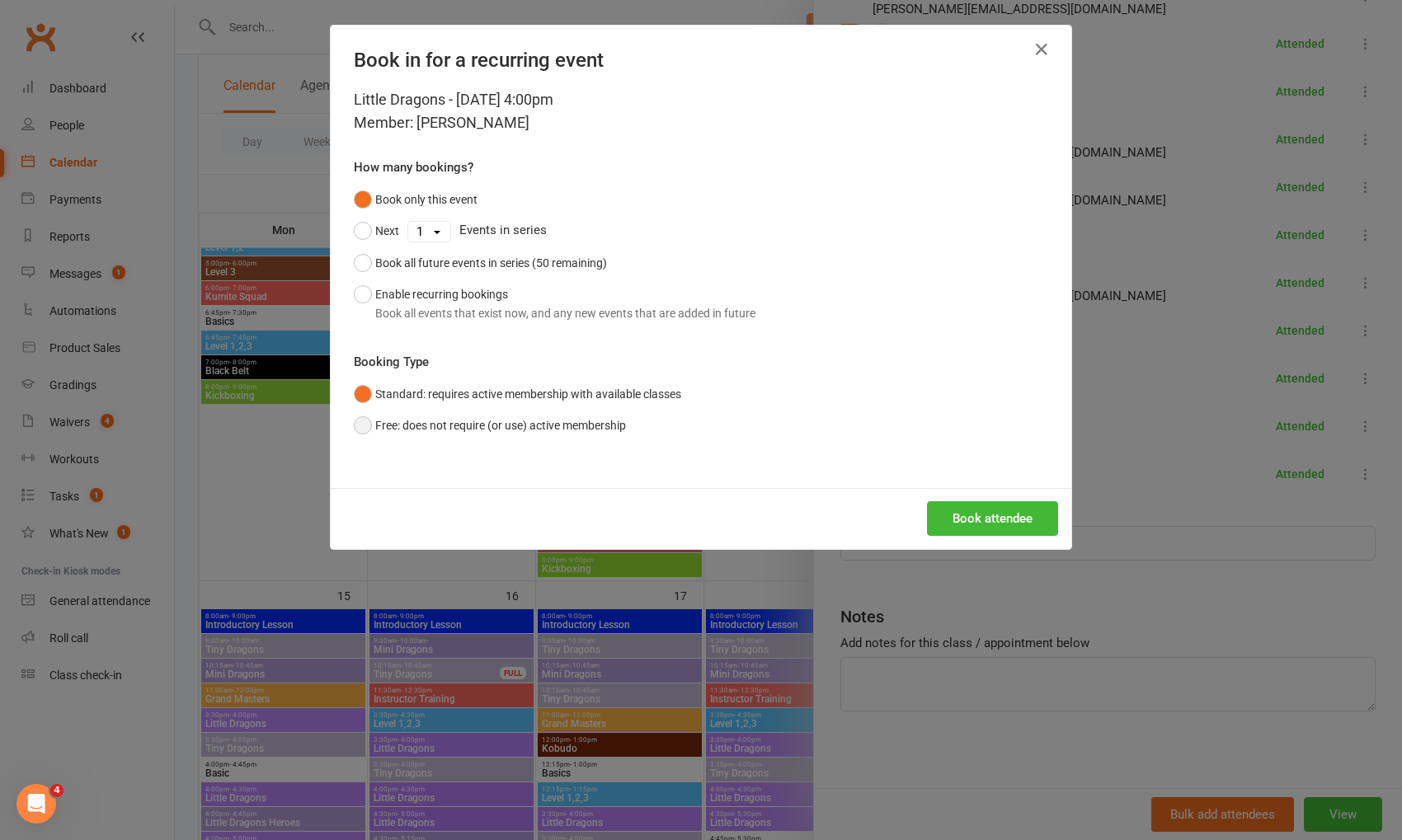
drag, startPoint x: 439, startPoint y: 426, endPoint x: 451, endPoint y: 424, distance: 12.2
click at [439, 426] on button "Free: does not require (or use) active membership" at bounding box center [490, 426] width 272 height 32
click at [966, 529] on button "Book attendee" at bounding box center [992, 518] width 131 height 34
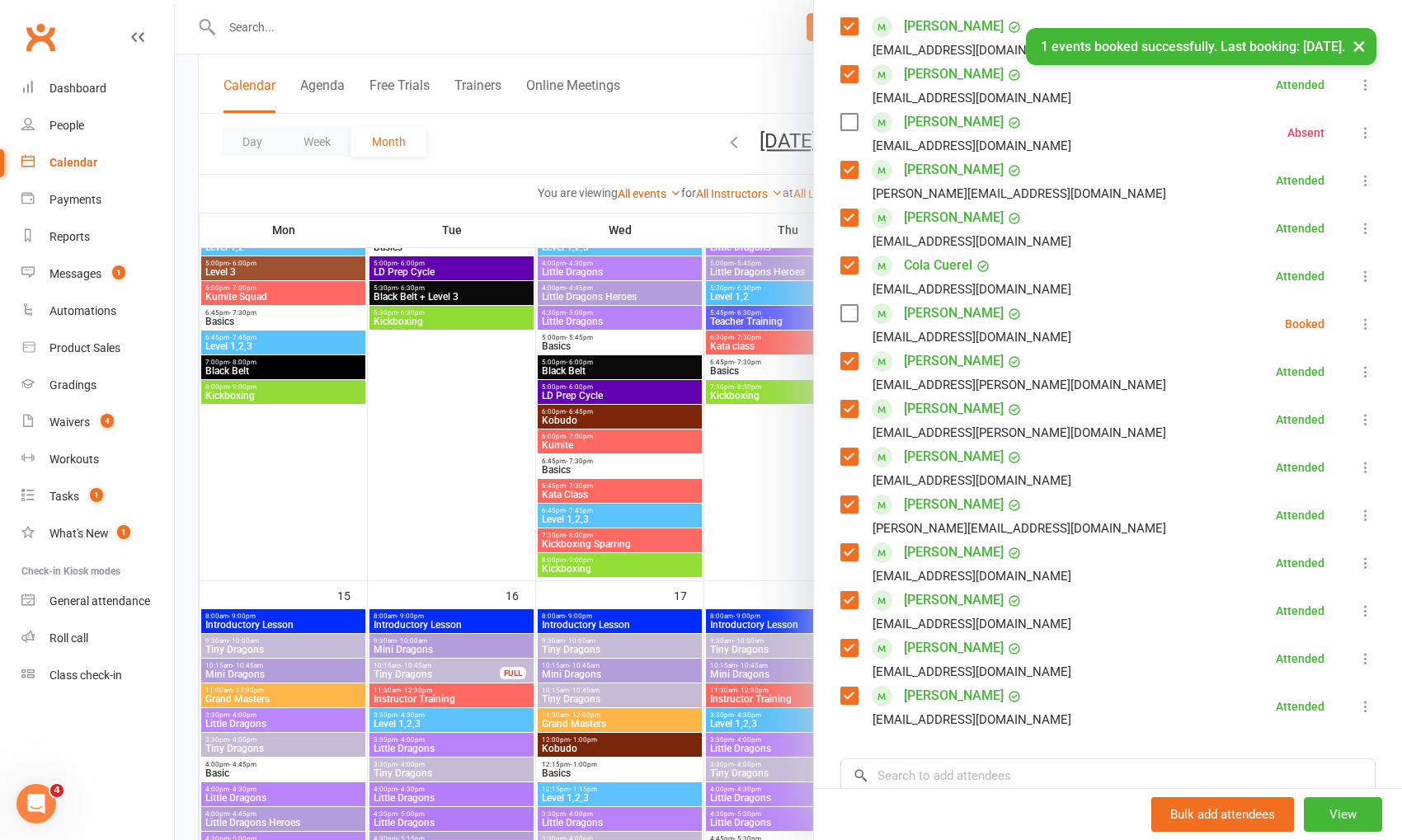
scroll to position [291, 0]
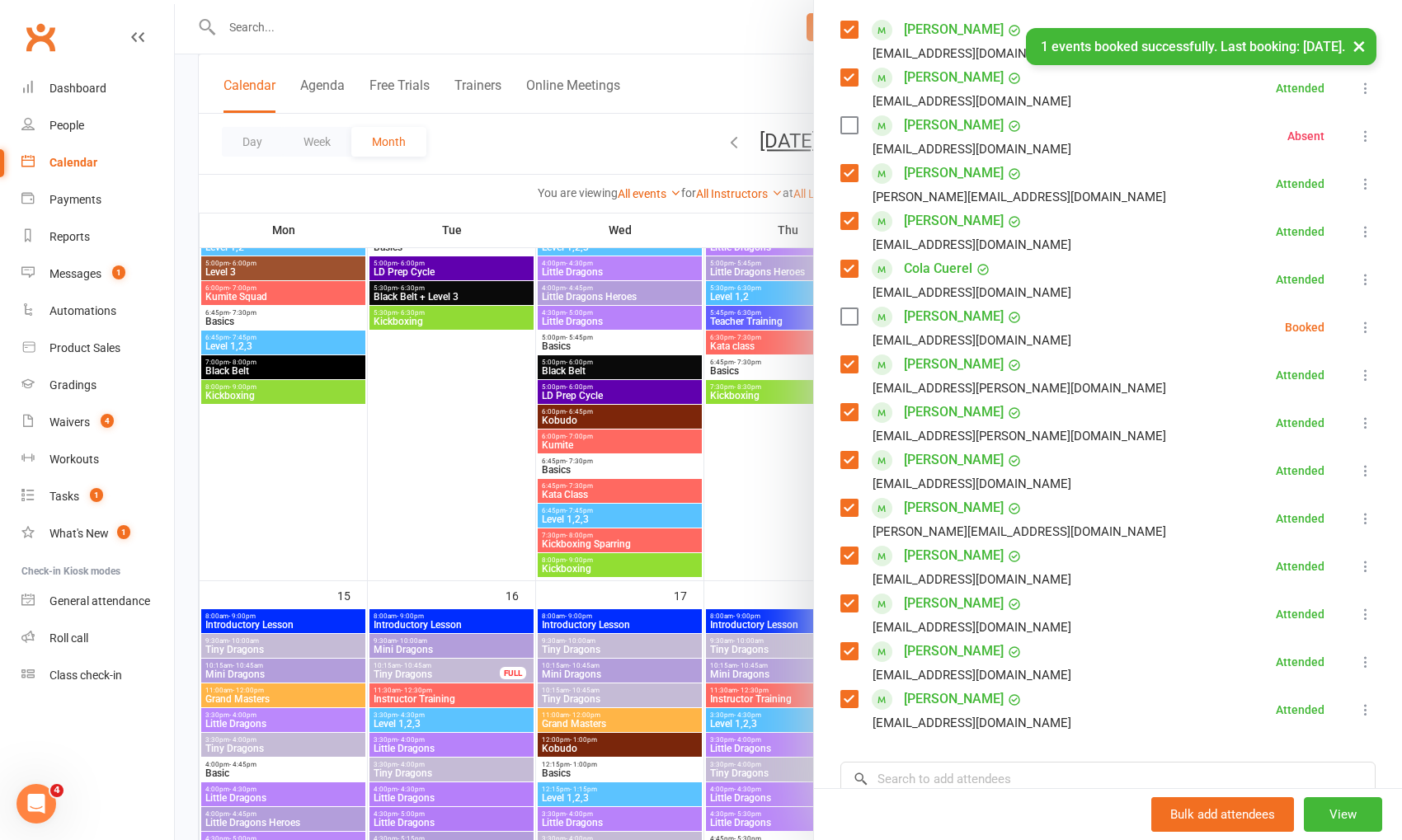
click at [1361, 323] on icon at bounding box center [1366, 327] width 17 height 17
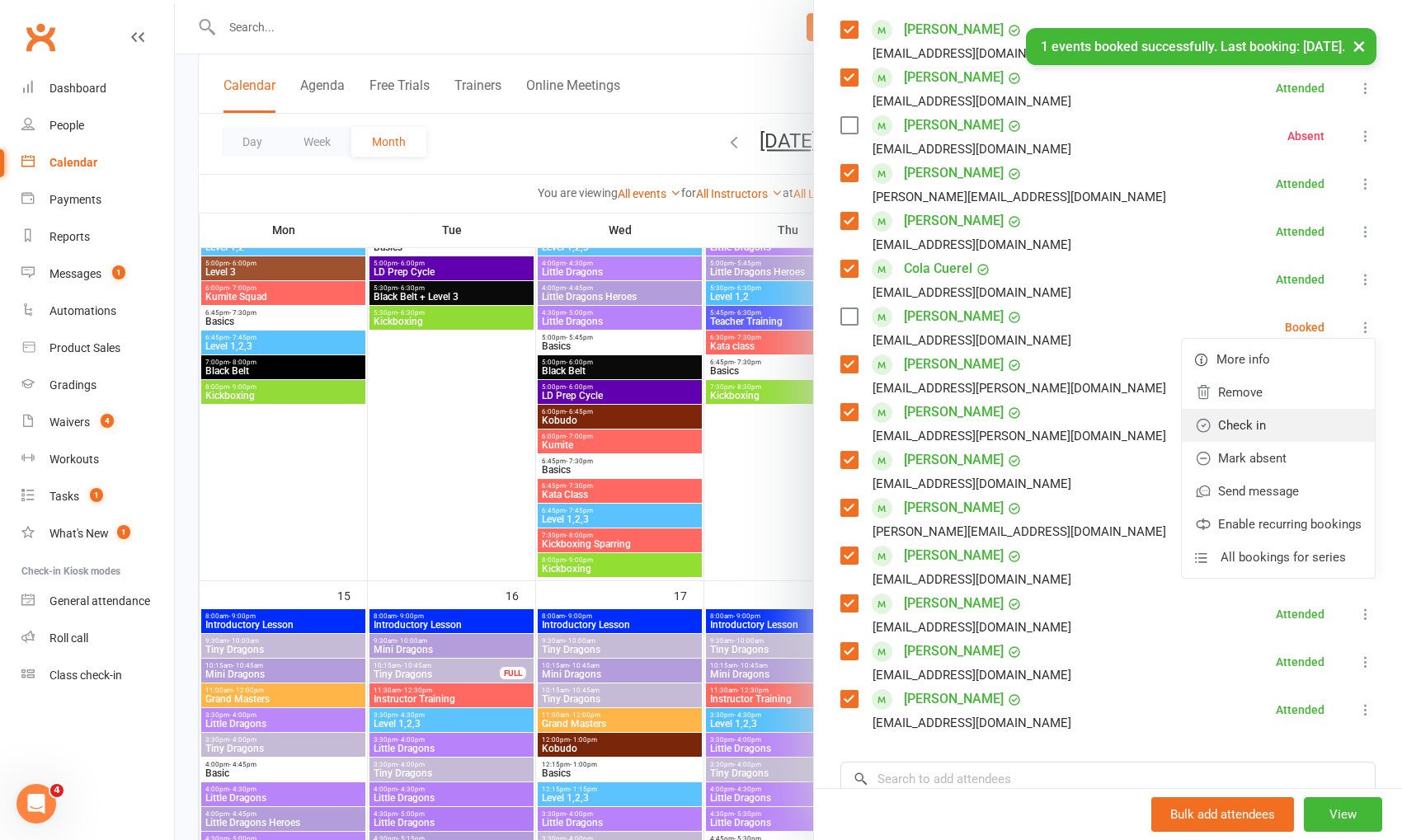
click at [1288, 428] on link "Check in" at bounding box center [1278, 425] width 193 height 33
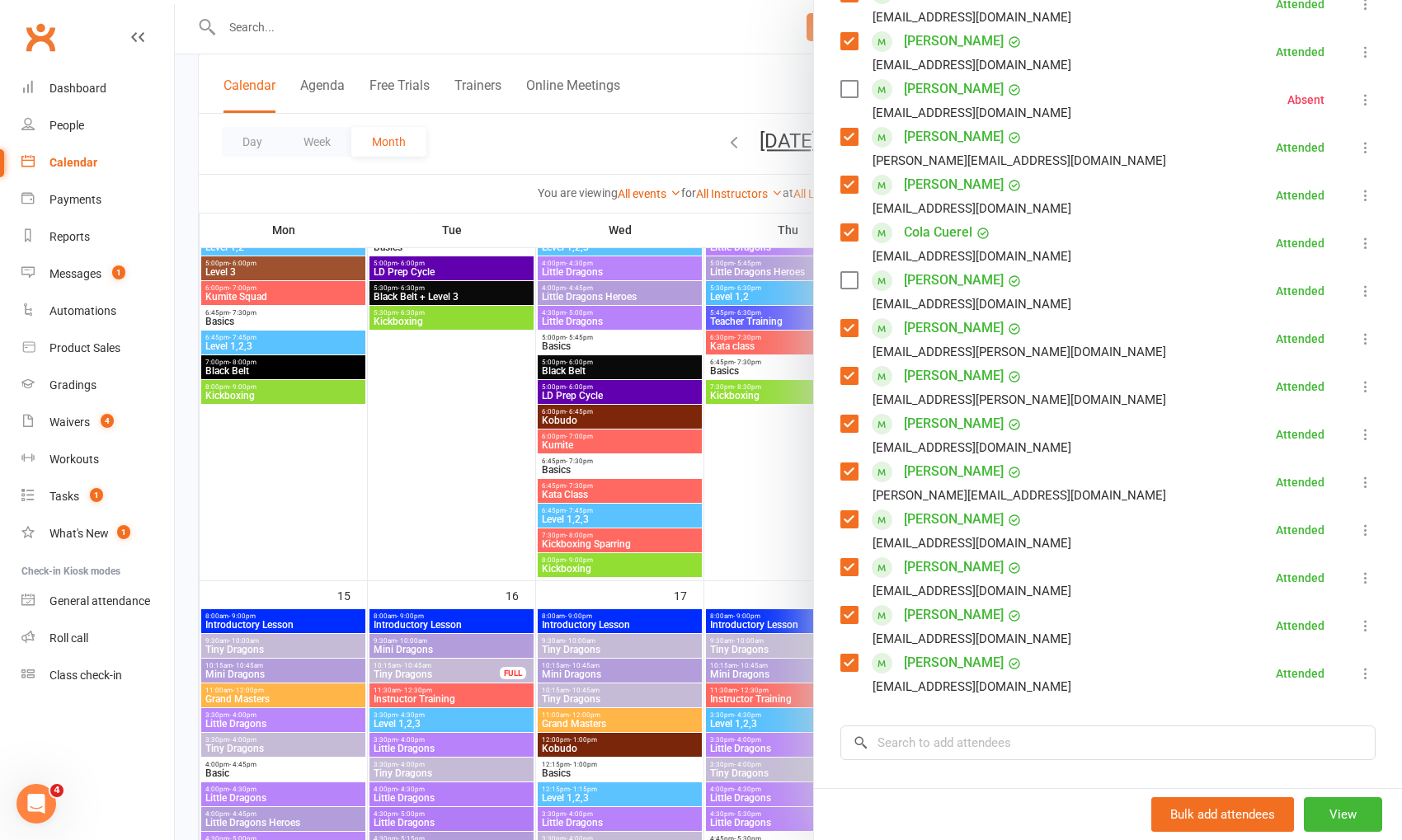
scroll to position [374, 0]
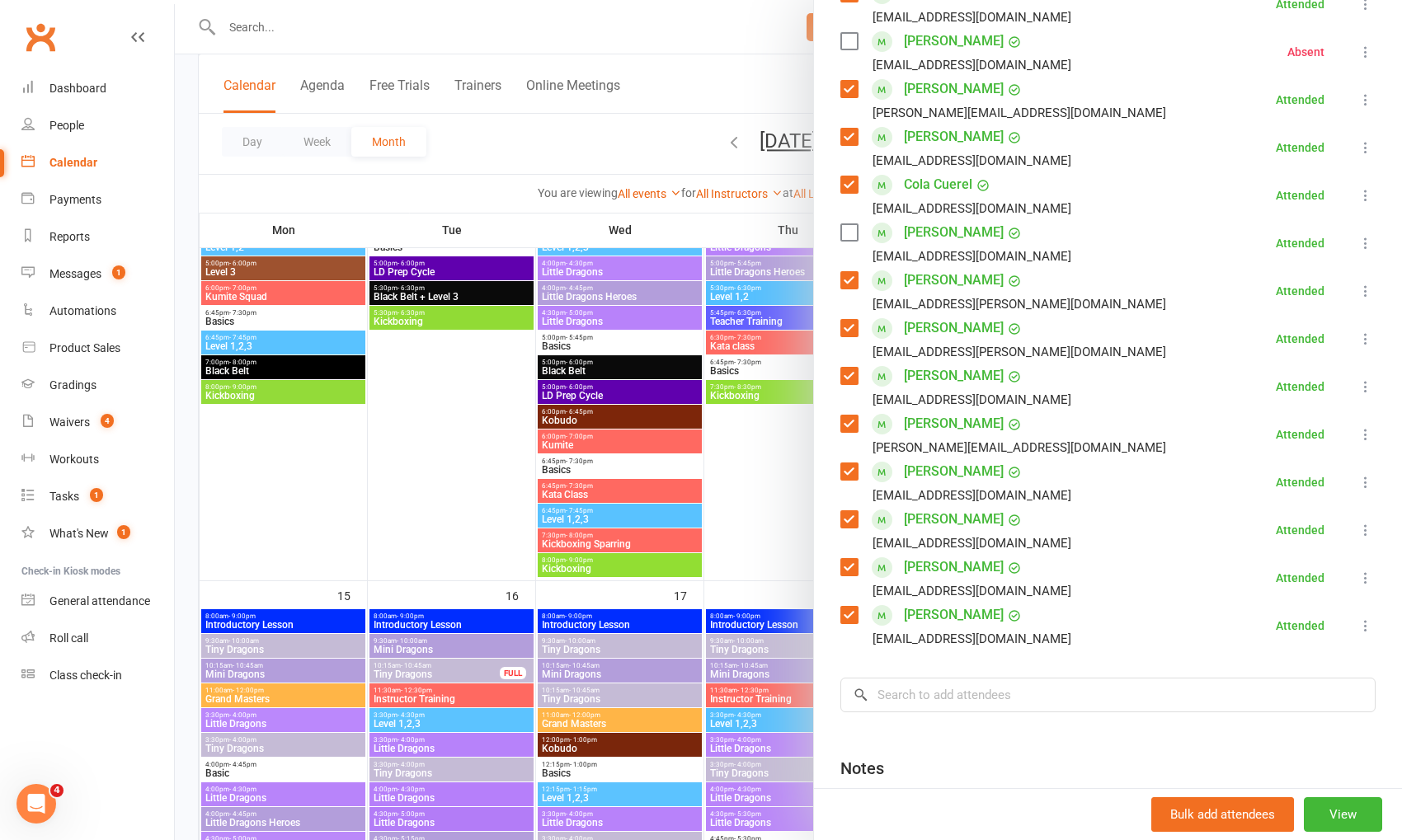
drag, startPoint x: 685, startPoint y: 82, endPoint x: 938, endPoint y: 496, distance: 485.2
click at [685, 83] on div at bounding box center [789, 420] width 1228 height 840
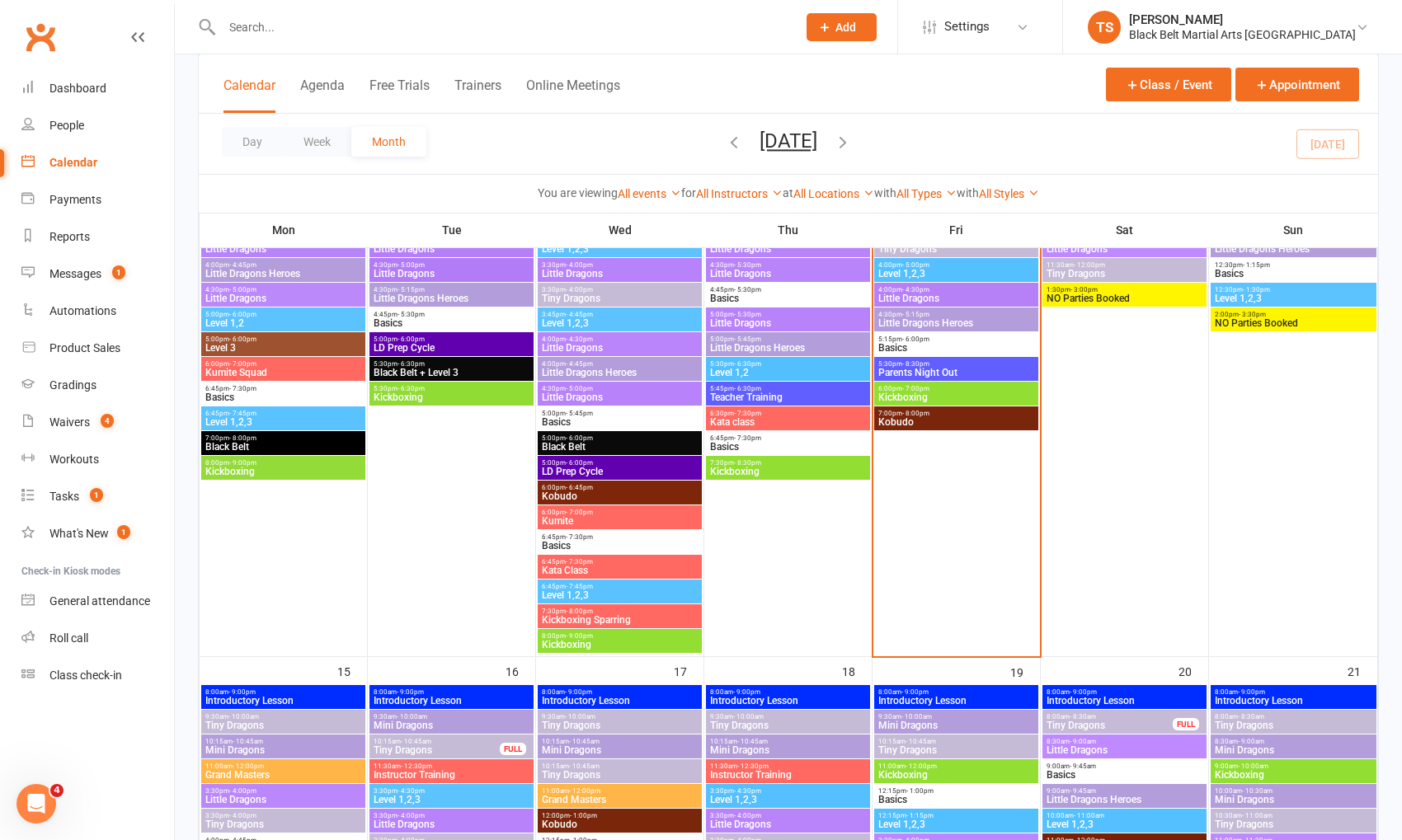
scroll to position [945, 0]
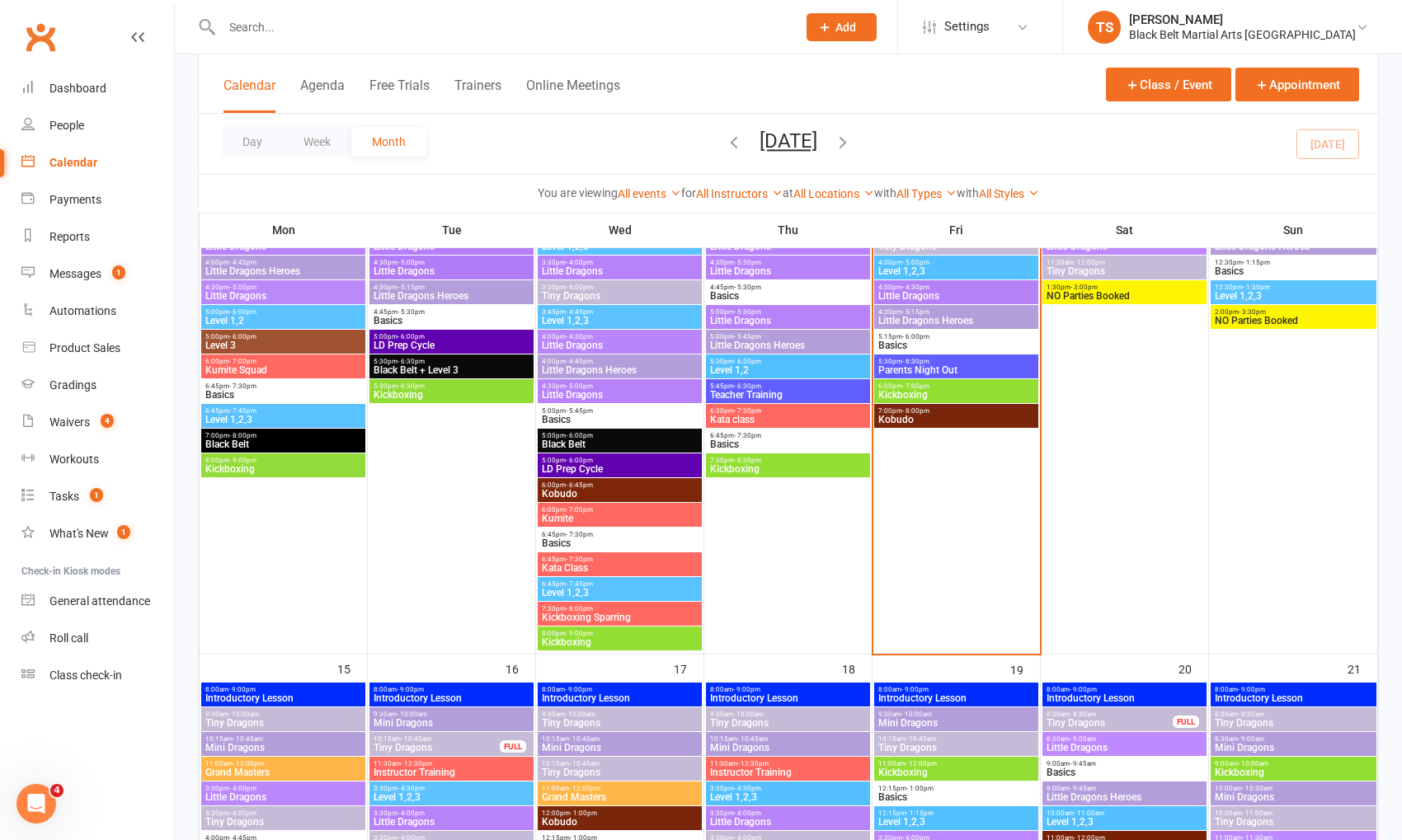
click at [904, 320] on span "Little Dragons Heroes" at bounding box center [956, 321] width 158 height 10
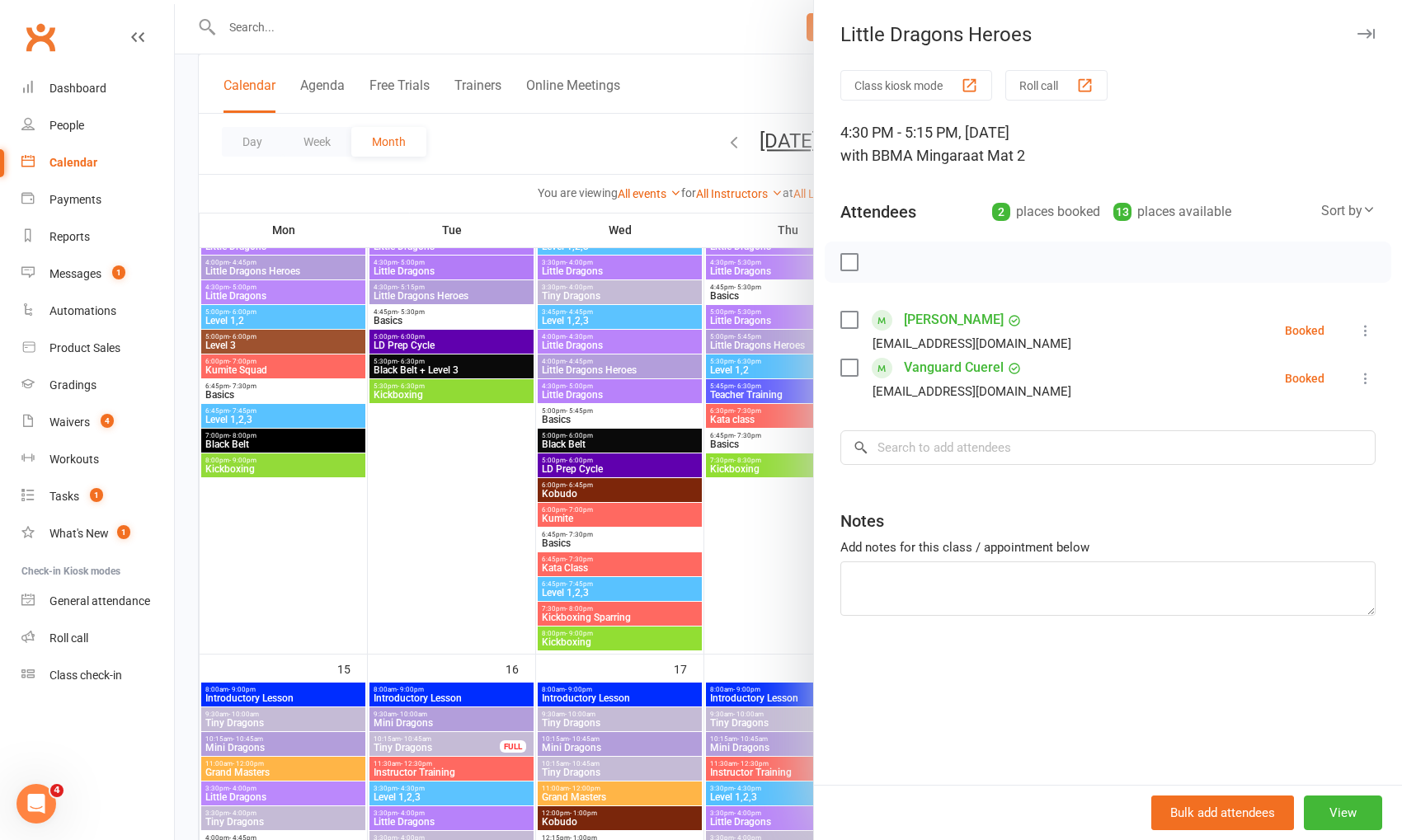
click at [849, 318] on label at bounding box center [848, 320] width 17 height 17
drag, startPoint x: 848, startPoint y: 365, endPoint x: 849, endPoint y: 269, distance: 96.0
click at [848, 365] on label at bounding box center [848, 367] width 17 height 17
click at [880, 265] on icon "button" at bounding box center [886, 262] width 18 height 18
click at [681, 86] on div at bounding box center [789, 420] width 1228 height 840
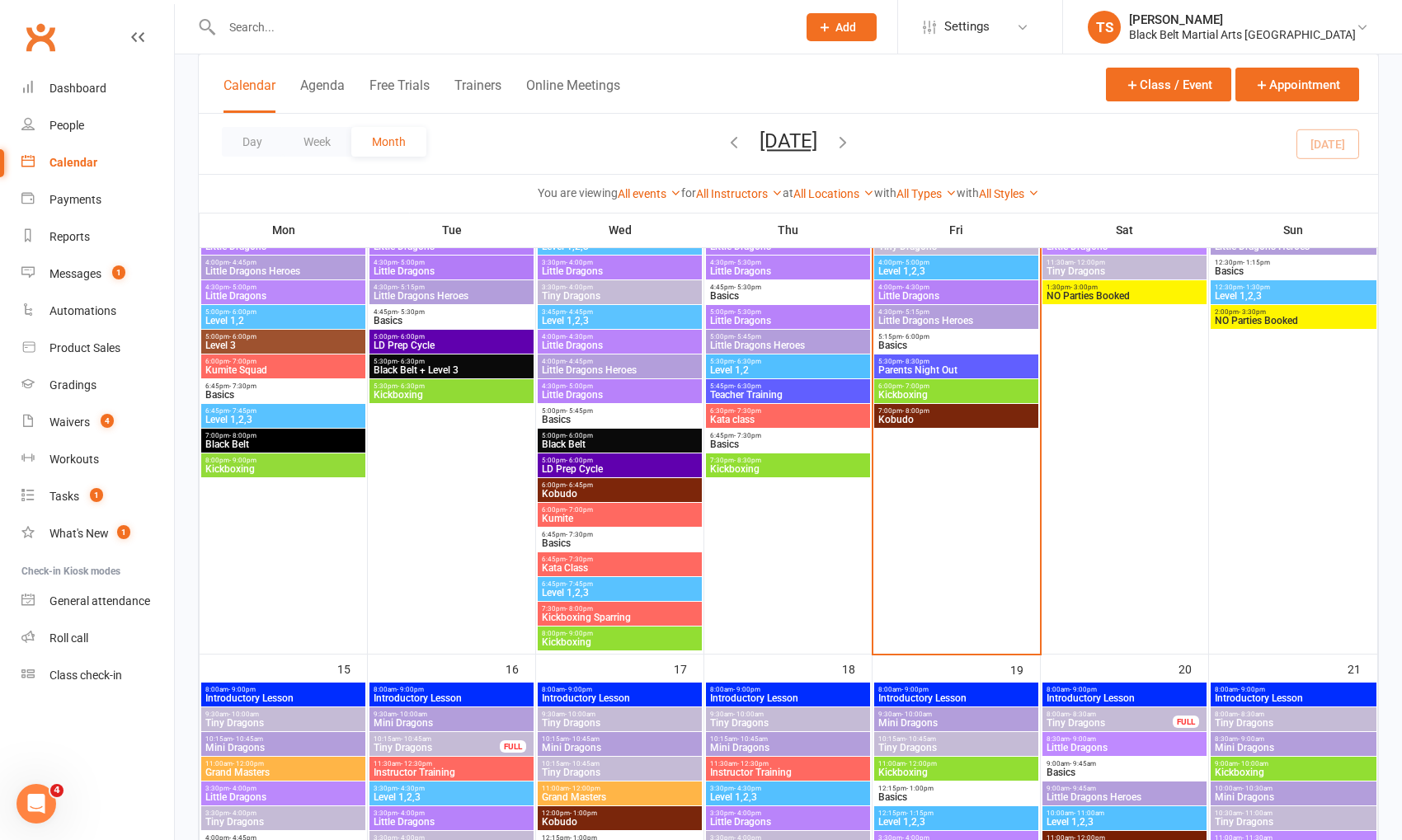
click at [916, 370] on span "Parents Night Out" at bounding box center [956, 370] width 158 height 10
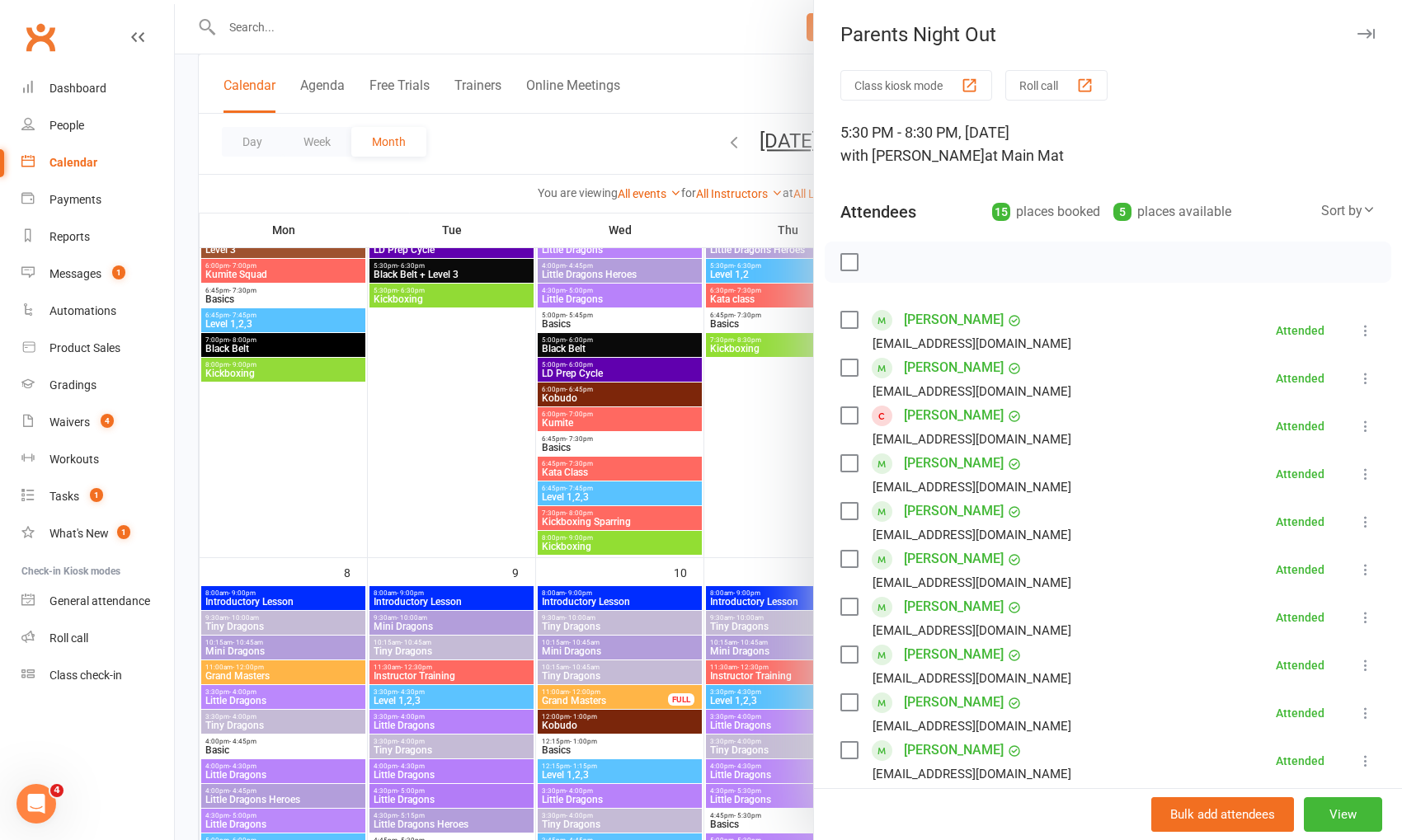
scroll to position [395, 0]
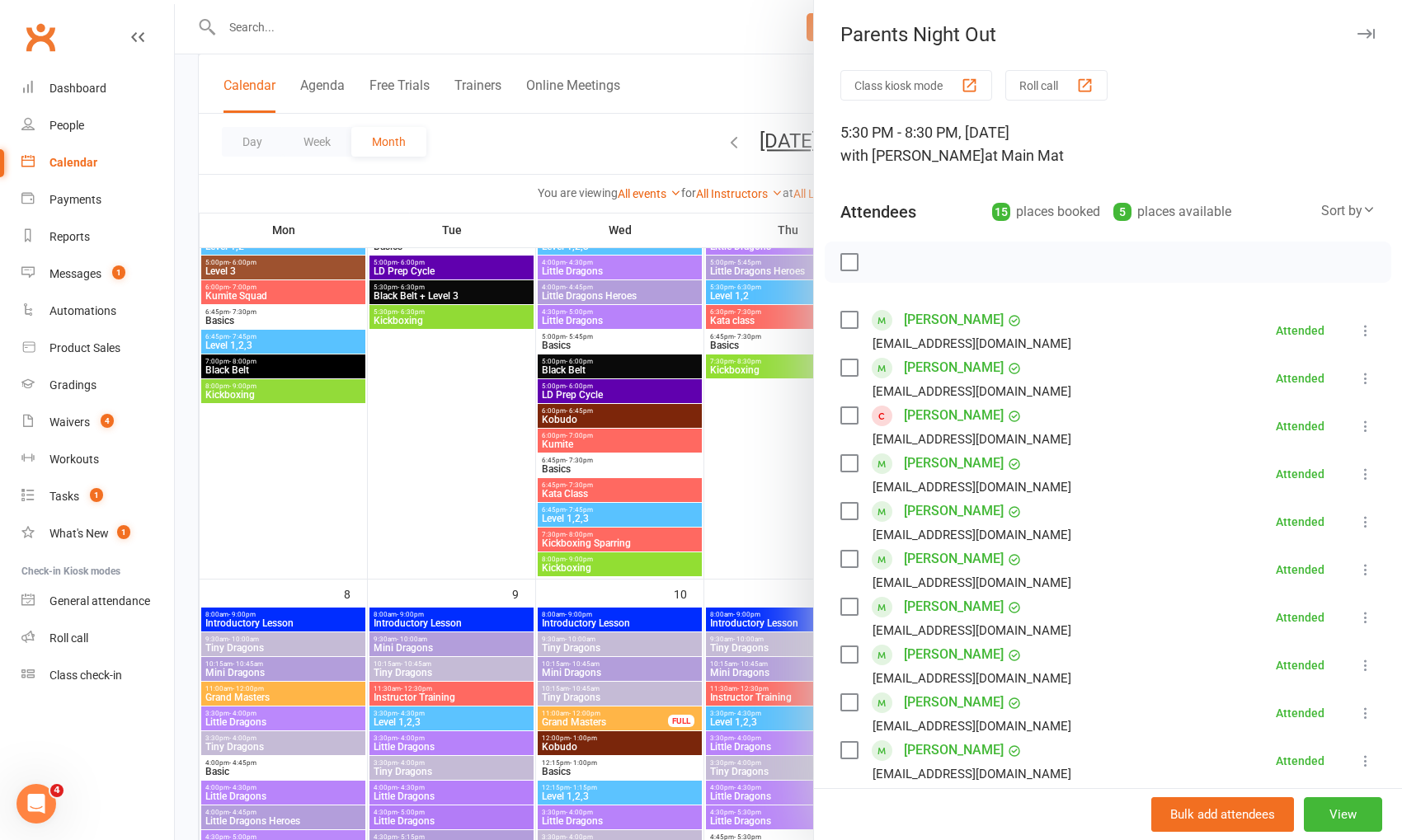
click at [674, 88] on div at bounding box center [789, 420] width 1228 height 840
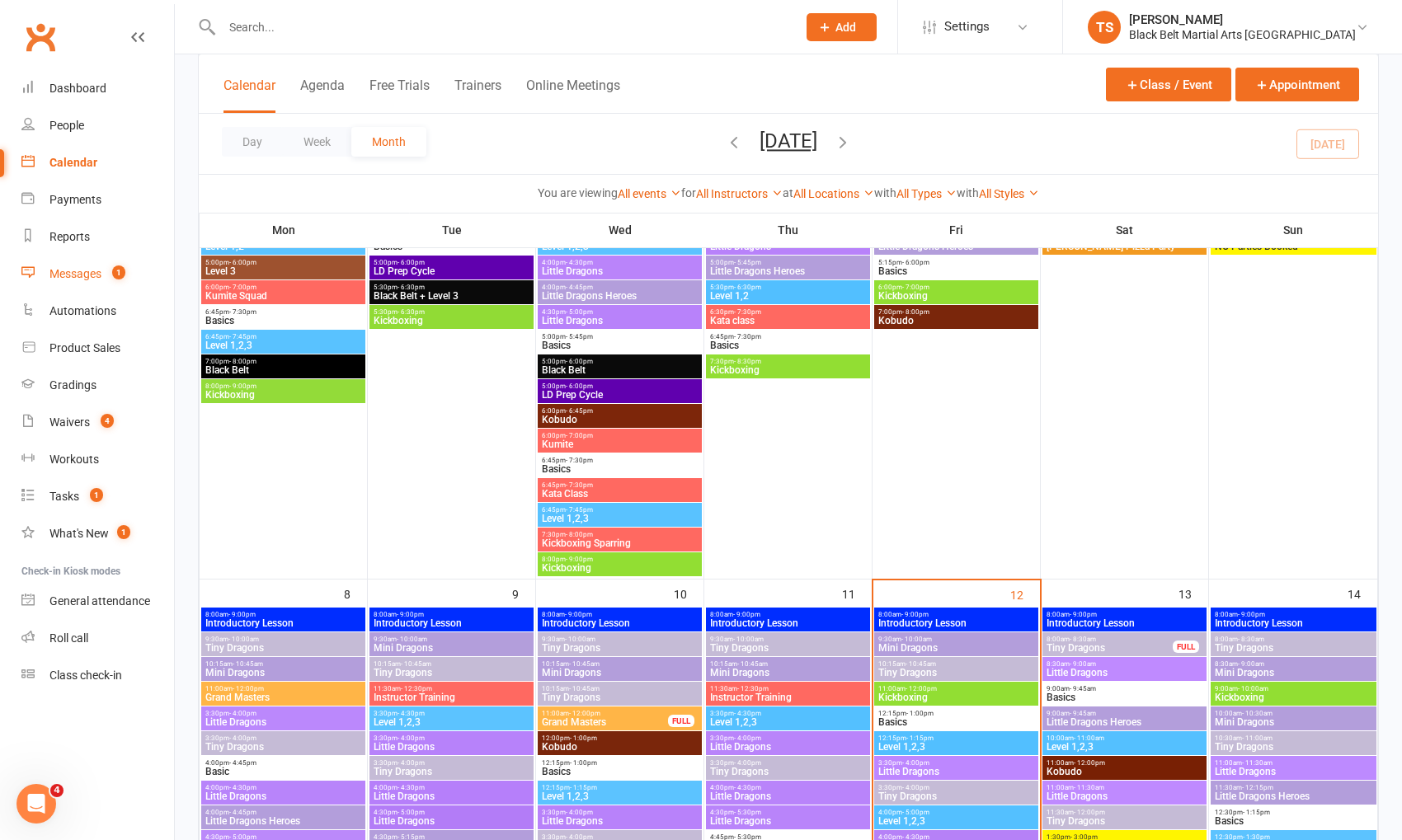
click at [79, 271] on div "Messages" at bounding box center [75, 273] width 52 height 13
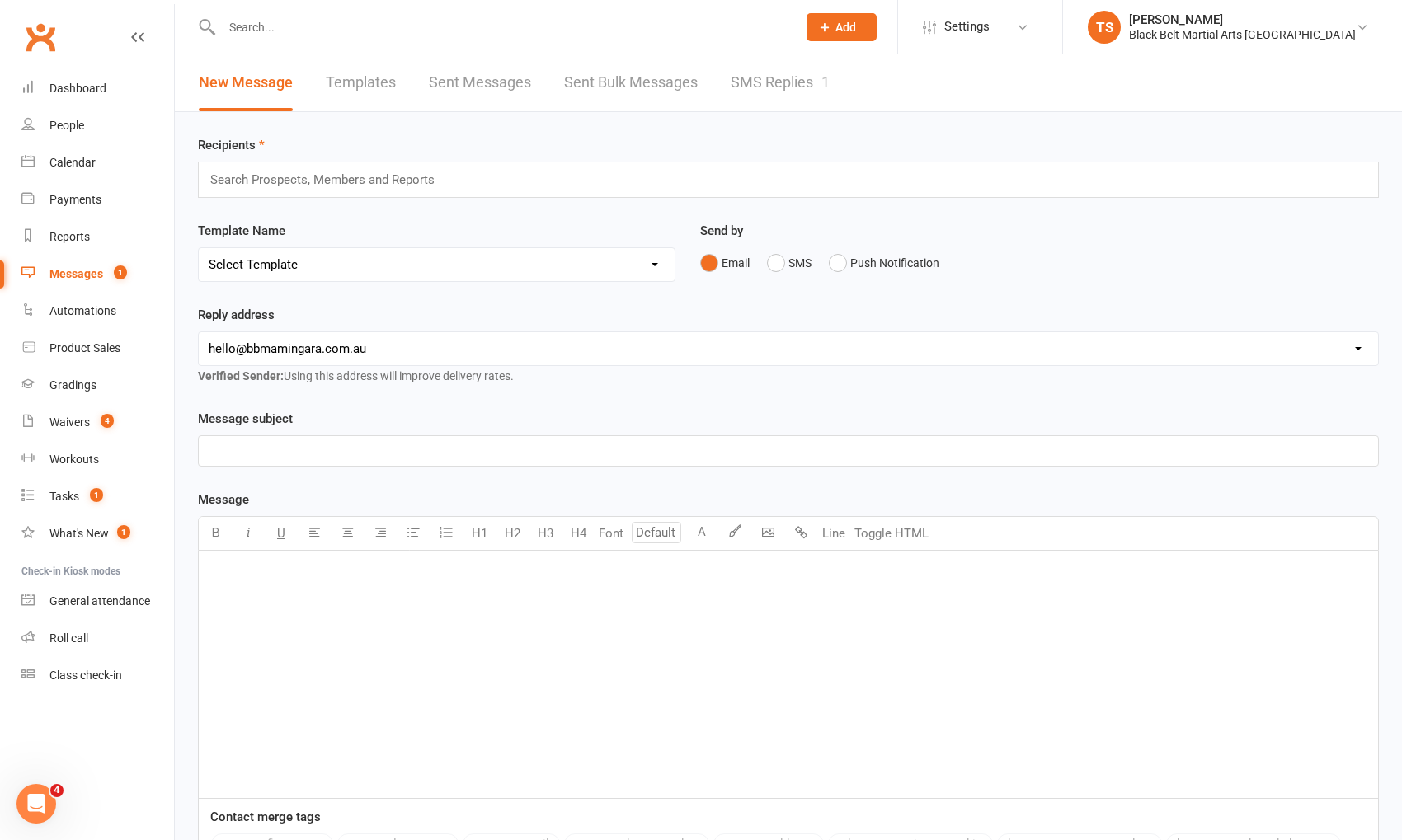
click at [773, 82] on link "SMS Replies 1" at bounding box center [780, 83] width 99 height 57
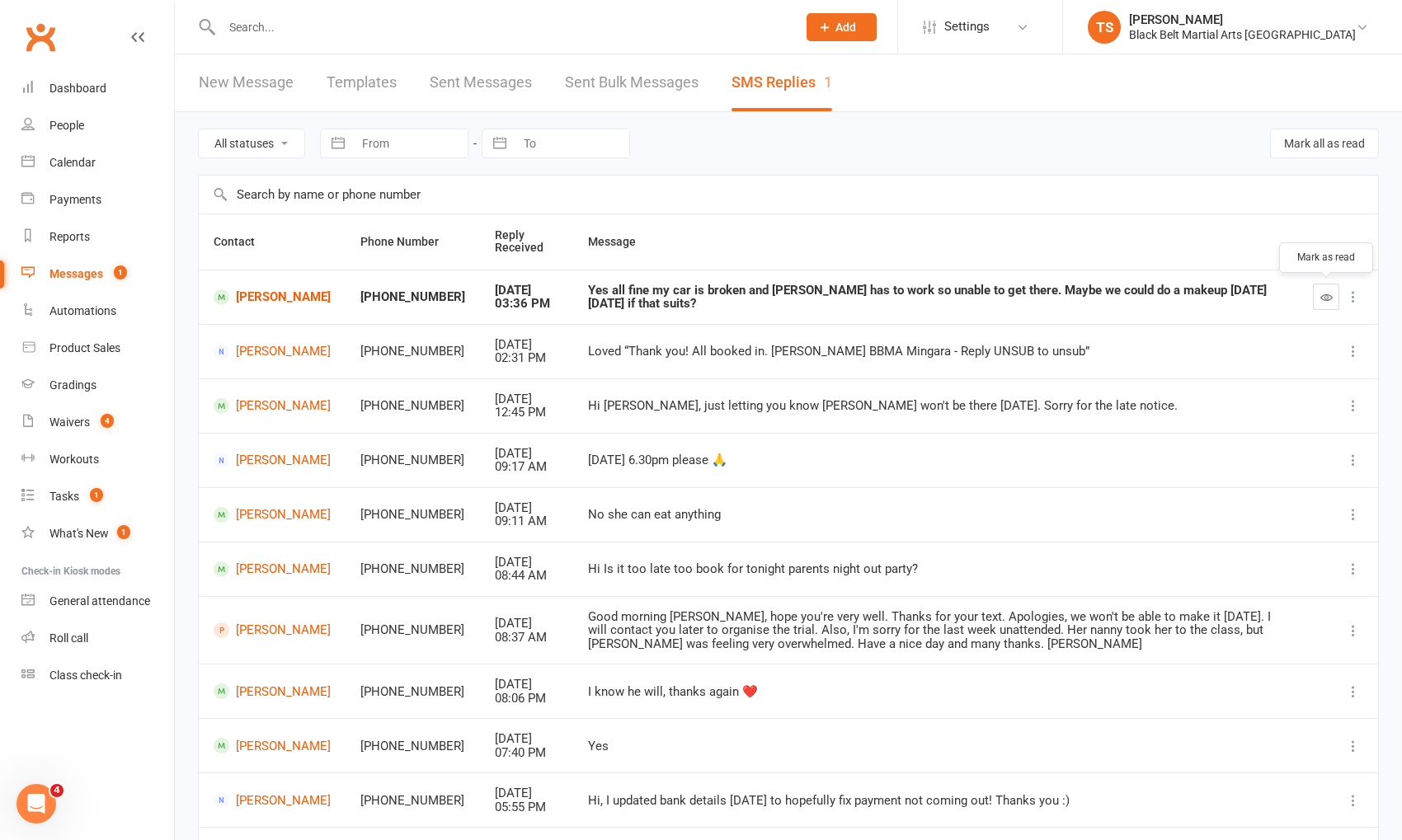
click at [1328, 297] on icon "button" at bounding box center [1327, 298] width 12 height 12
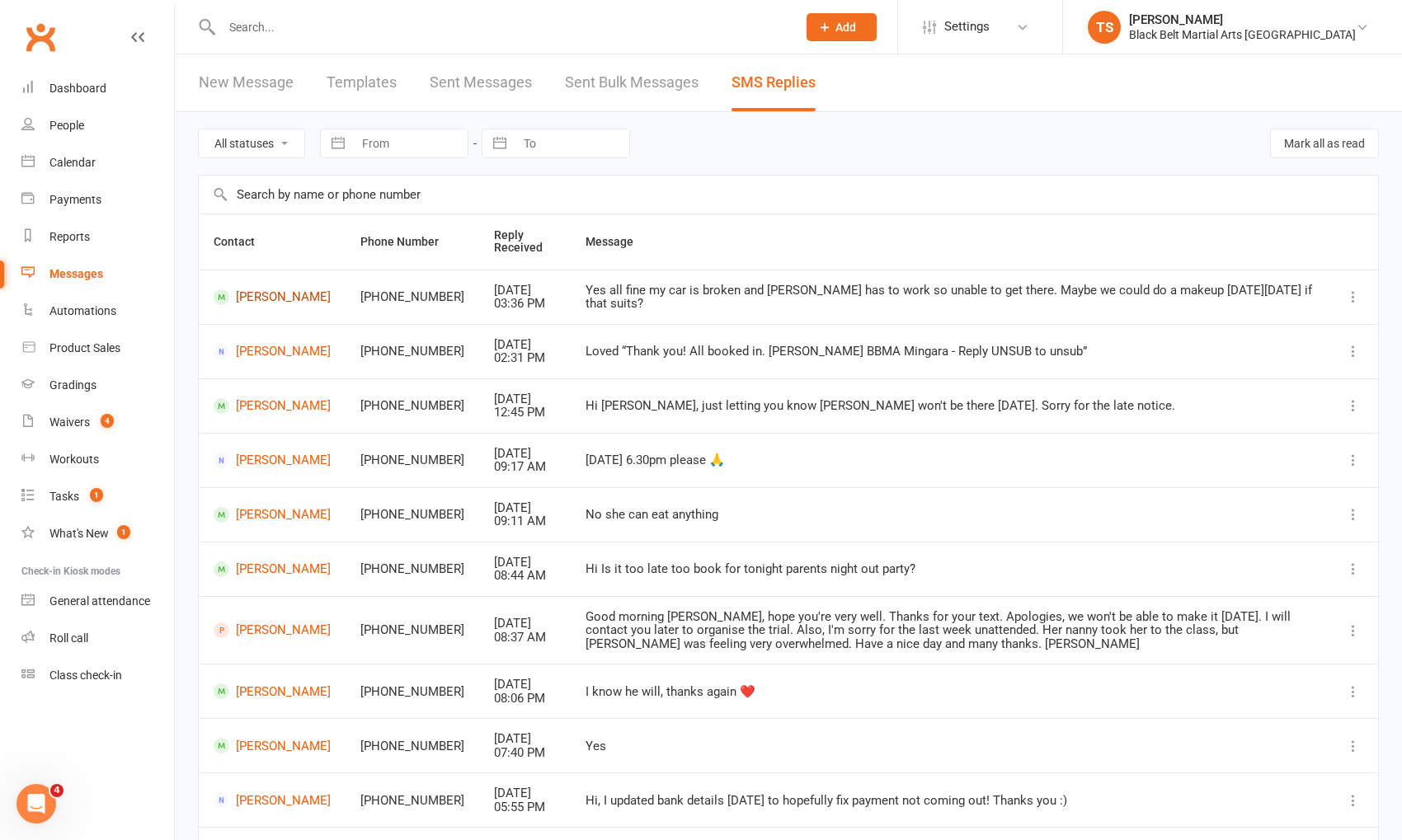
click at [250, 294] on link "[PERSON_NAME]" at bounding box center [272, 298] width 117 height 16
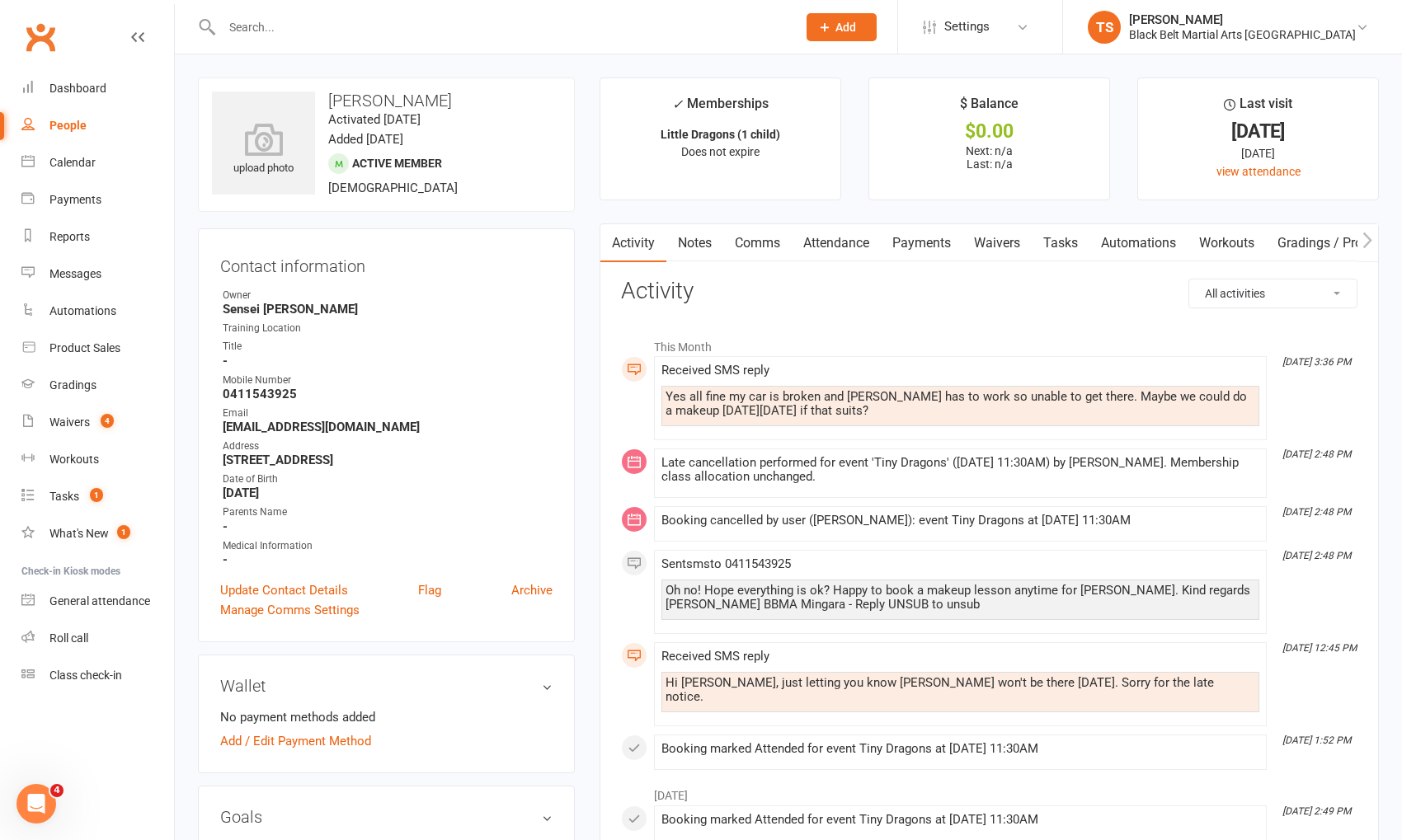
drag, startPoint x: 765, startPoint y: 248, endPoint x: 918, endPoint y: 272, distance: 154.9
click at [766, 248] on link "Comms" at bounding box center [757, 243] width 69 height 38
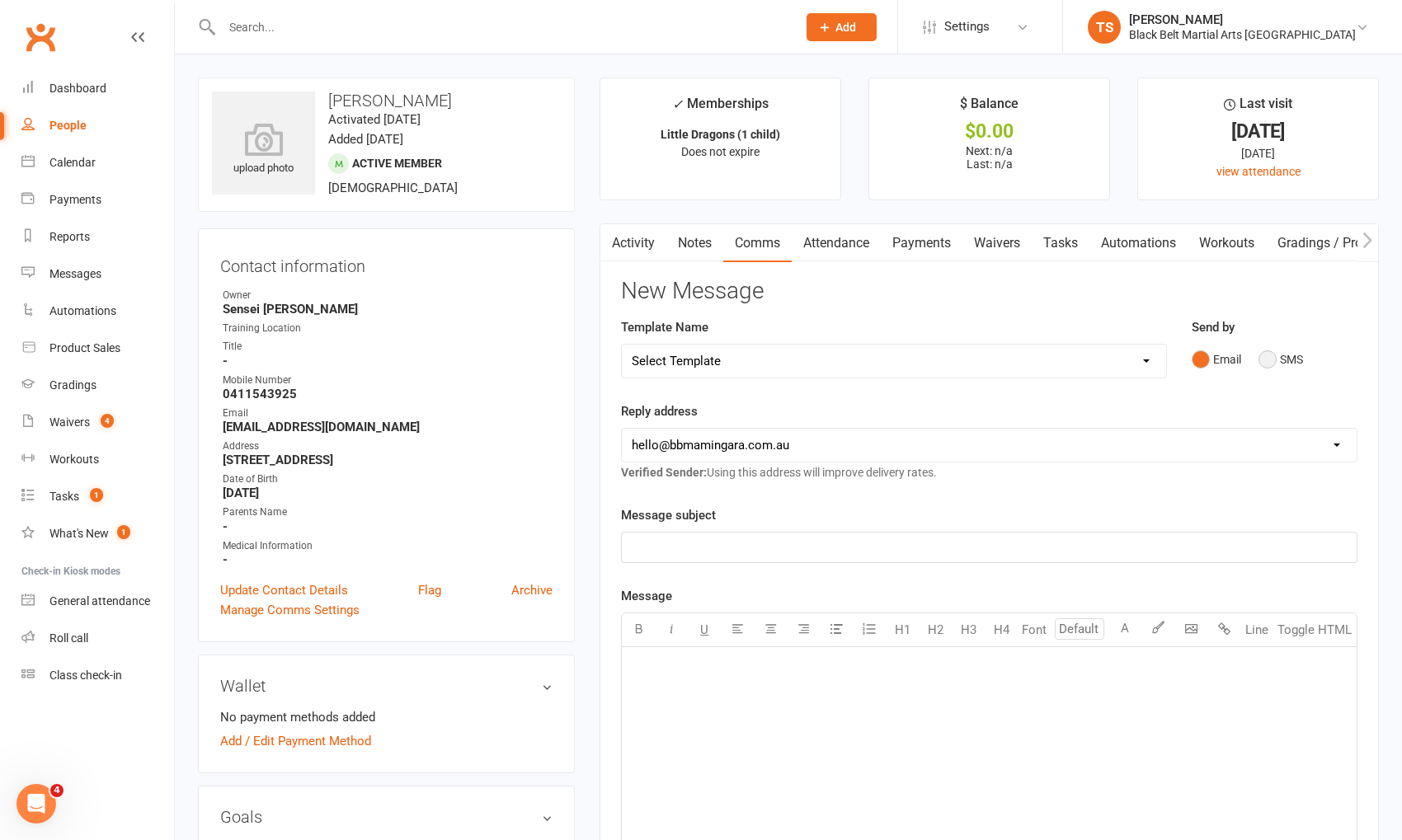
click at [1265, 356] on button "SMS" at bounding box center [1280, 360] width 45 height 32
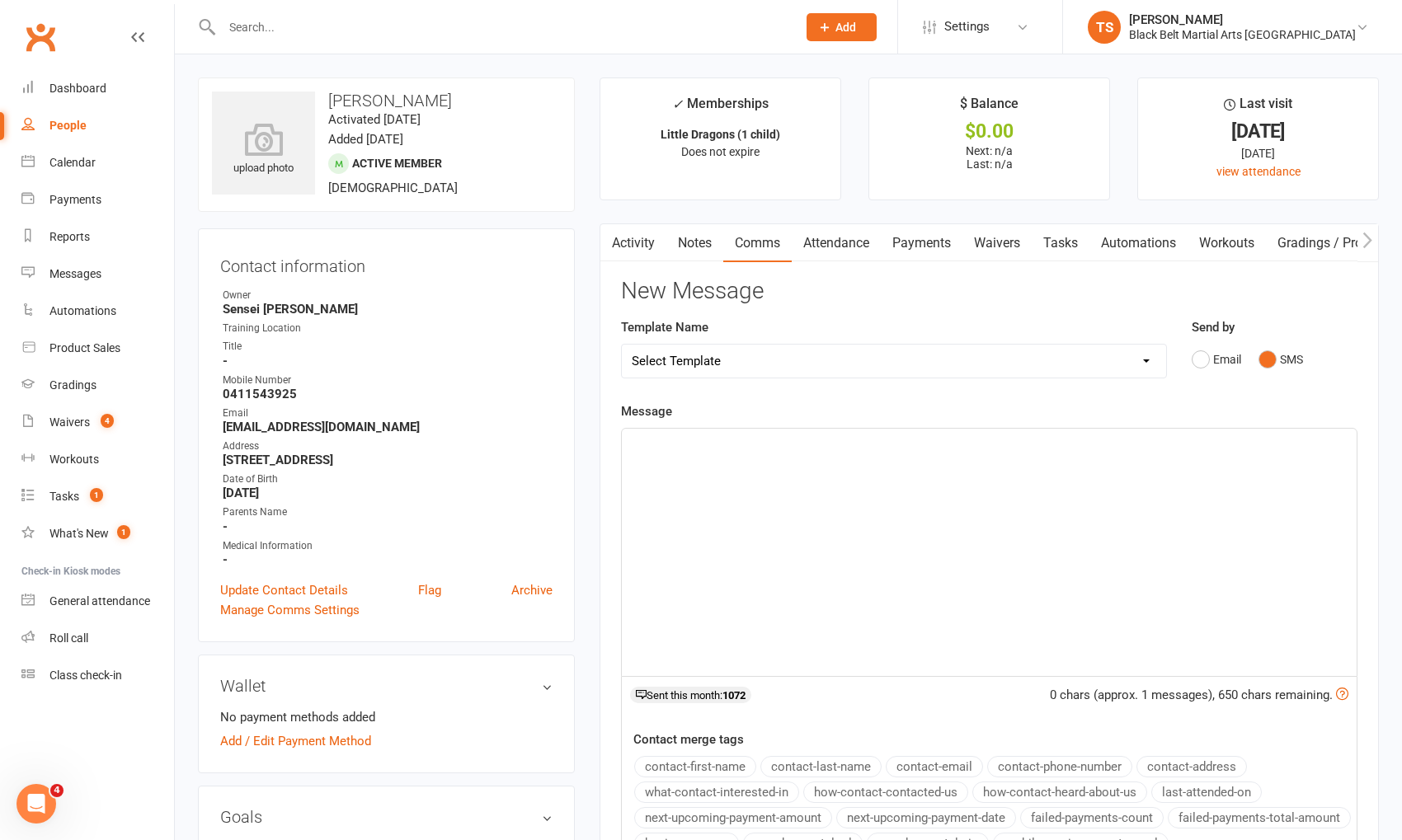
click at [1140, 460] on div "﻿" at bounding box center [989, 552] width 735 height 247
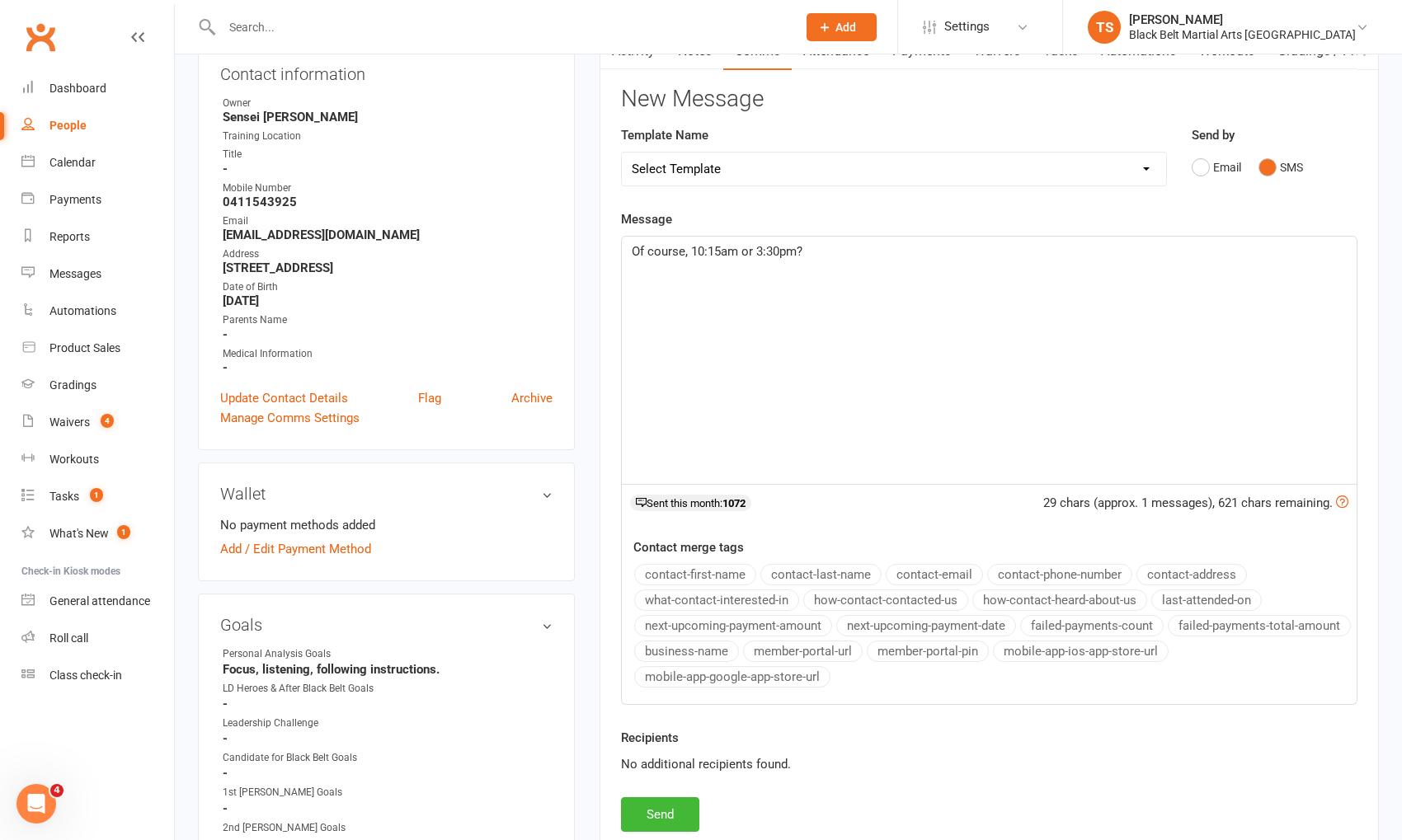
scroll to position [237, 0]
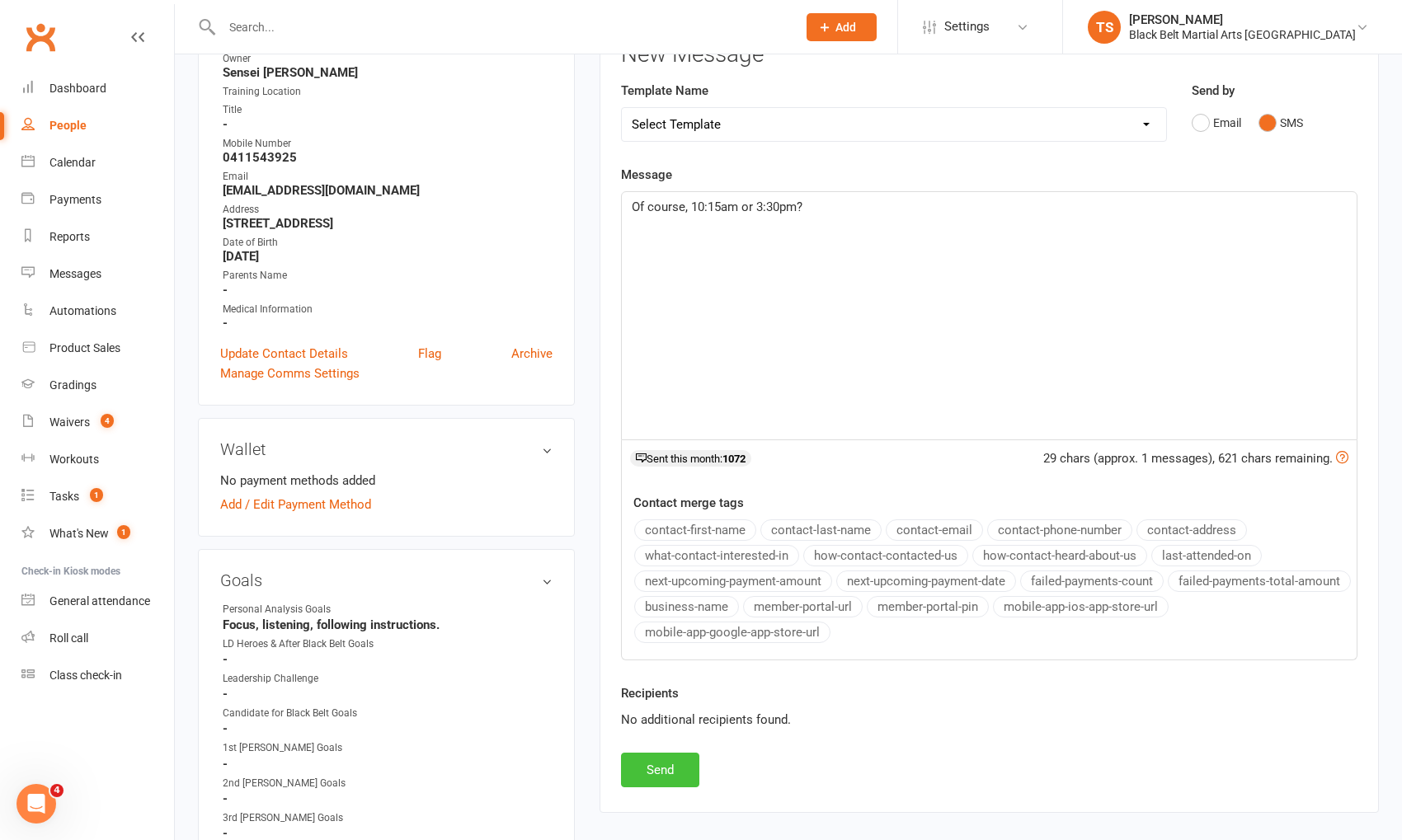
click at [683, 767] on button "Send" at bounding box center [660, 770] width 78 height 34
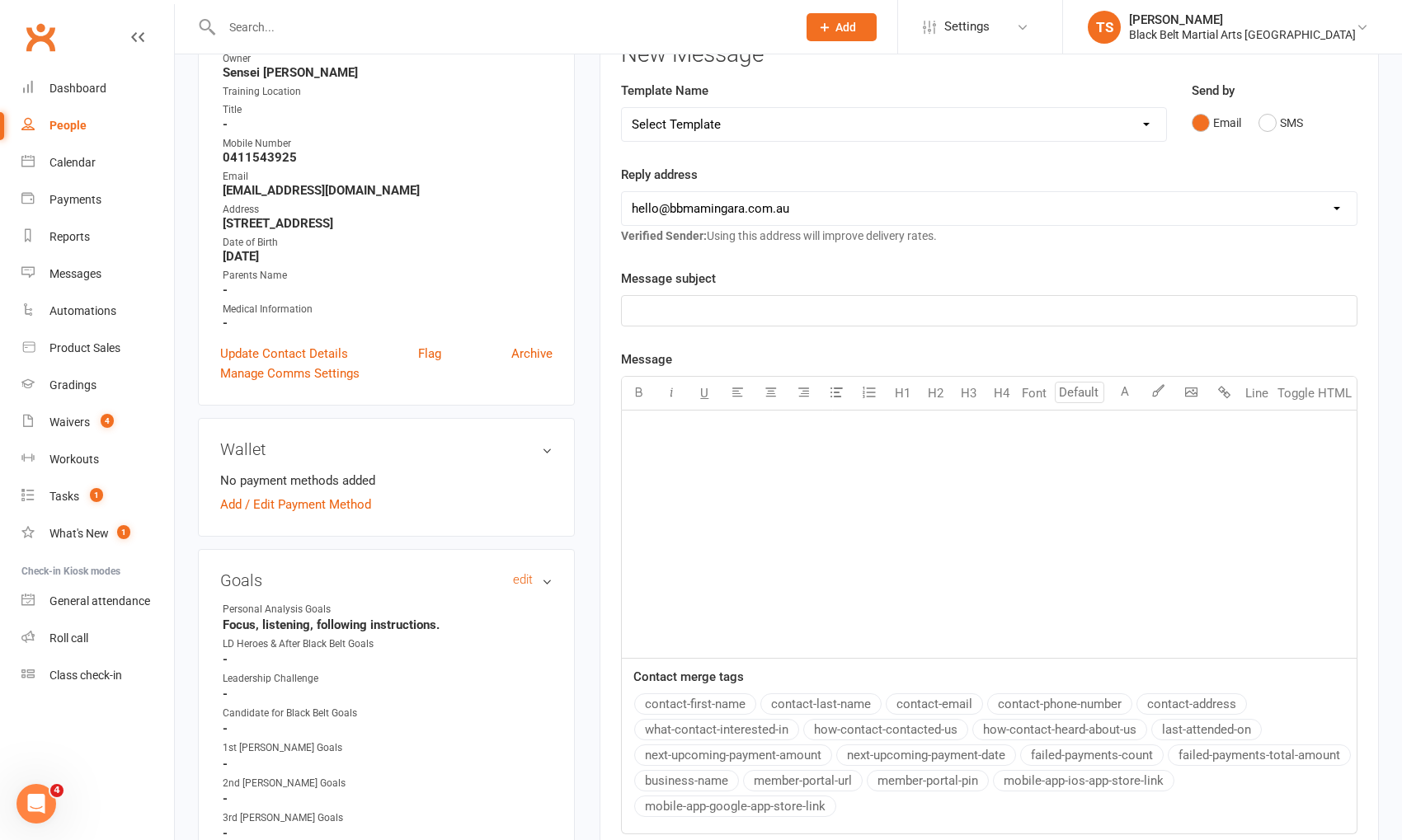
click at [501, 571] on h3 "Goals edit" at bounding box center [386, 580] width 332 height 18
